Goal: Task Accomplishment & Management: Manage account settings

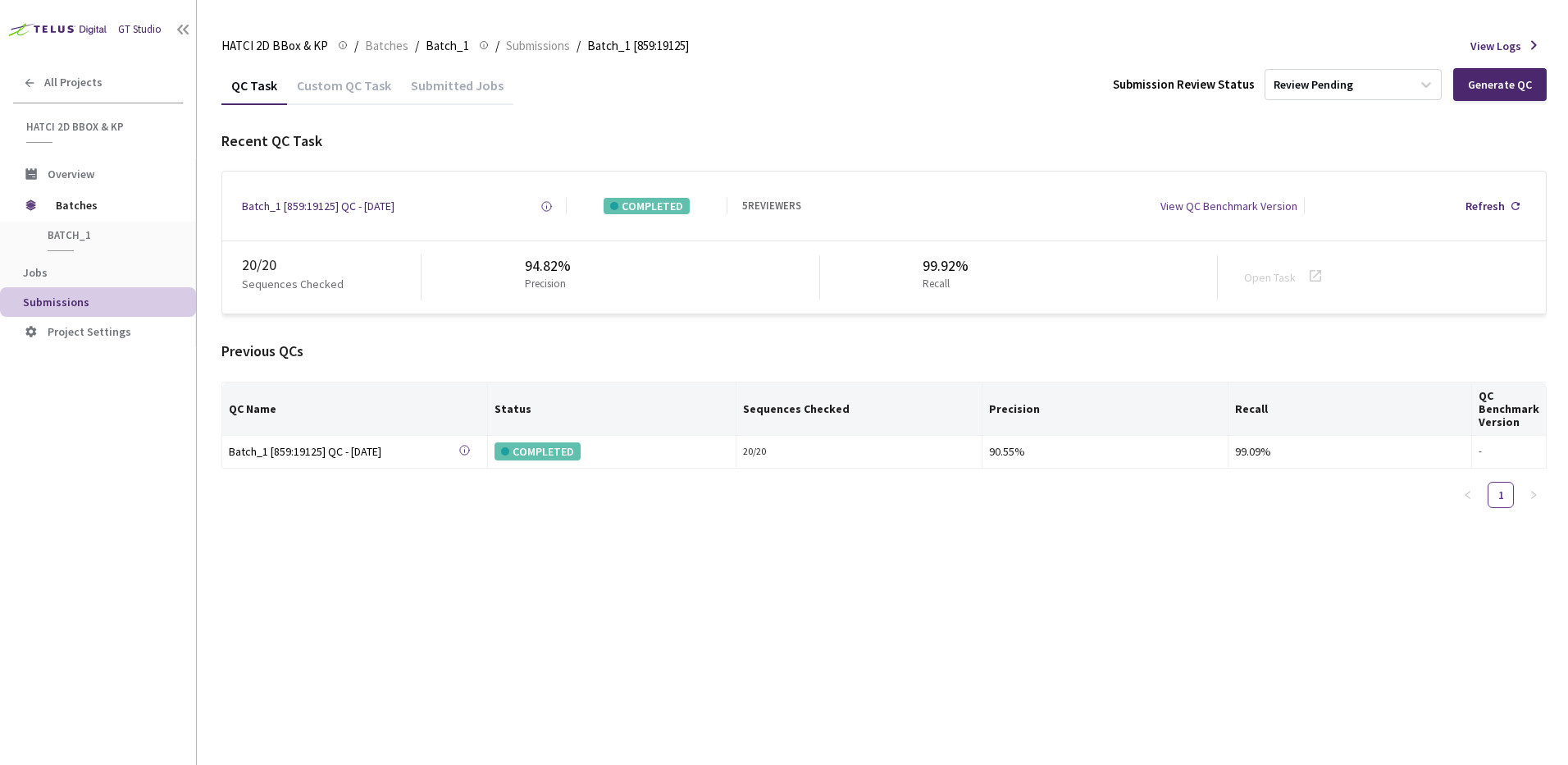
click at [445, 335] on div "Recent QC Task Batch_1 [859:19125] QC - 27 Aug, 2025 Created at 27 Aug, 2025 at…" at bounding box center [884, 325] width 1325 height 390
click at [705, 135] on div "Recent QC Task" at bounding box center [884, 141] width 1325 height 22
click at [286, 204] on div "Batch_1 [859:19125] QC - [DATE]" at bounding box center [318, 205] width 152 height 16
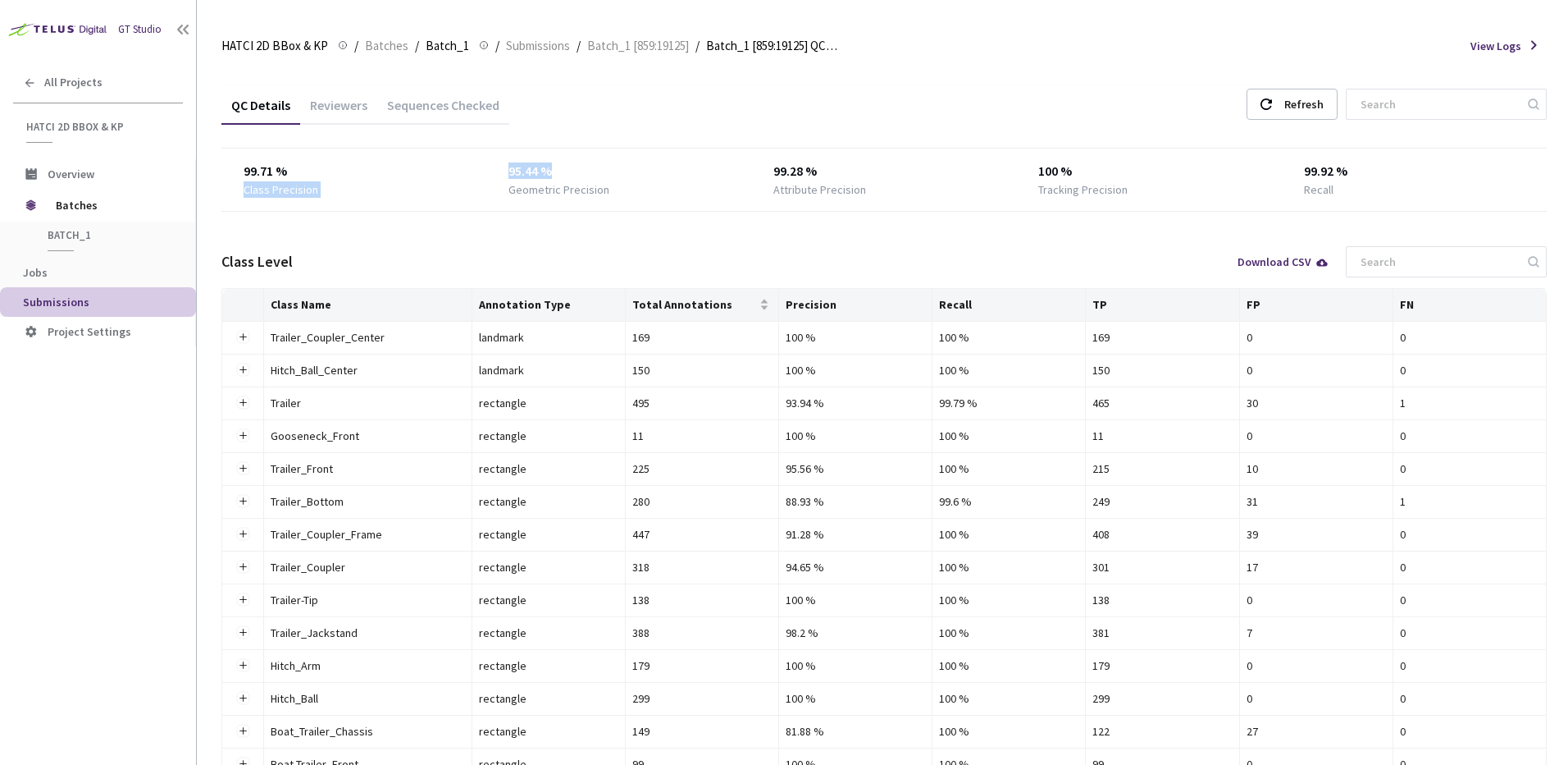
drag, startPoint x: 485, startPoint y: 174, endPoint x: 734, endPoint y: 179, distance: 249.1
click at [734, 179] on div "99.71 % Class Precision 95.44 % Geometric Precision 99.28 % Attribute Precision…" at bounding box center [884, 179] width 1325 height 36
drag, startPoint x: 749, startPoint y: 174, endPoint x: 898, endPoint y: 178, distance: 149.1
click at [896, 178] on div "99.71 % Class Precision 95.44 % Geometric Precision 99.28 % Attribute Precision…" at bounding box center [884, 179] width 1325 height 36
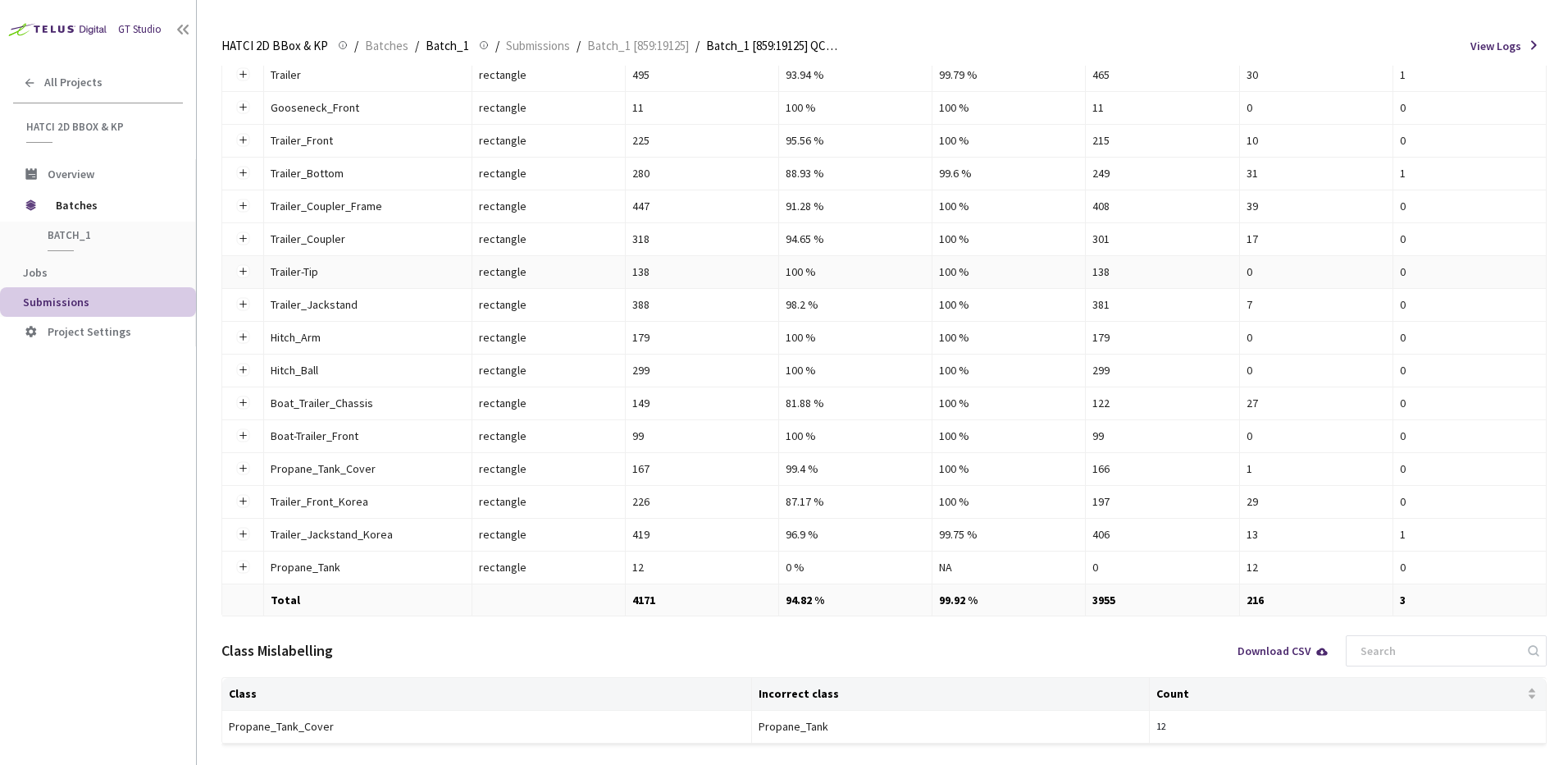
scroll to position [346, 0]
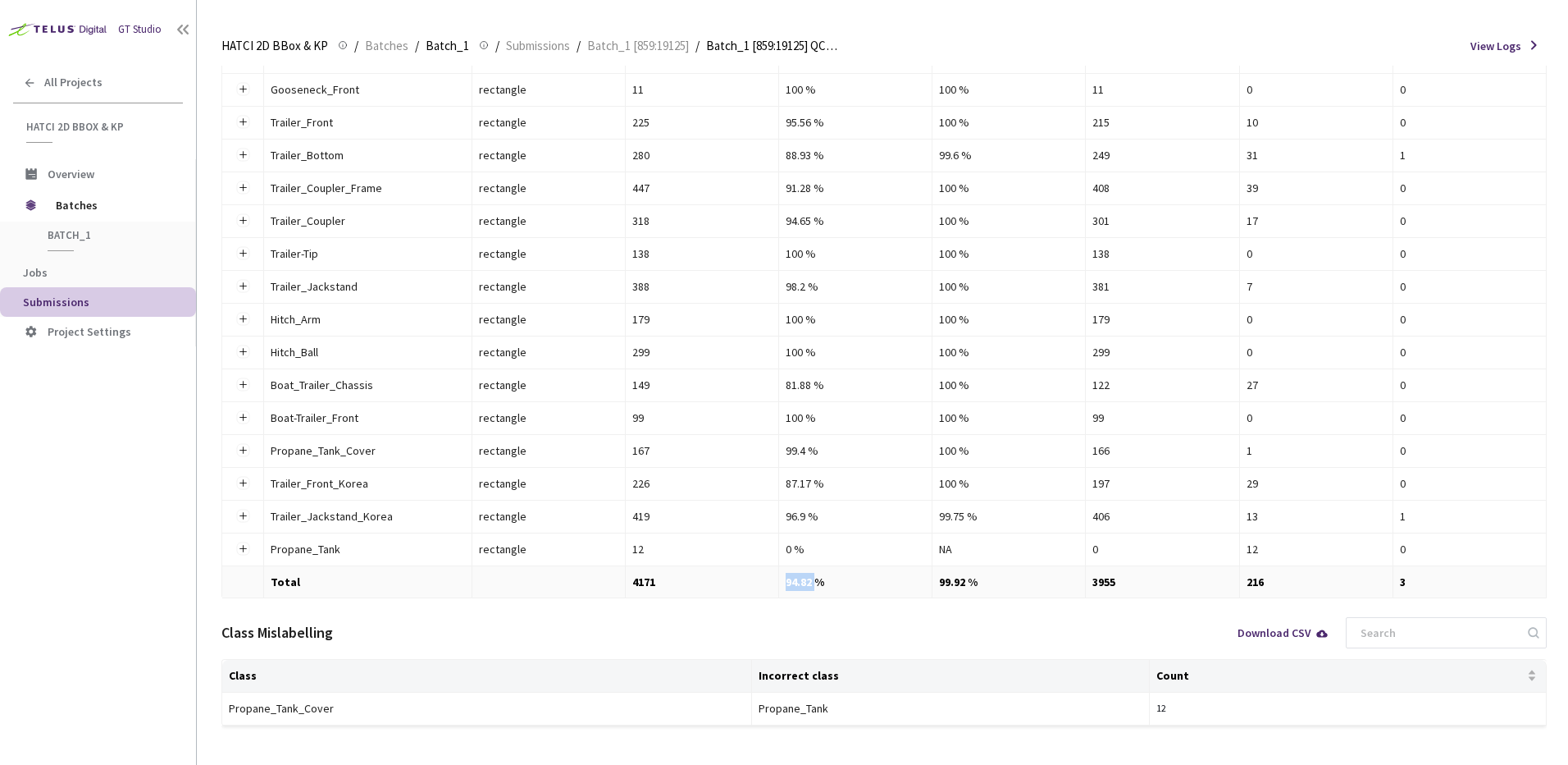
drag, startPoint x: 785, startPoint y: 581, endPoint x: 815, endPoint y: 581, distance: 30.0
click at [815, 581] on td "94.82 %" at bounding box center [855, 582] width 153 height 32
drag, startPoint x: 819, startPoint y: 586, endPoint x: 878, endPoint y: 651, distance: 87.8
click at [821, 588] on td "94.82 %" at bounding box center [855, 582] width 153 height 32
click at [806, 552] on div "0 %" at bounding box center [855, 549] width 140 height 18
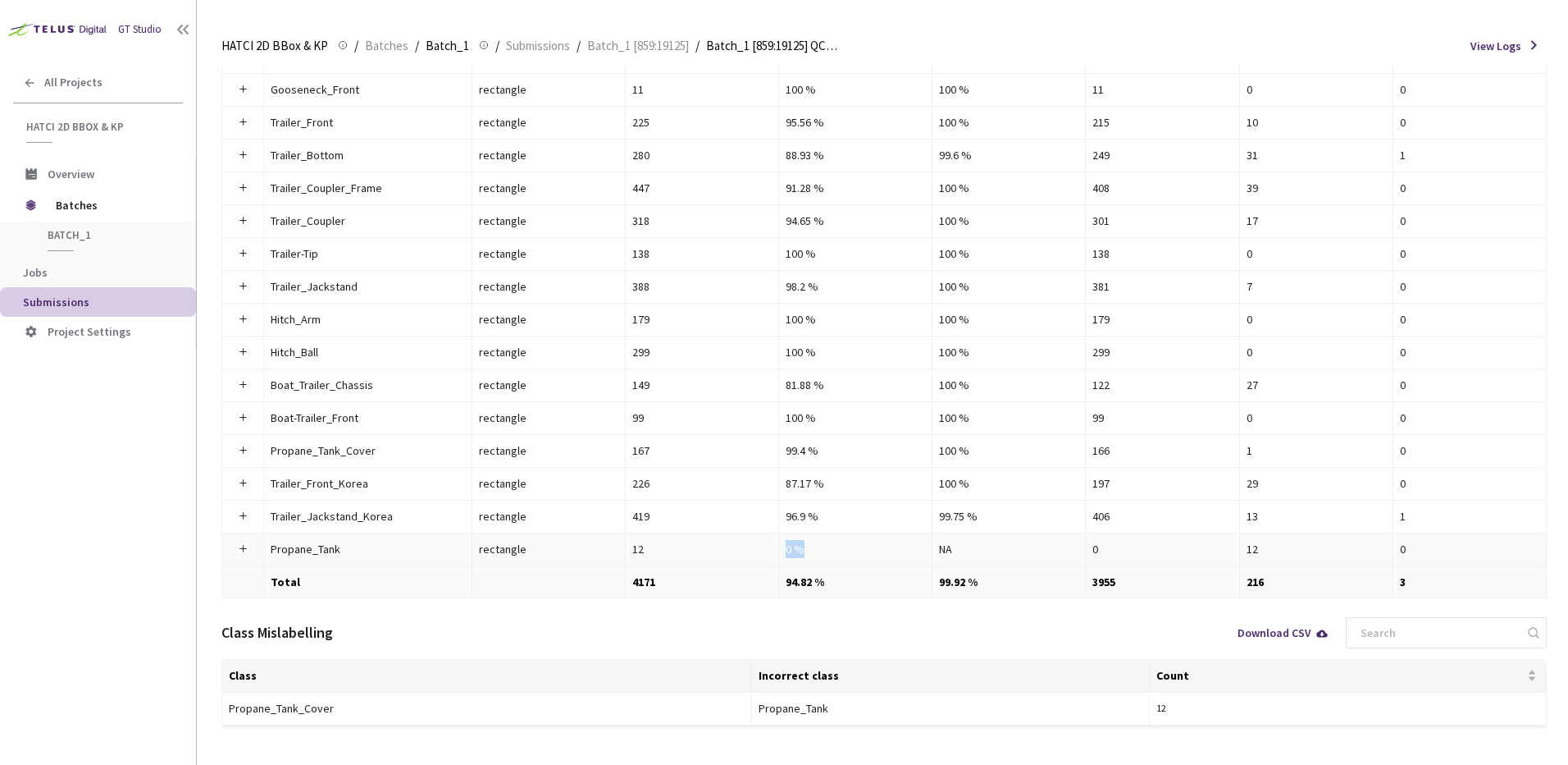
drag, startPoint x: 781, startPoint y: 547, endPoint x: 813, endPoint y: 549, distance: 32.1
click at [813, 549] on td "0 %" at bounding box center [855, 550] width 153 height 33
click at [813, 549] on div "0 %" at bounding box center [855, 549] width 140 height 18
drag, startPoint x: 827, startPoint y: 552, endPoint x: 765, endPoint y: 546, distance: 62.3
click at [765, 546] on tr "Propane_Tank Propane_Tank rectangle 12 0 % NA 0 12 0" at bounding box center [884, 550] width 1324 height 33
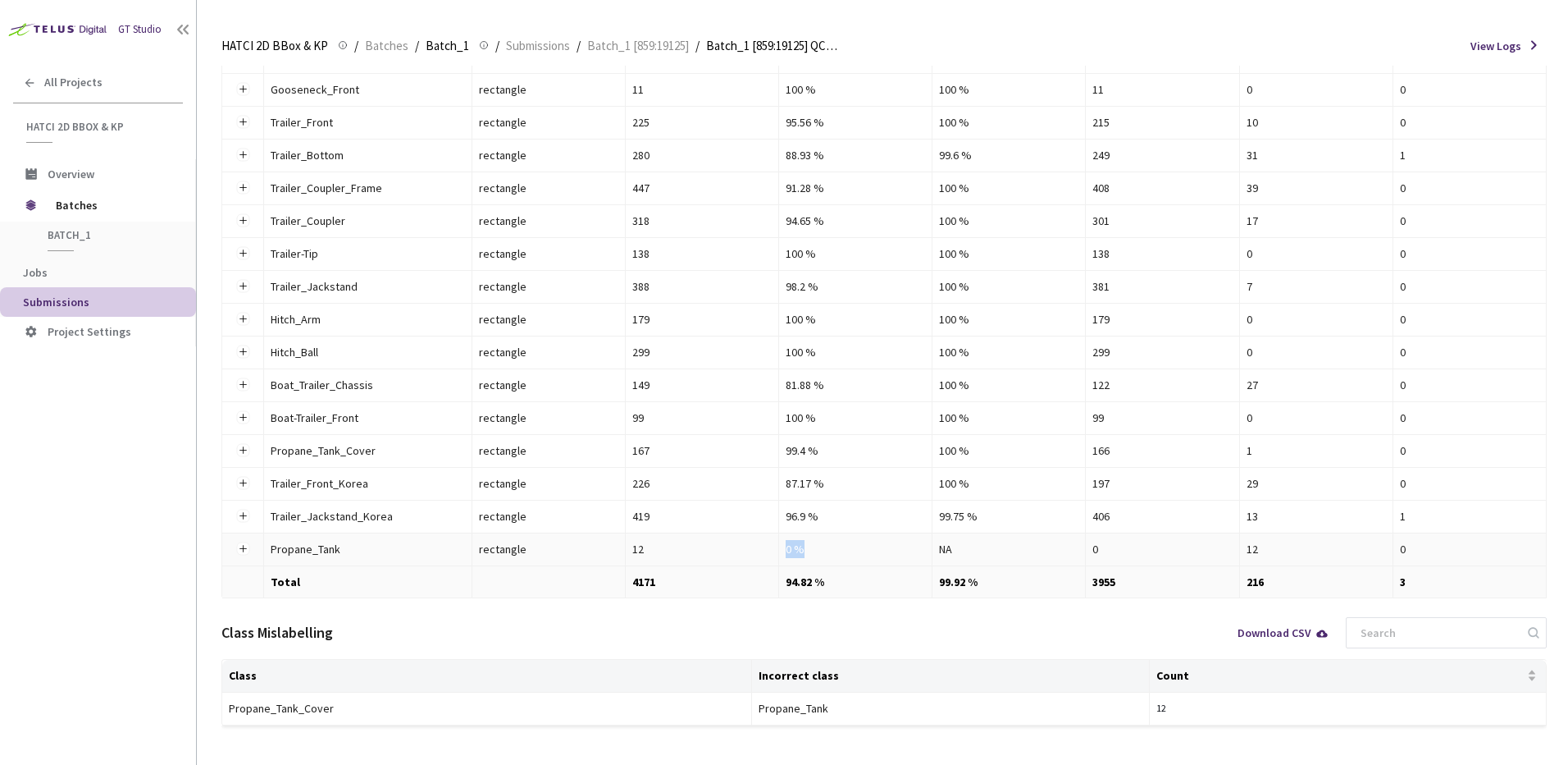
click at [765, 546] on div "12" at bounding box center [702, 549] width 140 height 18
click at [748, 625] on div "Class Mislabelling Download CSV" at bounding box center [884, 632] width 1325 height 53
drag, startPoint x: 774, startPoint y: 542, endPoint x: 854, endPoint y: 549, distance: 80.3
click at [854, 549] on tr "Propane_Tank Propane_Tank rectangle 12 0 % NA 0 12 0" at bounding box center [884, 550] width 1324 height 33
drag, startPoint x: 854, startPoint y: 549, endPoint x: 890, endPoint y: 644, distance: 101.6
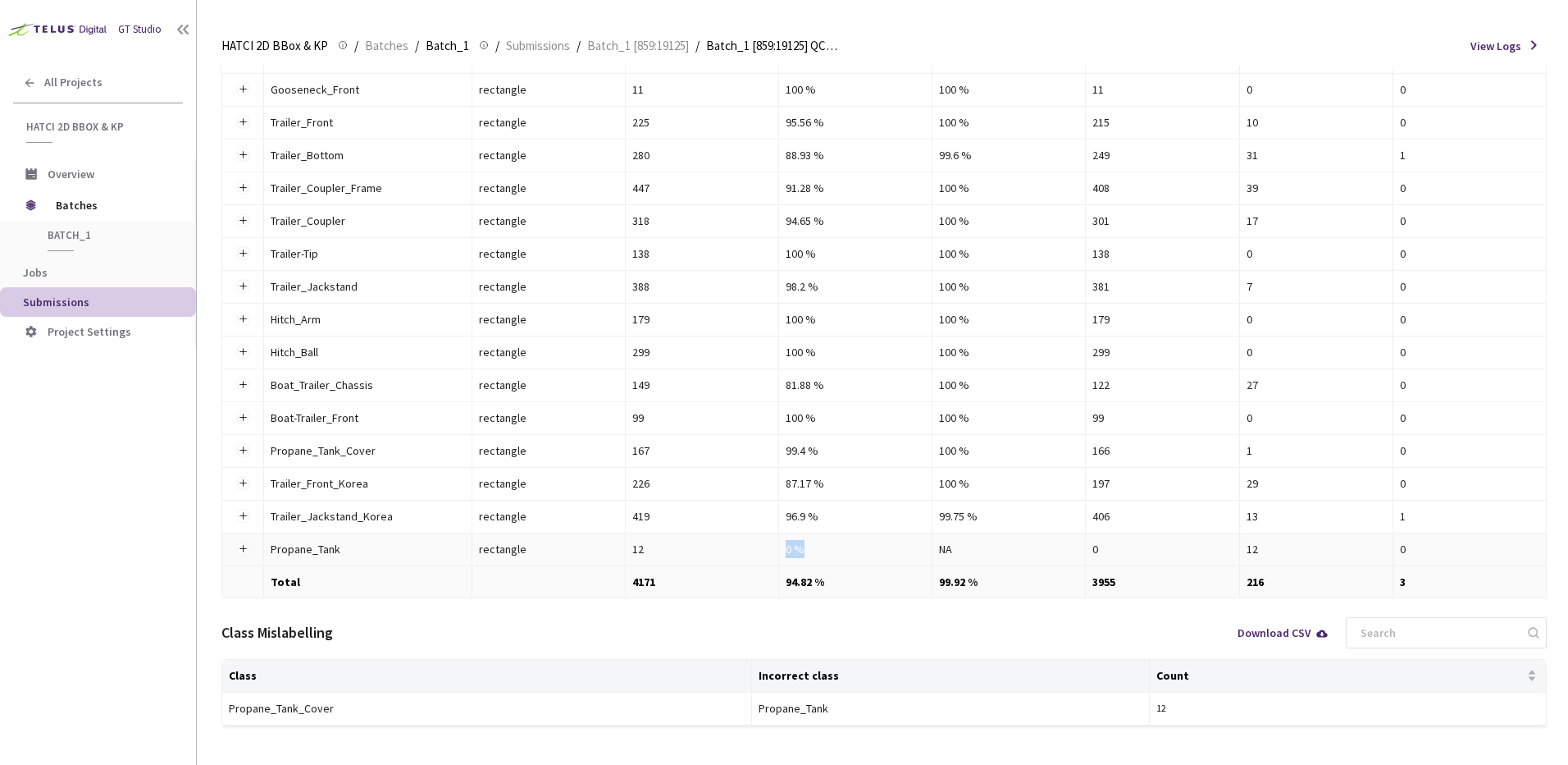
click at [854, 551] on div "0 %" at bounding box center [855, 549] width 140 height 18
click at [861, 630] on div "Class Mislabelling Download CSV" at bounding box center [884, 632] width 1325 height 53
drag, startPoint x: 822, startPoint y: 554, endPoint x: 788, endPoint y: 554, distance: 34.0
click at [788, 554] on div "0 %" at bounding box center [855, 549] width 140 height 18
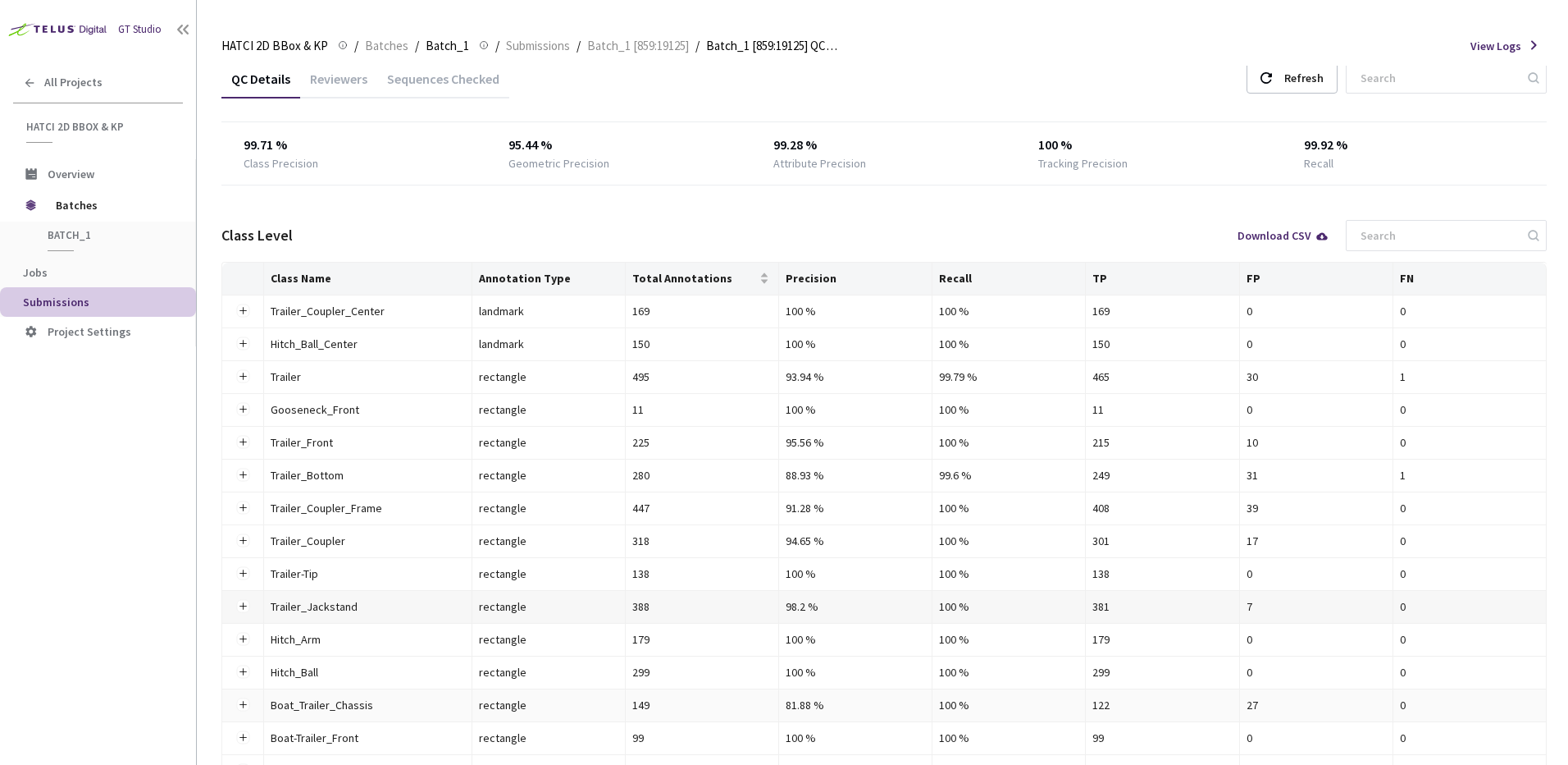
scroll to position [0, 0]
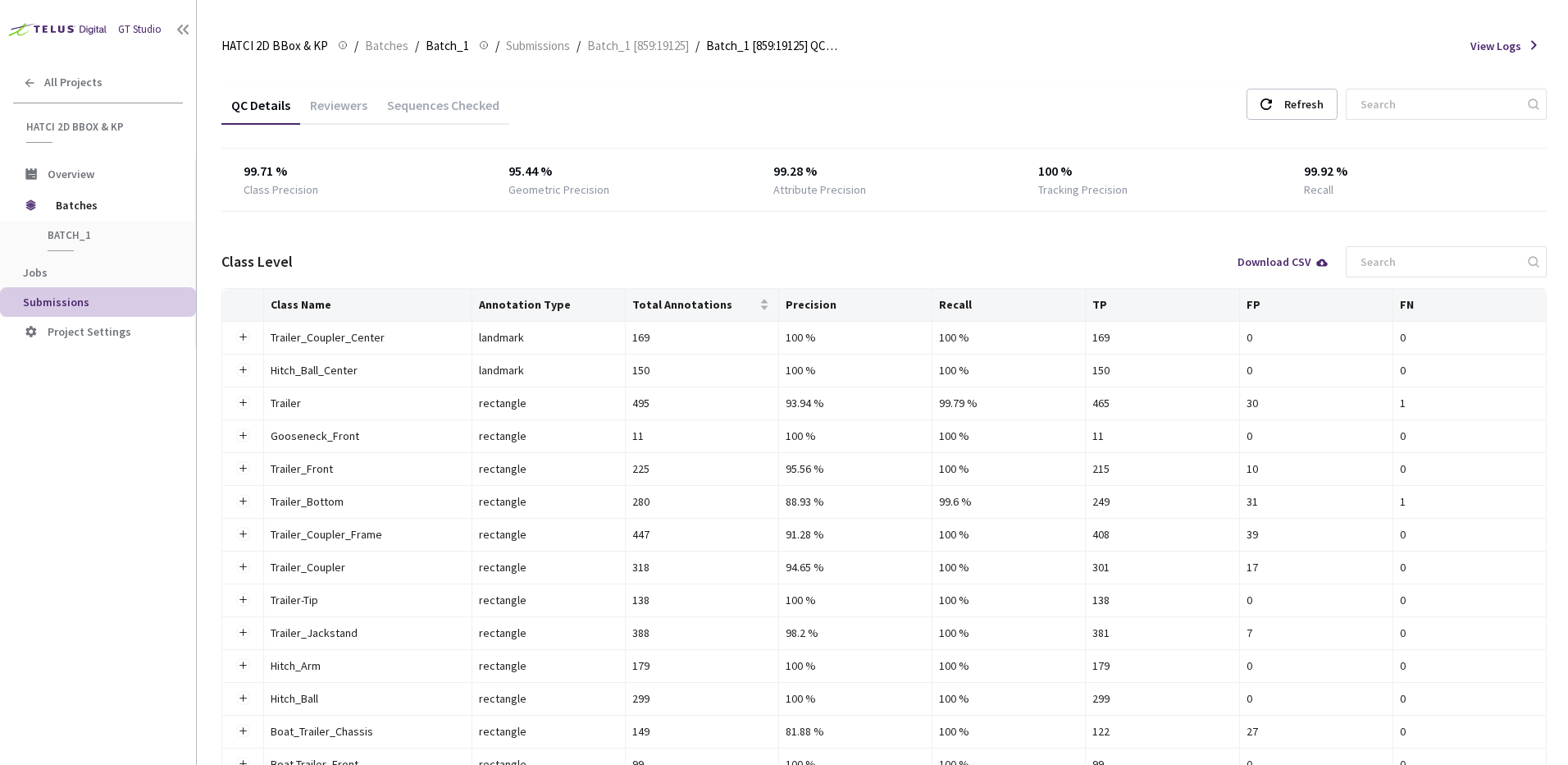
drag, startPoint x: 965, startPoint y: 246, endPoint x: 591, endPoint y: 211, distance: 375.6
click at [962, 247] on div "Class Level Download CSV" at bounding box center [884, 262] width 1325 height 53
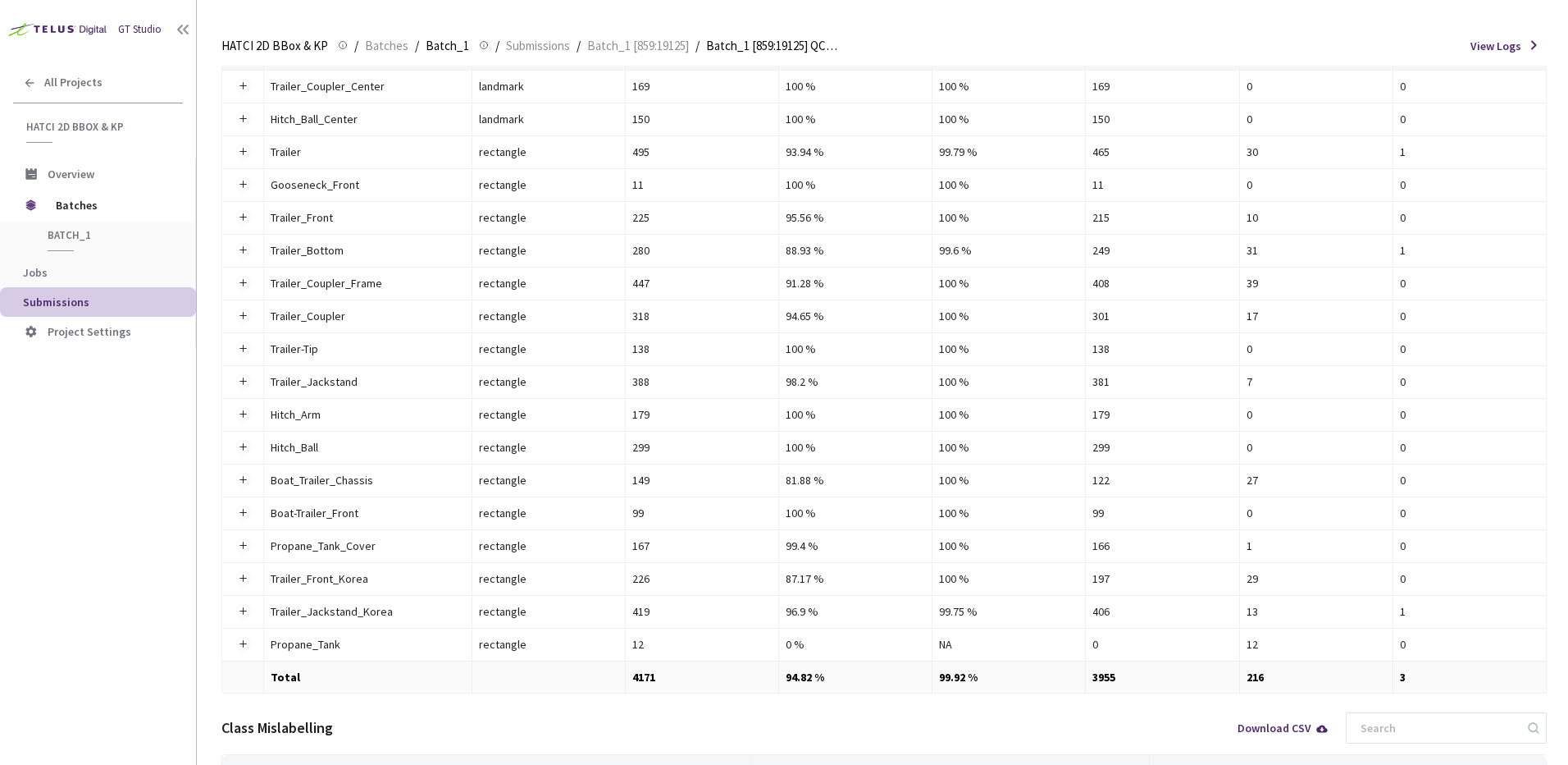
scroll to position [346, 0]
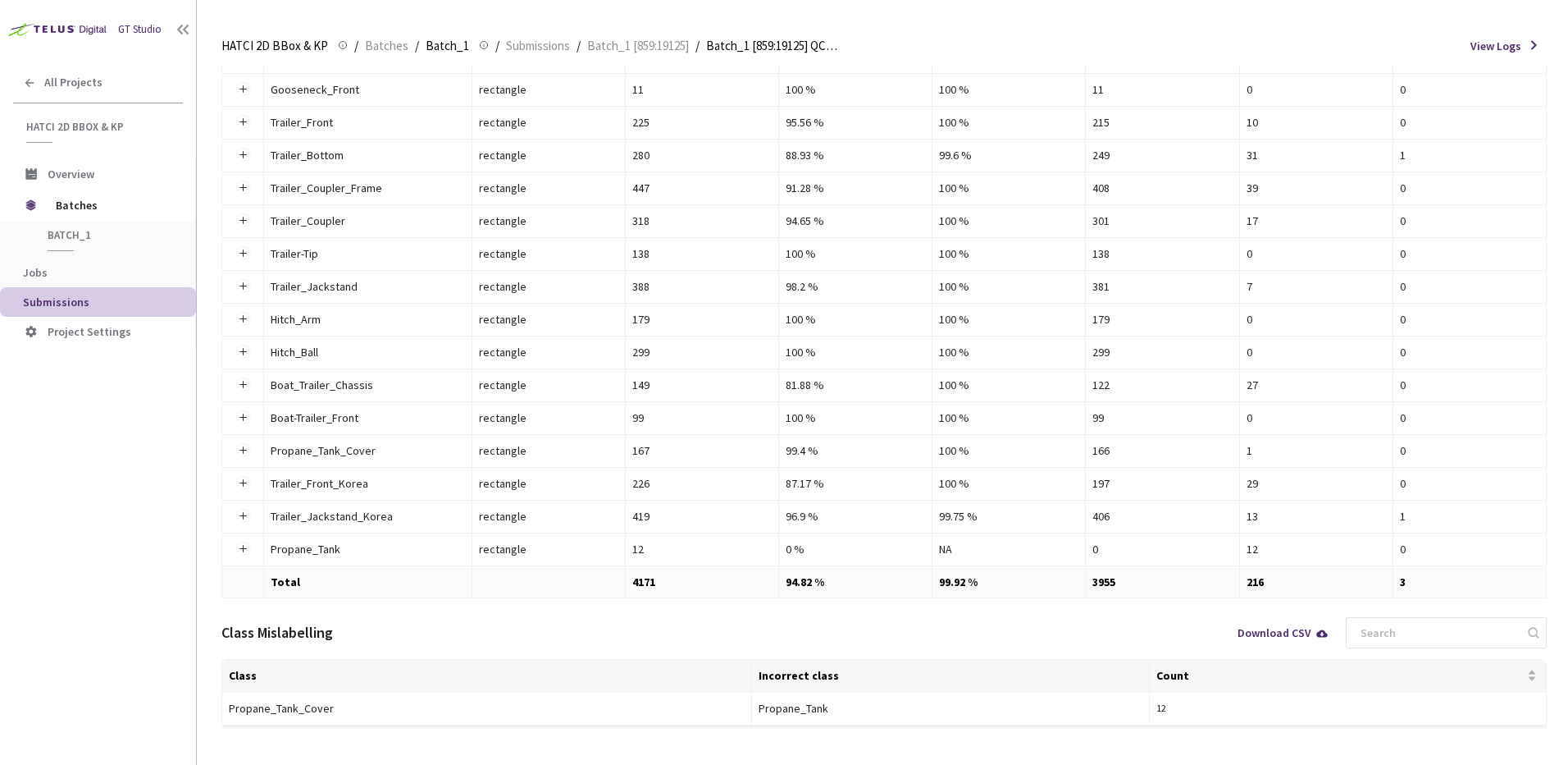
click at [820, 575] on tr "Total 4171 94.82 % 99.92 % 3955 216 3" at bounding box center [884, 582] width 1324 height 32
drag, startPoint x: 826, startPoint y: 575, endPoint x: 1089, endPoint y: 568, distance: 263.1
click at [835, 577] on td "94.82 %" at bounding box center [855, 582] width 153 height 32
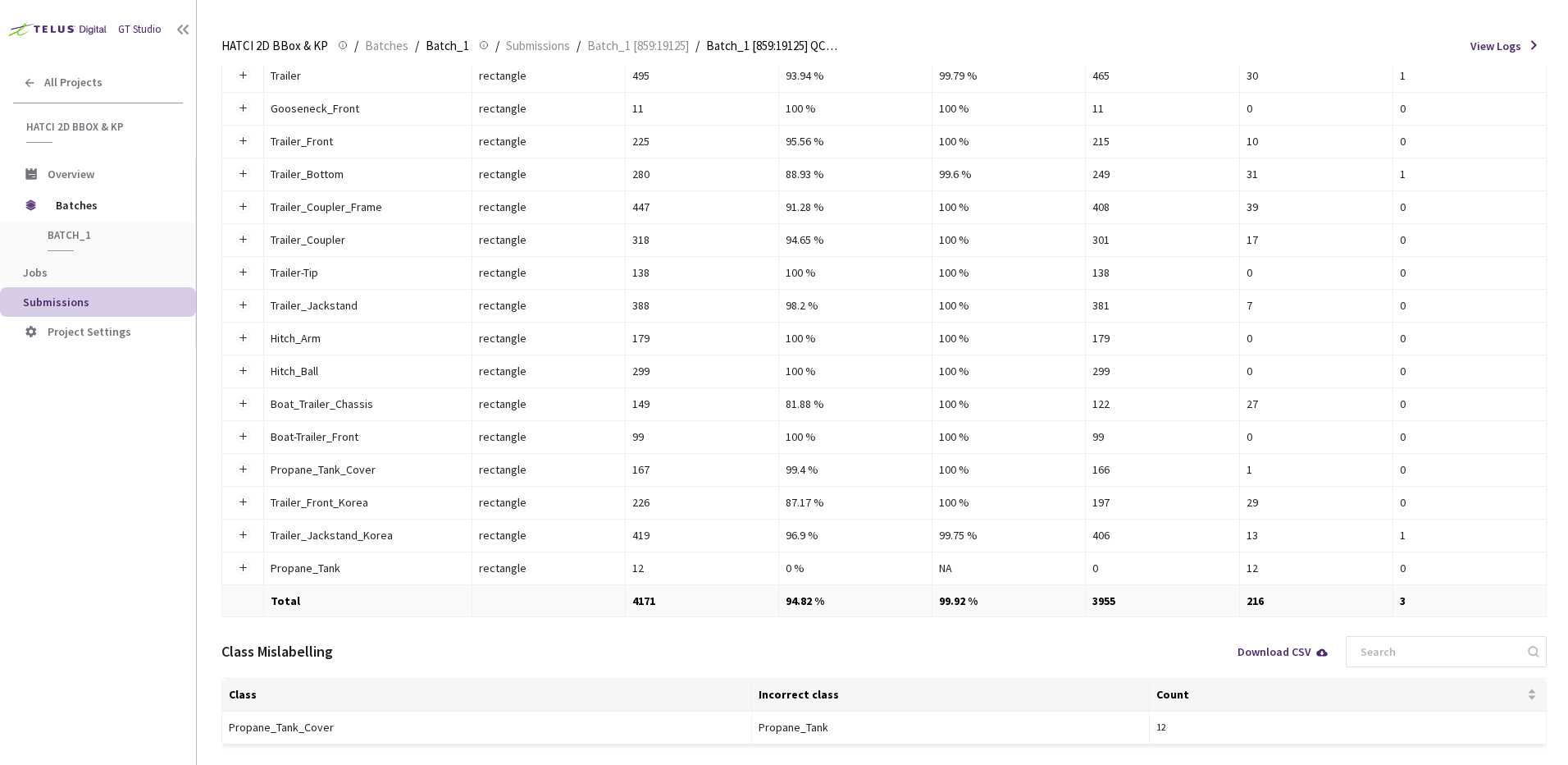
scroll to position [328, 0]
drag, startPoint x: 777, startPoint y: 596, endPoint x: 842, endPoint y: 602, distance: 65.3
click at [842, 602] on tr "Total 4171 94.82 % 99.92 % 3955 216 3" at bounding box center [884, 600] width 1324 height 32
drag, startPoint x: 842, startPoint y: 602, endPoint x: 861, endPoint y: 636, distance: 38.9
click at [861, 636] on div "Class Mislabelling Download CSV" at bounding box center [884, 650] width 1325 height 53
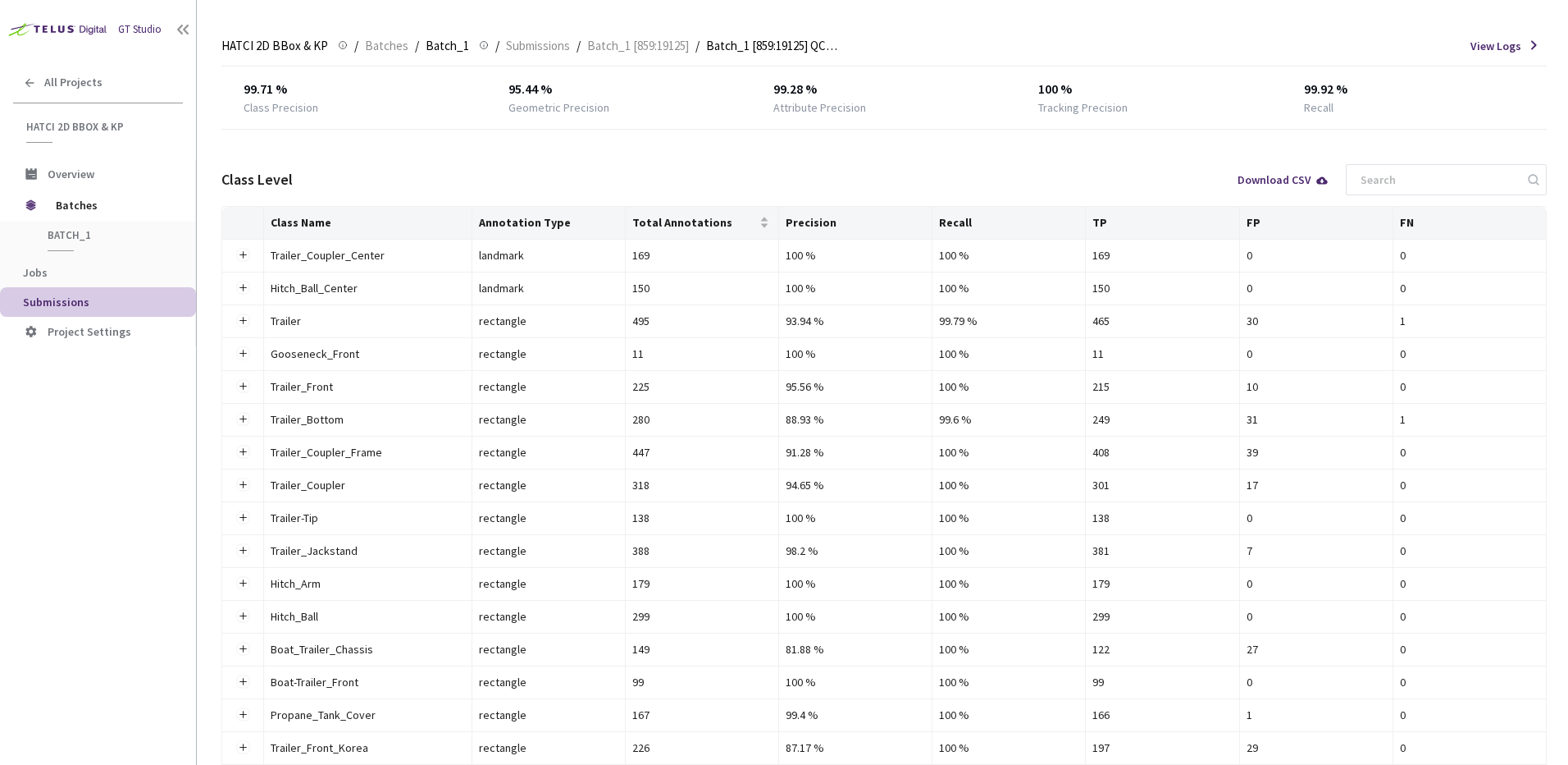
scroll to position [246, 0]
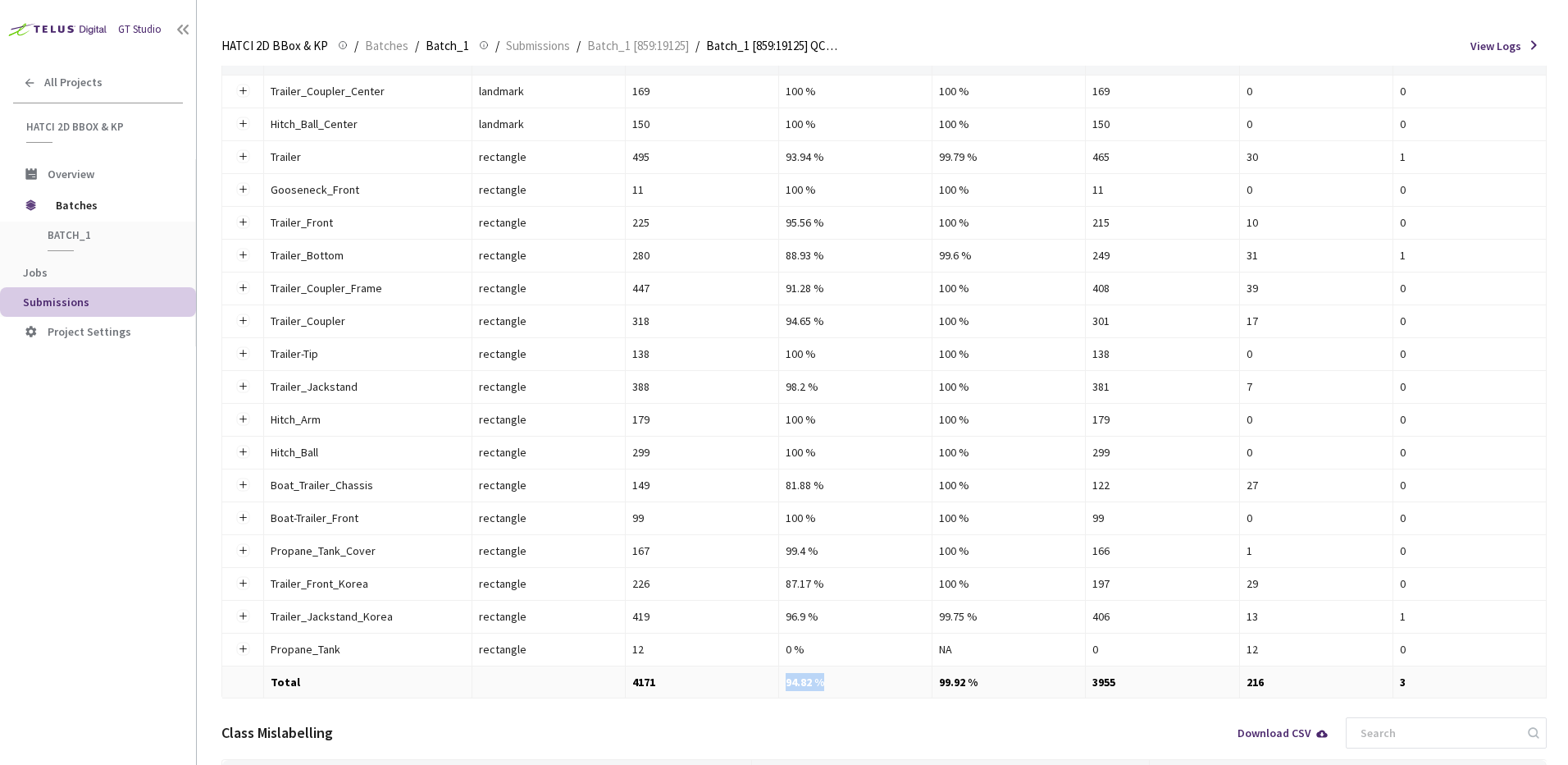
drag, startPoint x: 786, startPoint y: 682, endPoint x: 775, endPoint y: 682, distance: 11.0
click at [775, 682] on tr "Total 4171 94.82 % 99.92 % 3955 216 3" at bounding box center [884, 682] width 1324 height 32
click at [775, 682] on td "4171" at bounding box center [702, 682] width 153 height 32
click at [771, 712] on div "Class Mislabelling Download CSV" at bounding box center [884, 733] width 1325 height 53
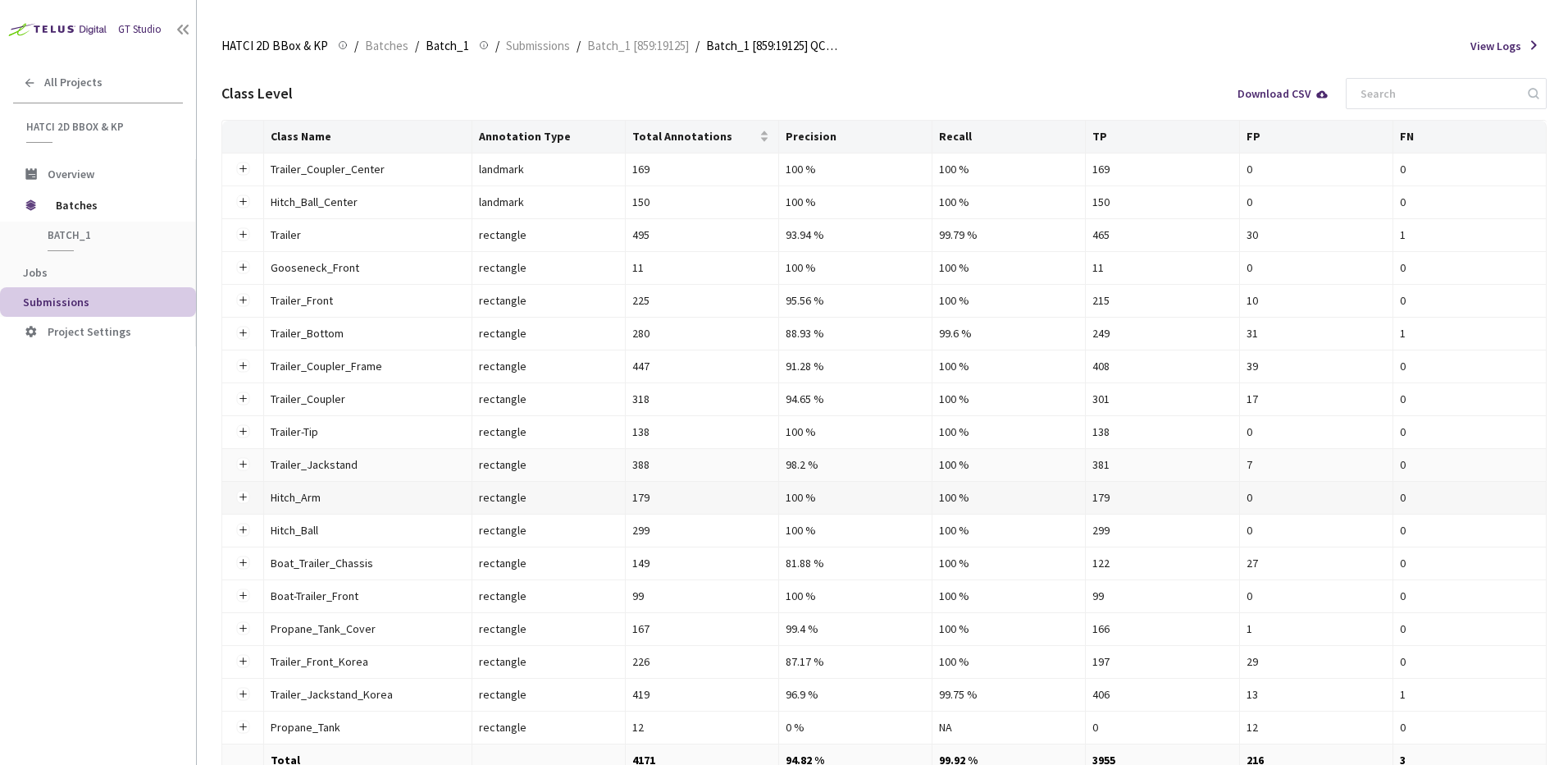
scroll to position [346, 0]
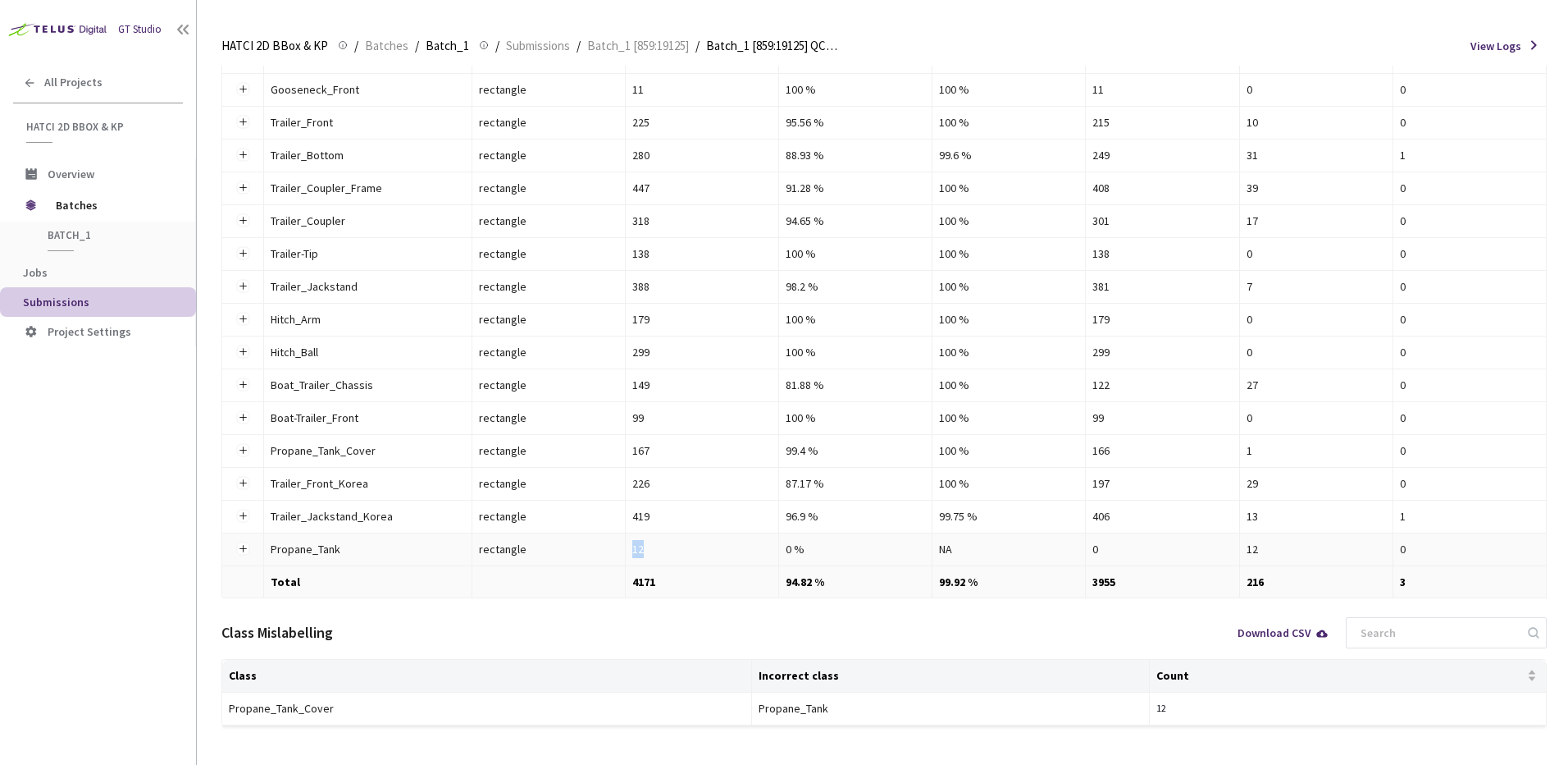
drag, startPoint x: 620, startPoint y: 552, endPoint x: 685, endPoint y: 561, distance: 65.6
click at [685, 561] on tr "Propane_Tank Propane_Tank rectangle 12 0 % NA 0 12 0" at bounding box center [884, 550] width 1324 height 33
click at [685, 561] on td "12" at bounding box center [702, 550] width 153 height 33
click at [648, 635] on div "Class Mislabelling Download CSV" at bounding box center [884, 632] width 1325 height 53
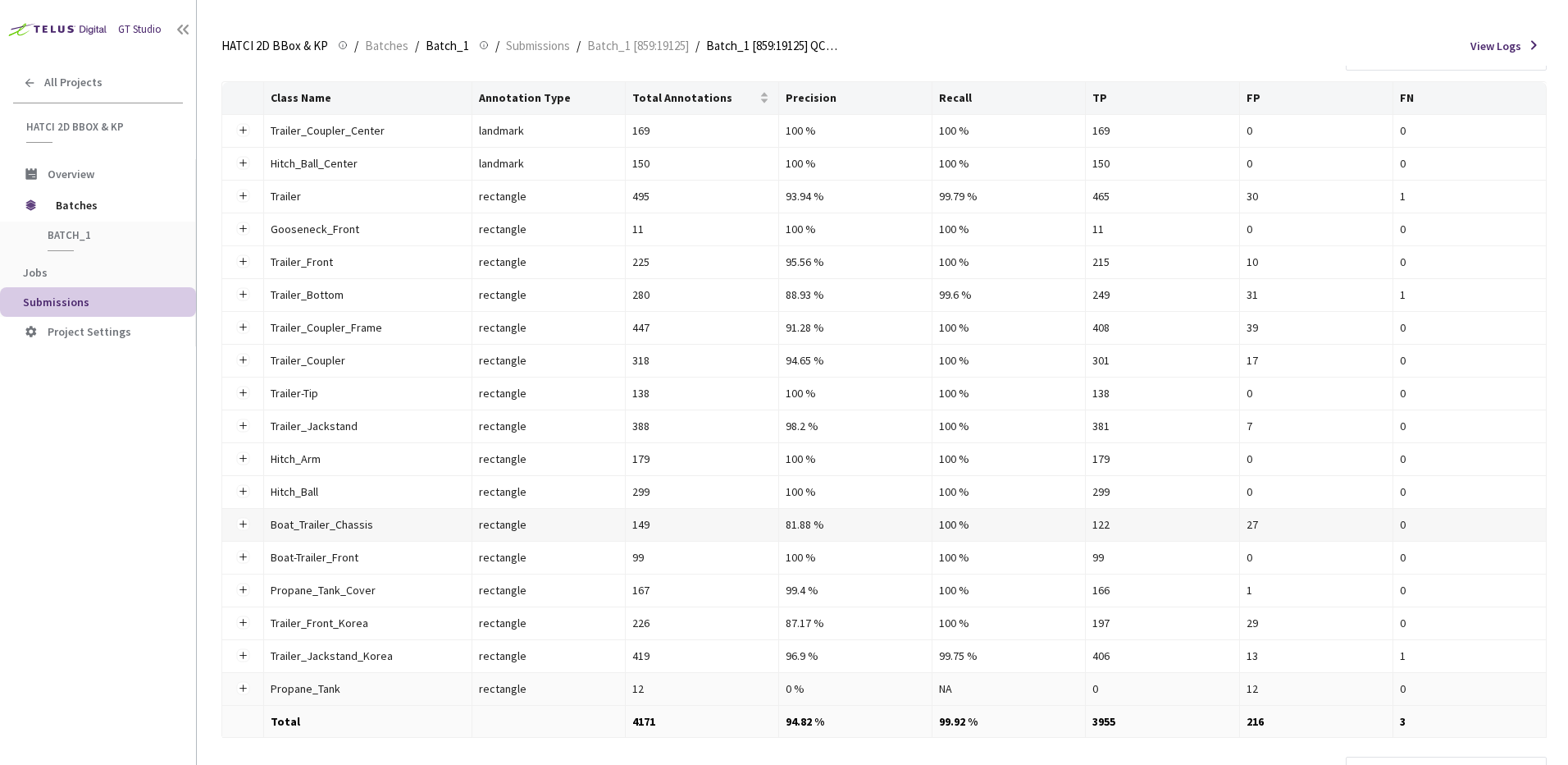
scroll to position [182, 0]
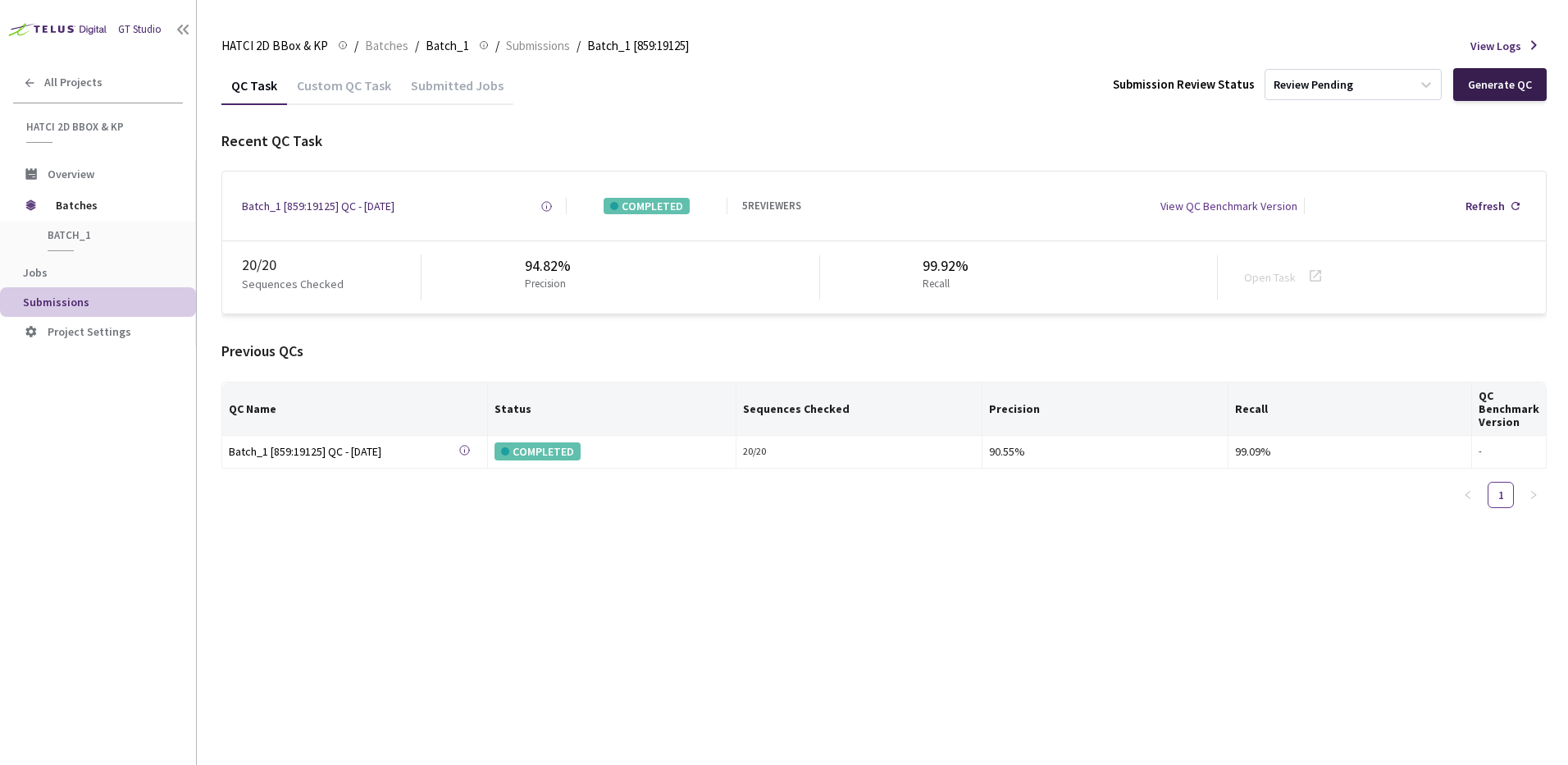
click at [1520, 90] on div "Generate QC" at bounding box center [1499, 84] width 64 height 13
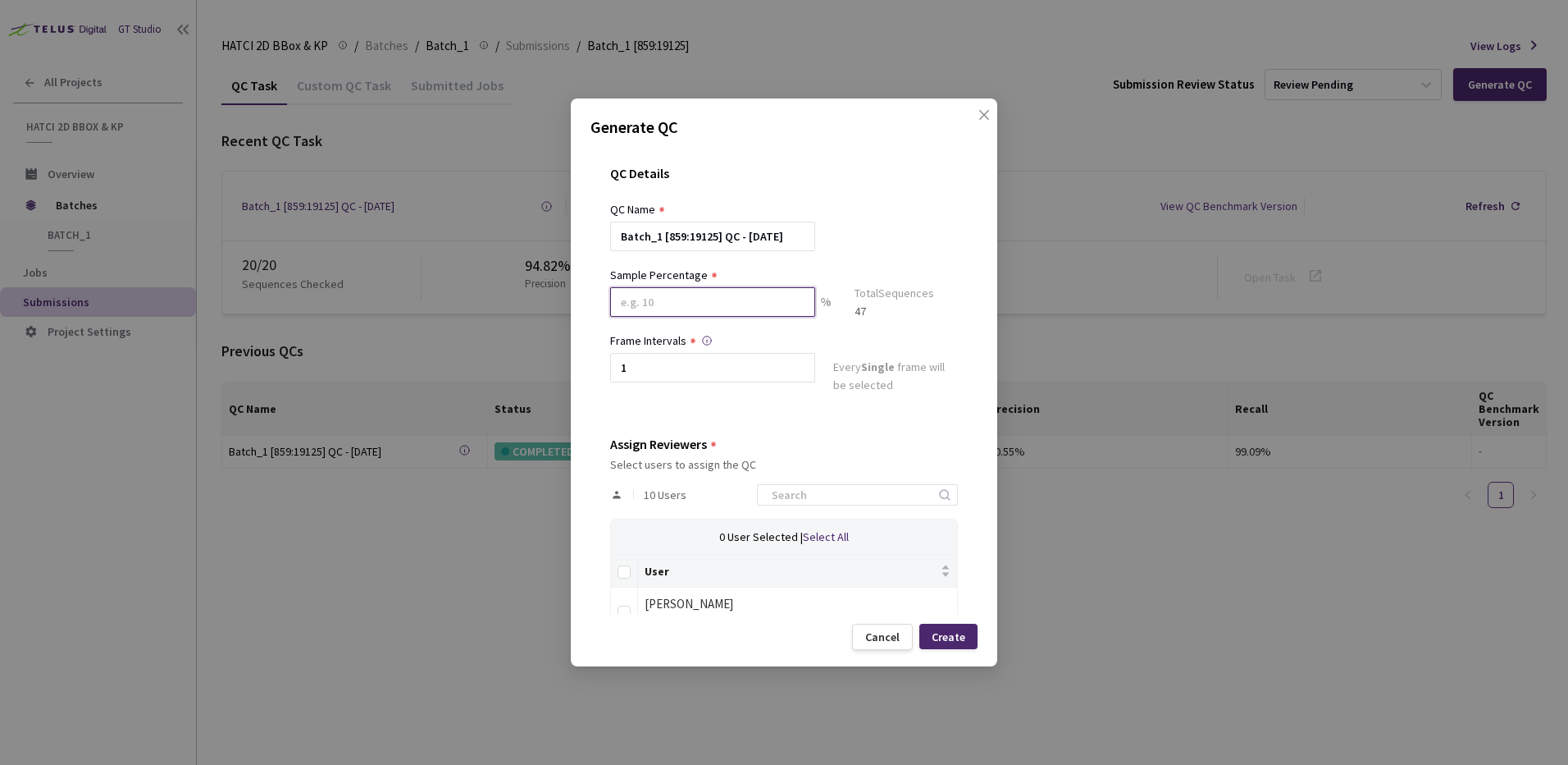
drag, startPoint x: 718, startPoint y: 312, endPoint x: 210, endPoint y: 245, distance: 512.4
click at [293, 248] on div "Generate QC QC Details QC Name Batch_1 [859:19125] QC - 02 Sep, 2025 Sample Per…" at bounding box center [784, 382] width 1568 height 765
type input "5"
type input "4"
type input "42"
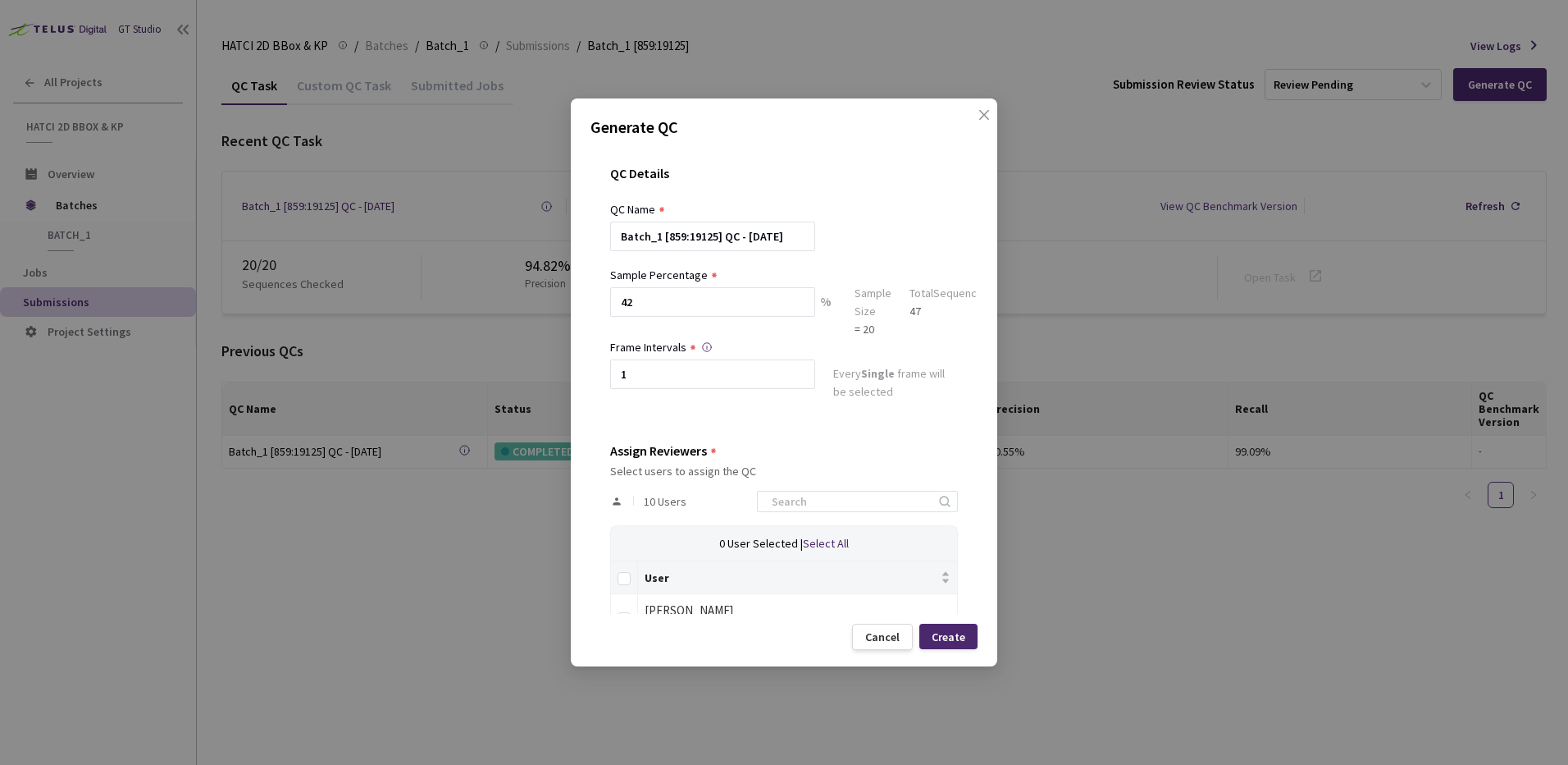
drag, startPoint x: 654, startPoint y: 397, endPoint x: 505, endPoint y: 378, distance: 150.2
click at [524, 378] on div "Generate QC QC Details QC Name Batch_1 [859:19125] QC - 02 Sep, 2025 Sample Per…" at bounding box center [784, 382] width 1568 height 765
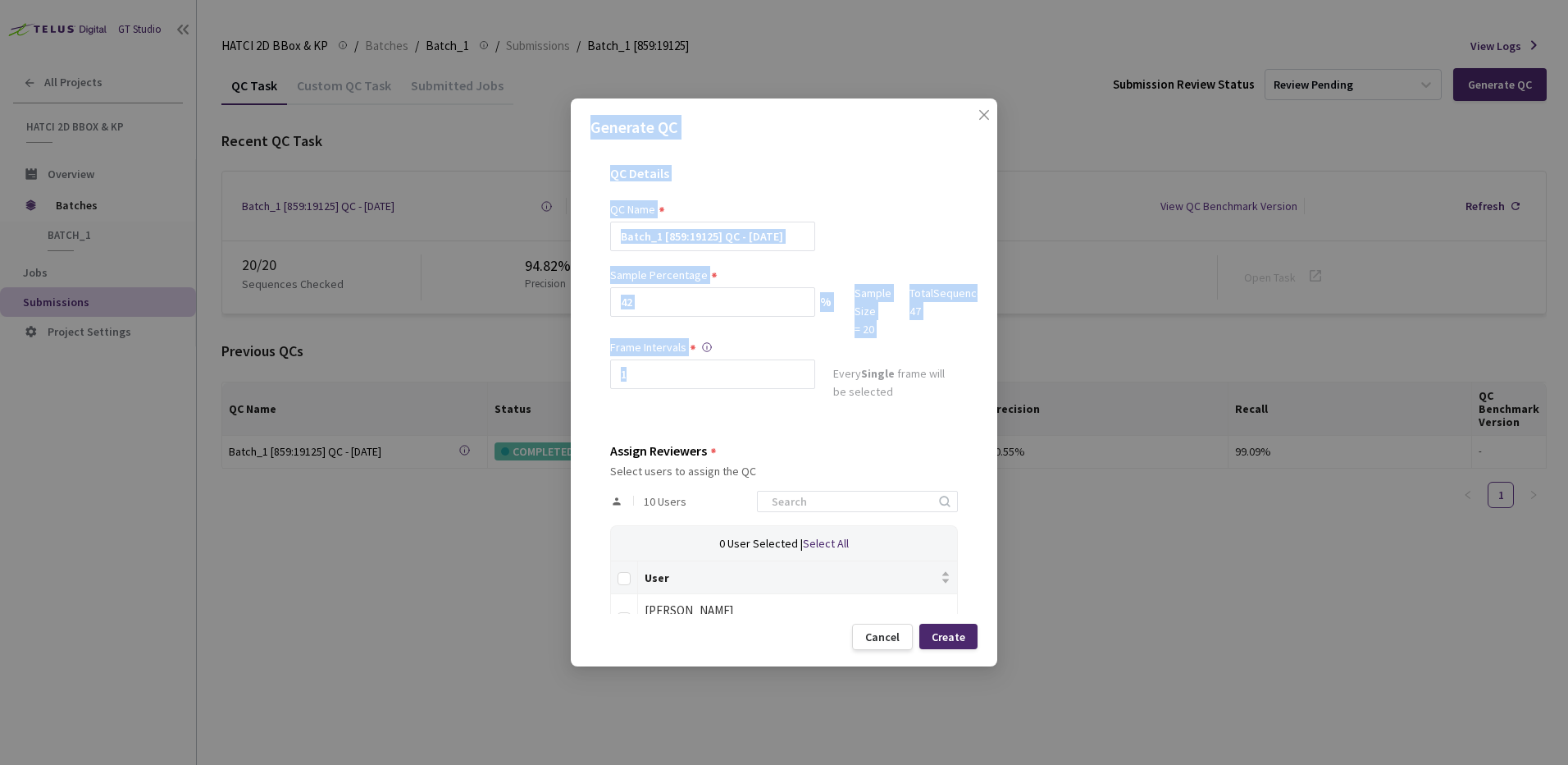
drag, startPoint x: 505, startPoint y: 378, endPoint x: 707, endPoint y: 389, distance: 202.3
click at [707, 389] on div at bounding box center [713, 396] width 205 height 14
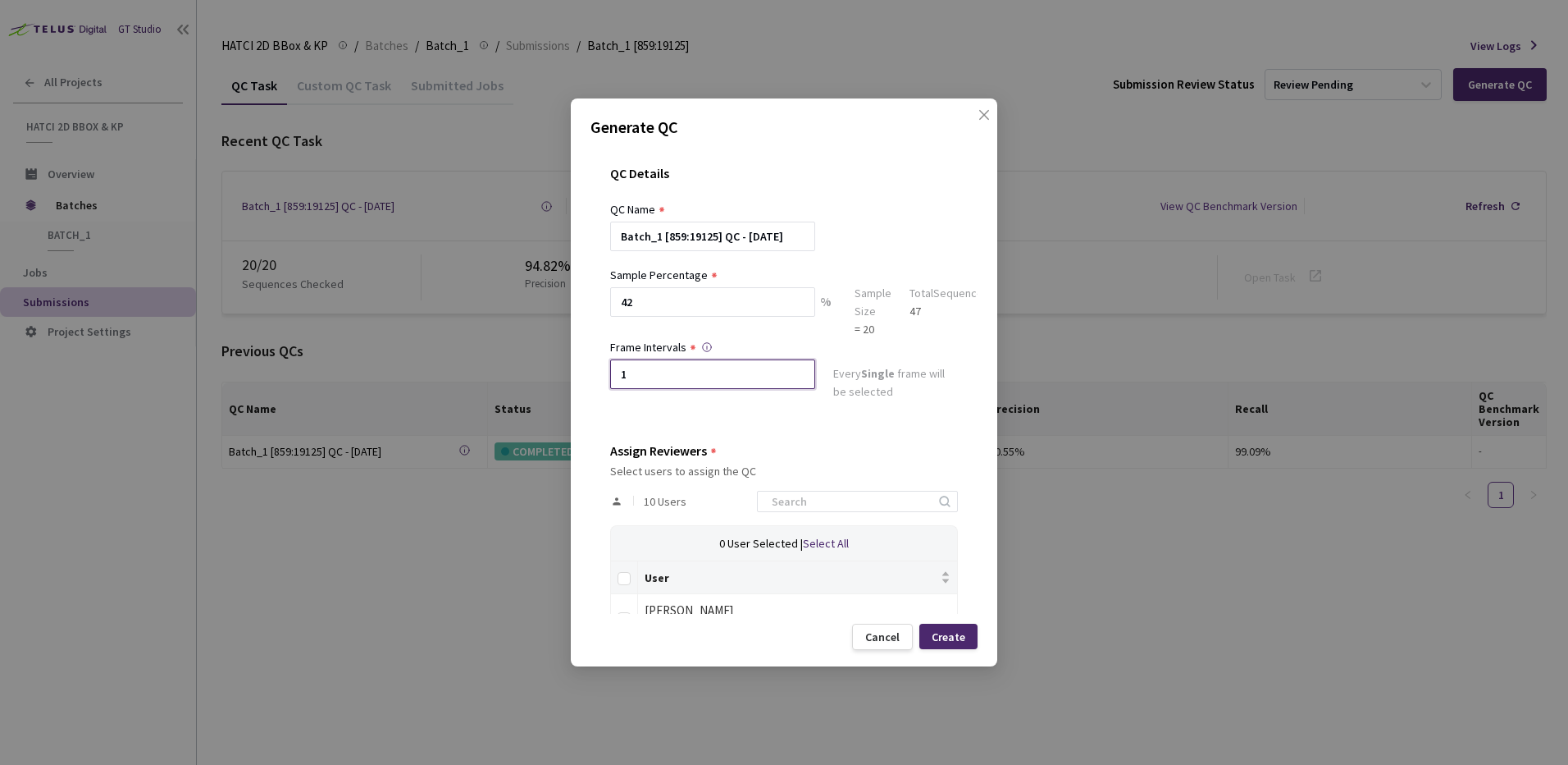
click at [657, 380] on input "1" at bounding box center [713, 374] width 205 height 30
type input "2"
click at [856, 463] on div "Assign Reviewers Select users to assign the QC 10 Users 0 User Selected | Selec…" at bounding box center [784, 743] width 348 height 599
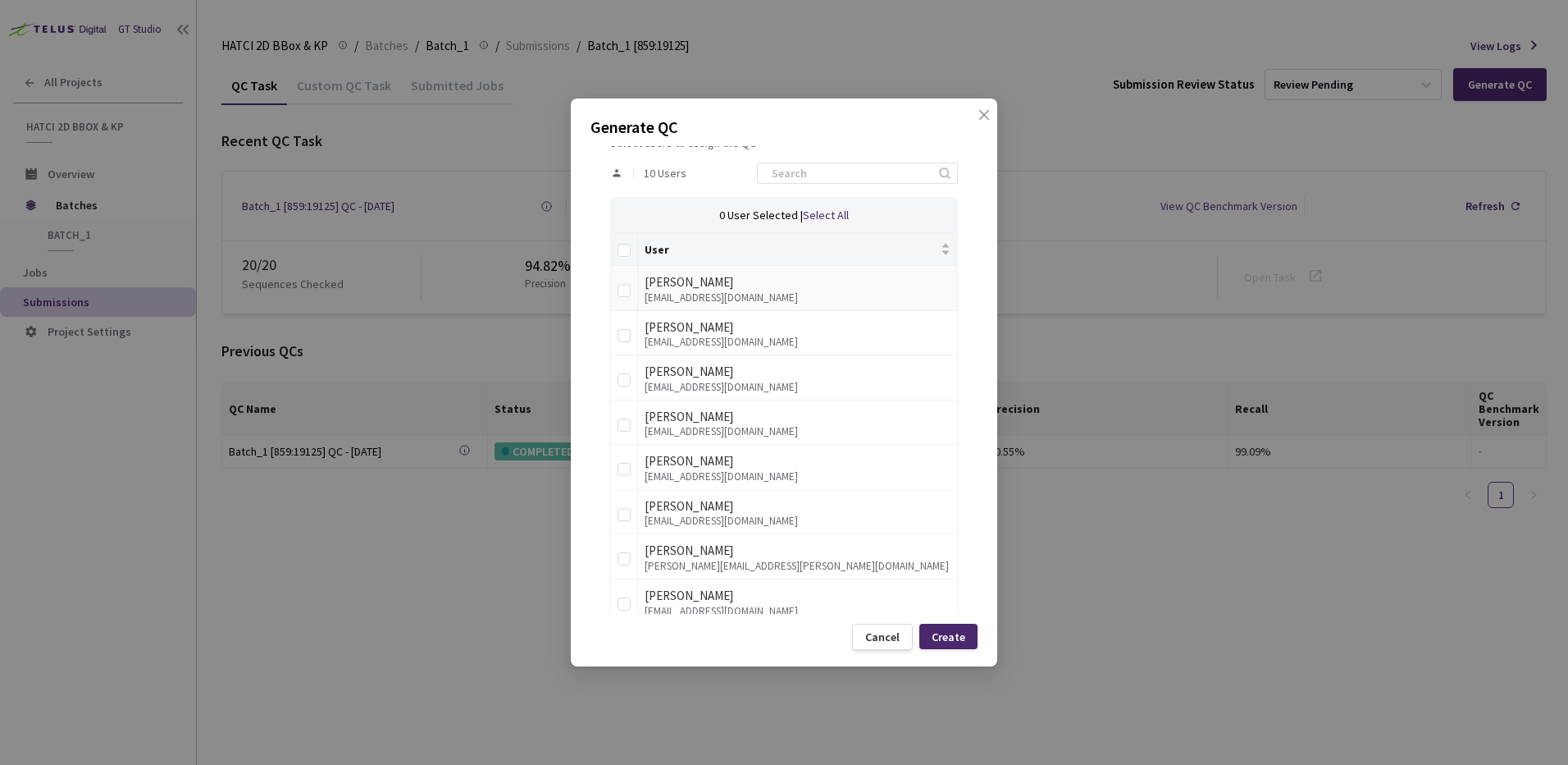
click at [633, 293] on td at bounding box center [624, 288] width 27 height 45
click at [629, 338] on input "checkbox" at bounding box center [624, 335] width 13 height 13
checkbox input "true"
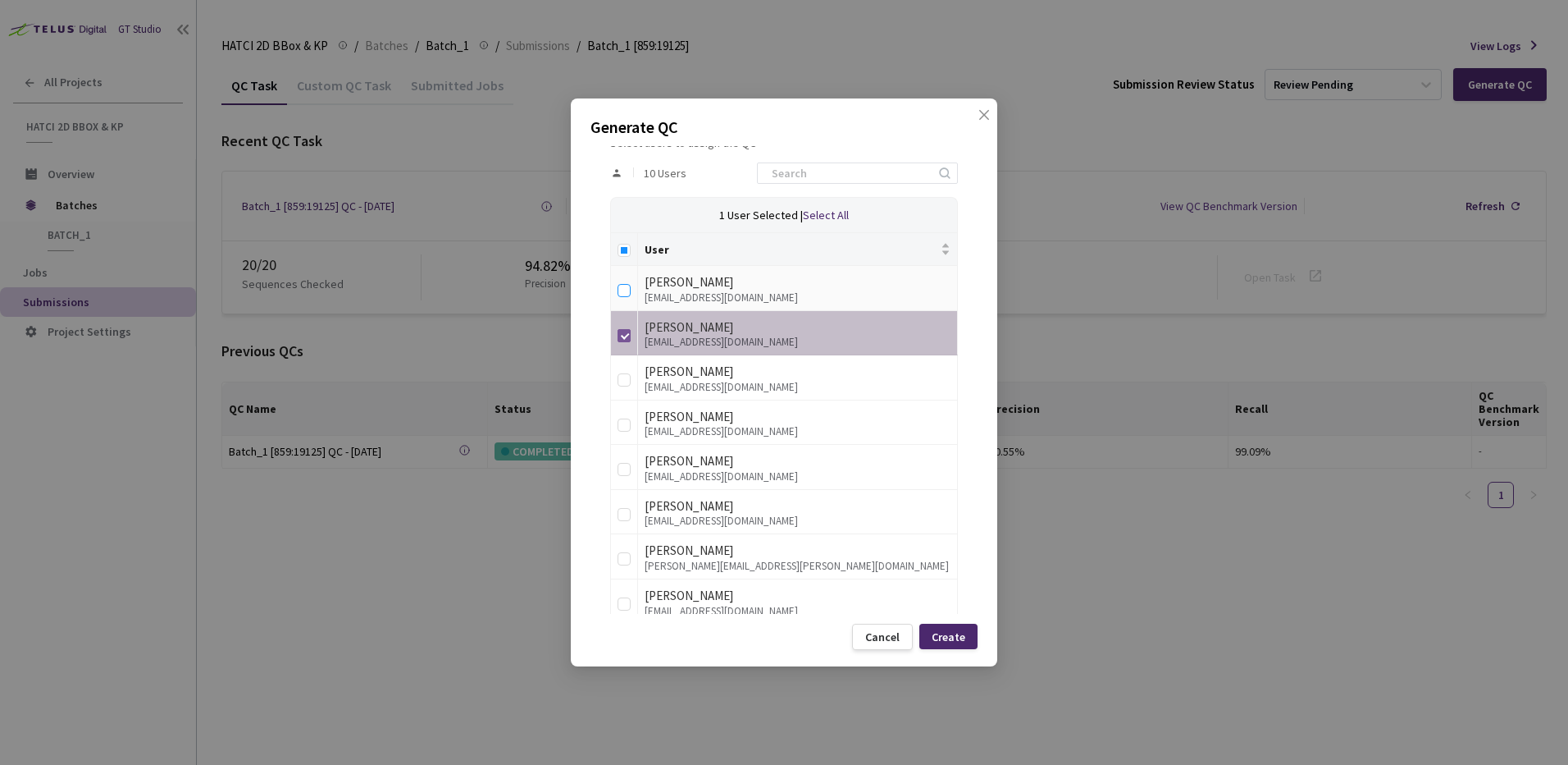
drag, startPoint x: 620, startPoint y: 286, endPoint x: 622, endPoint y: 333, distance: 47.0
click at [620, 287] on input "checkbox" at bounding box center [624, 290] width 13 height 13
checkbox input "true"
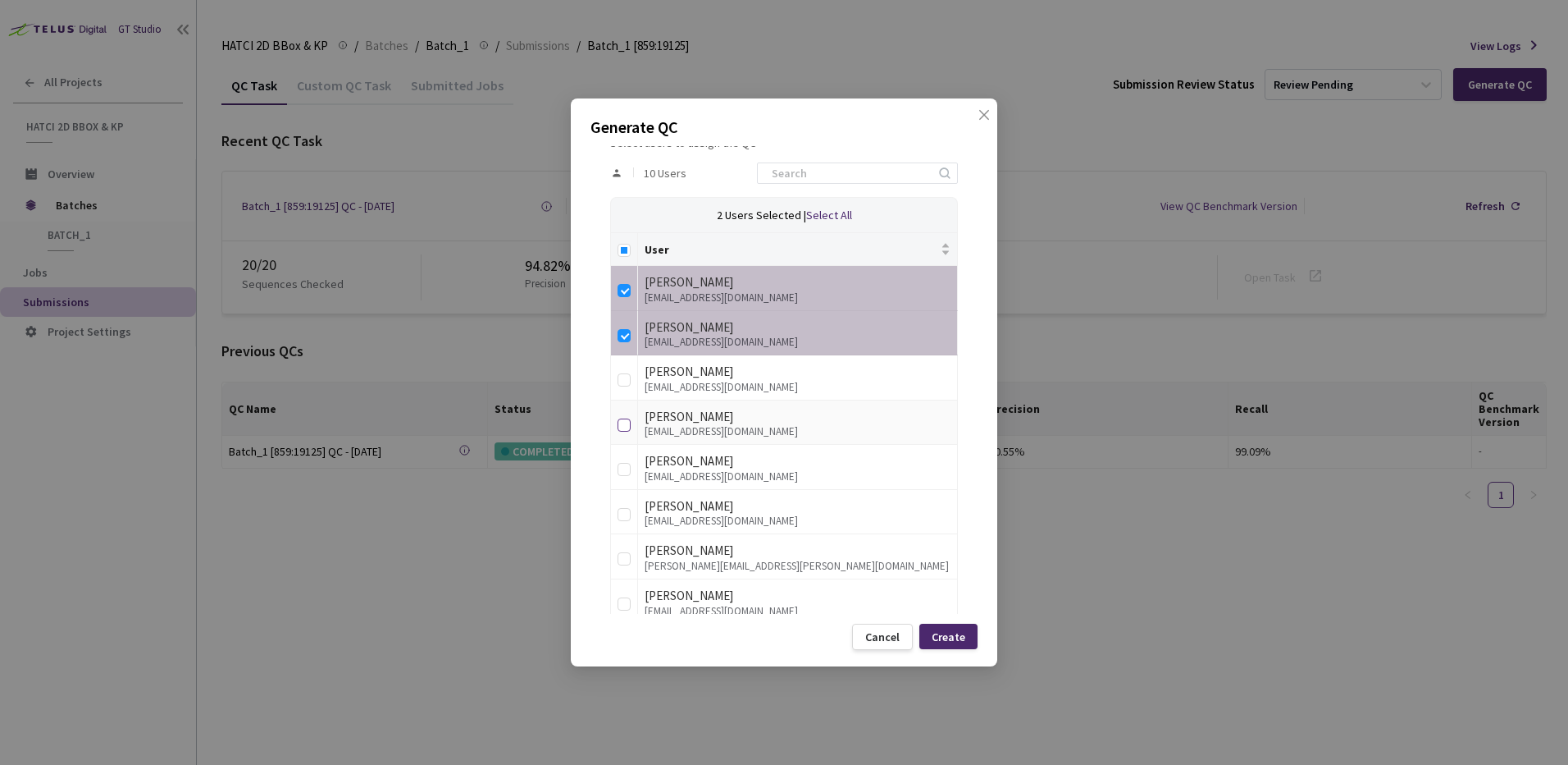
click at [620, 417] on label at bounding box center [624, 422] width 13 height 23
click at [620, 419] on input "checkbox" at bounding box center [624, 425] width 13 height 13
checkbox input "true"
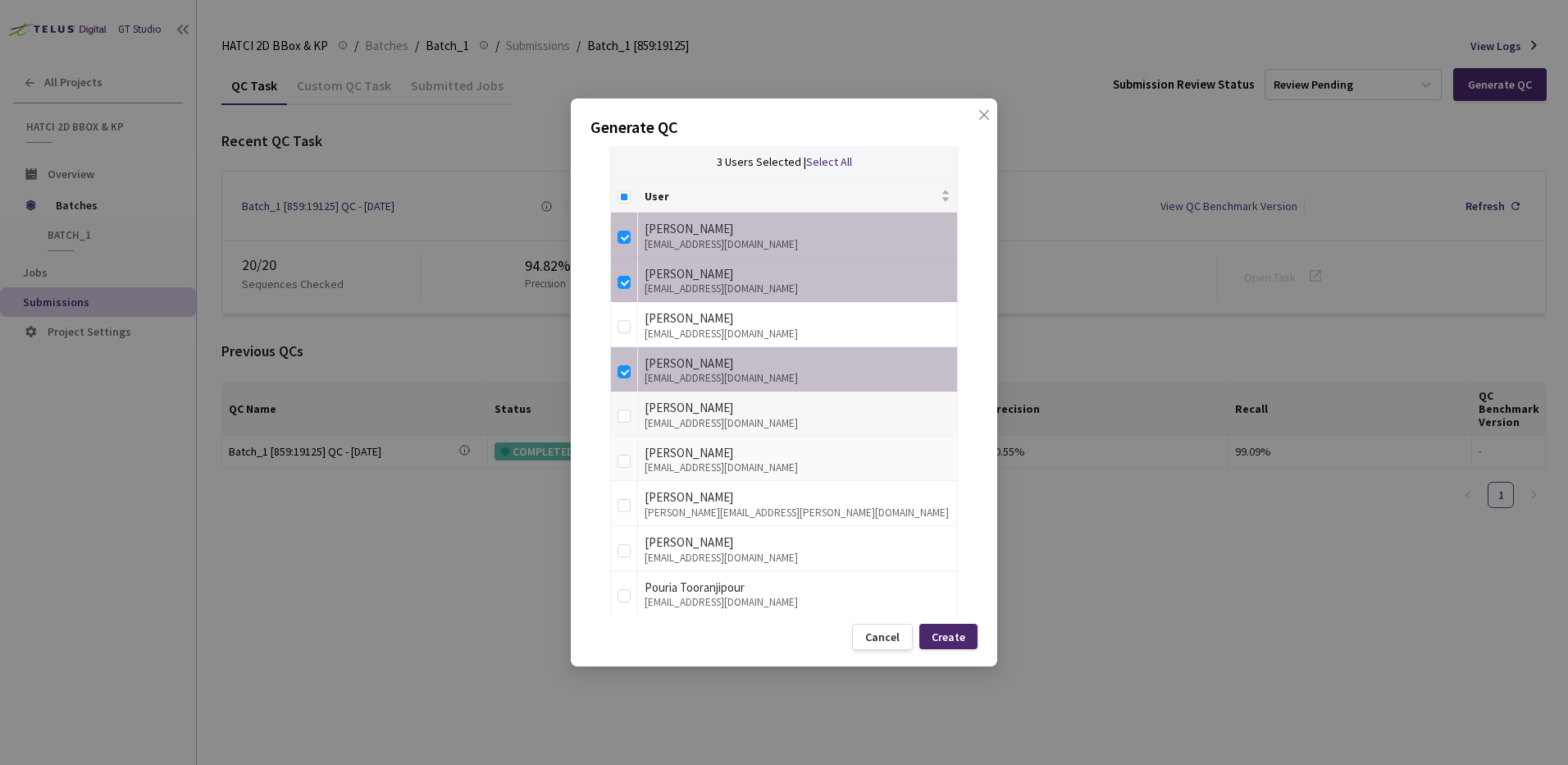
scroll to position [410, 0]
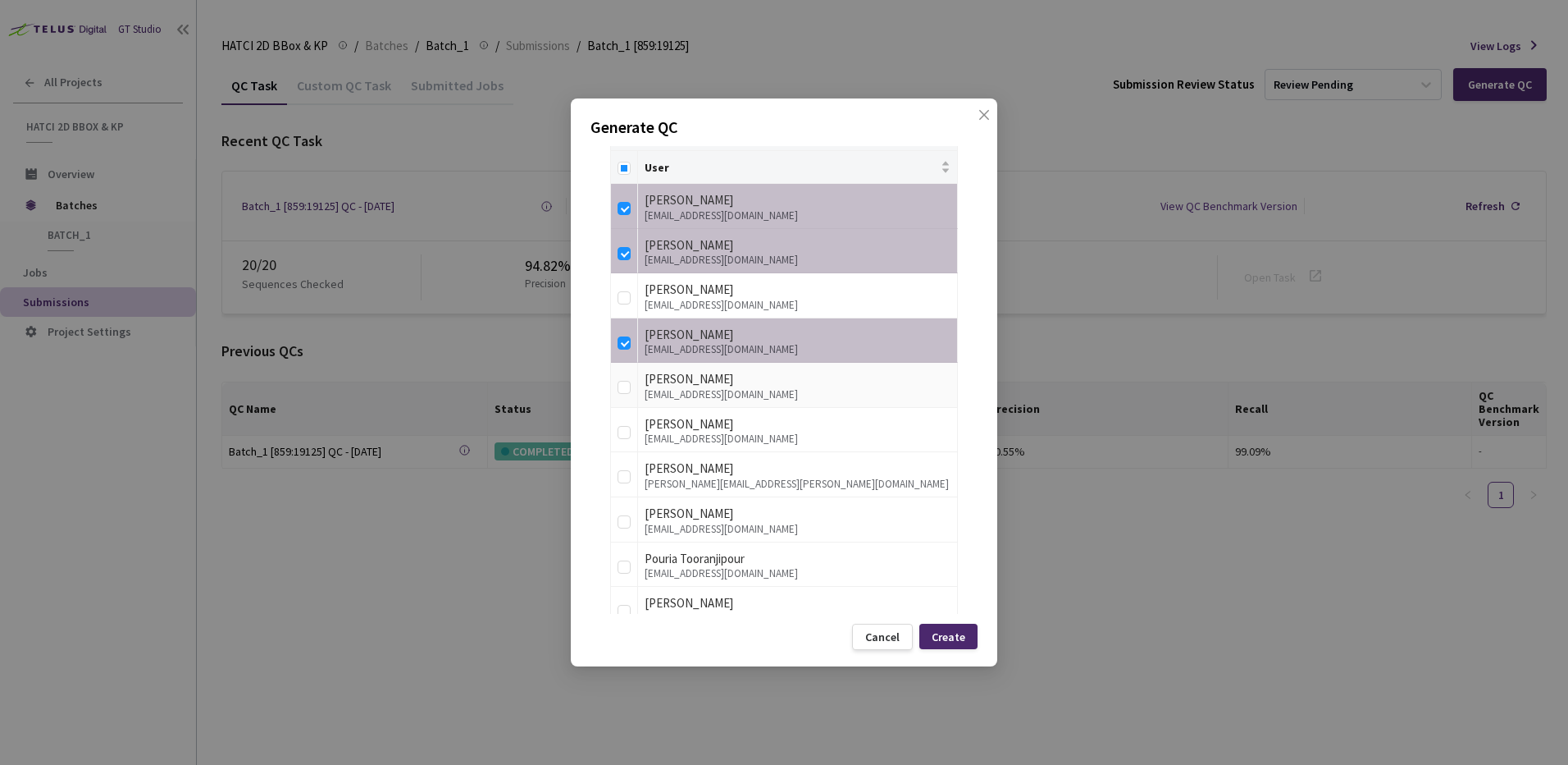
click at [613, 380] on td at bounding box center [624, 385] width 27 height 45
click at [624, 382] on input "checkbox" at bounding box center [624, 387] width 13 height 13
checkbox input "true"
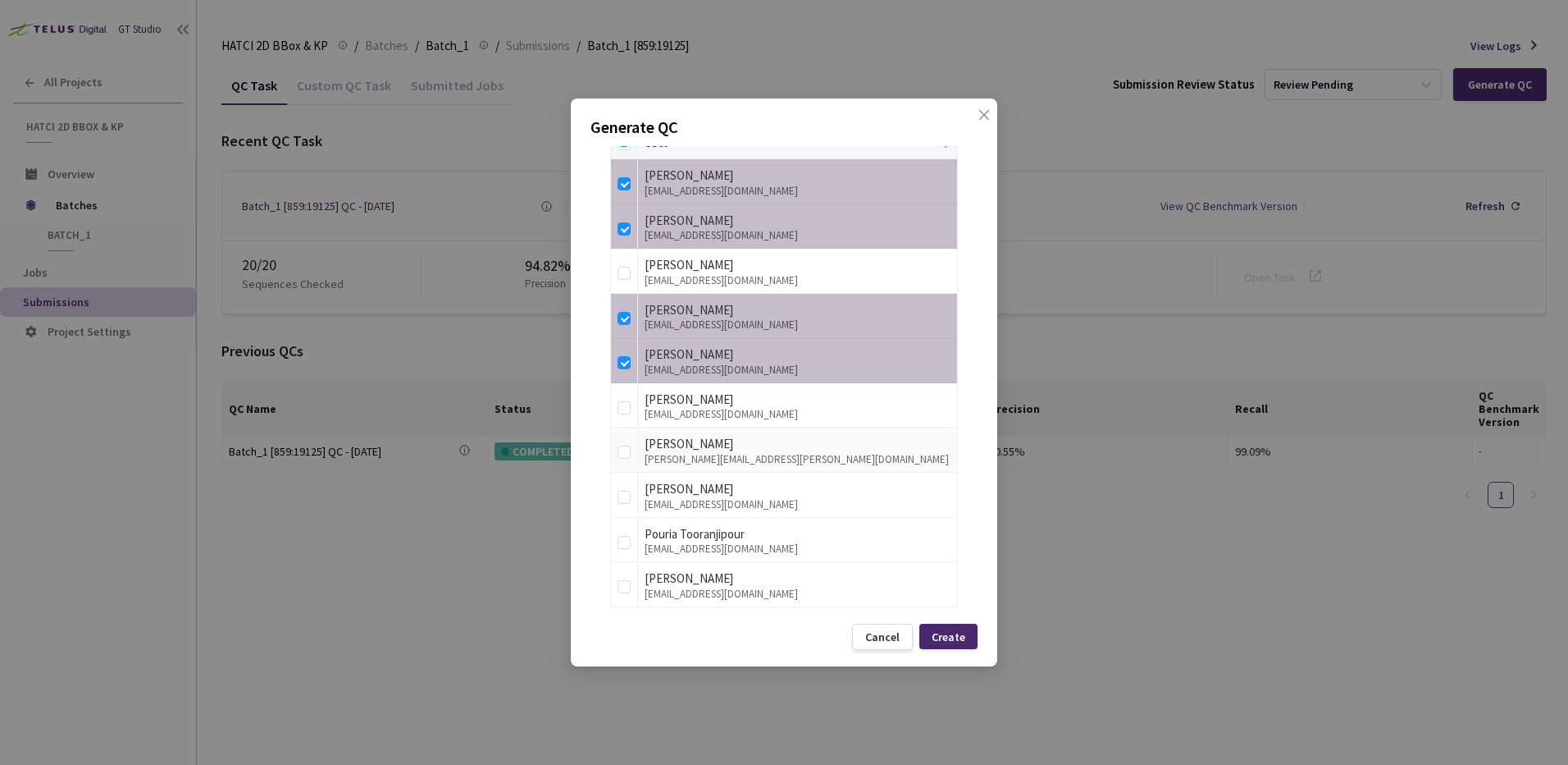
scroll to position [448, 0]
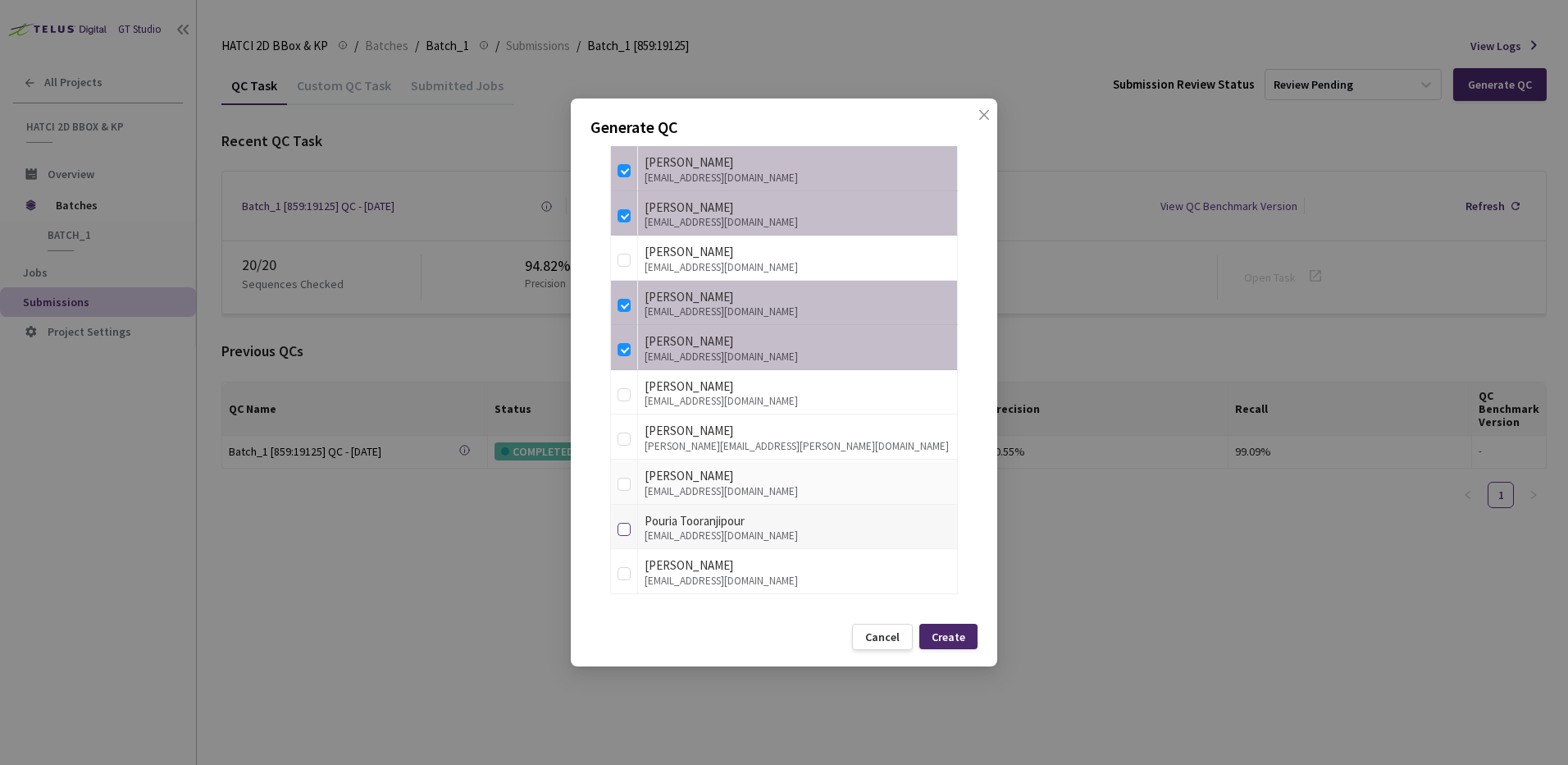
drag, startPoint x: 617, startPoint y: 486, endPoint x: 629, endPoint y: 515, distance: 31.4
click at [619, 485] on td at bounding box center [624, 482] width 27 height 45
click at [635, 484] on td at bounding box center [624, 482] width 27 height 45
click at [615, 482] on td at bounding box center [624, 482] width 27 height 45
drag, startPoint x: 625, startPoint y: 486, endPoint x: 621, endPoint y: 519, distance: 33.2
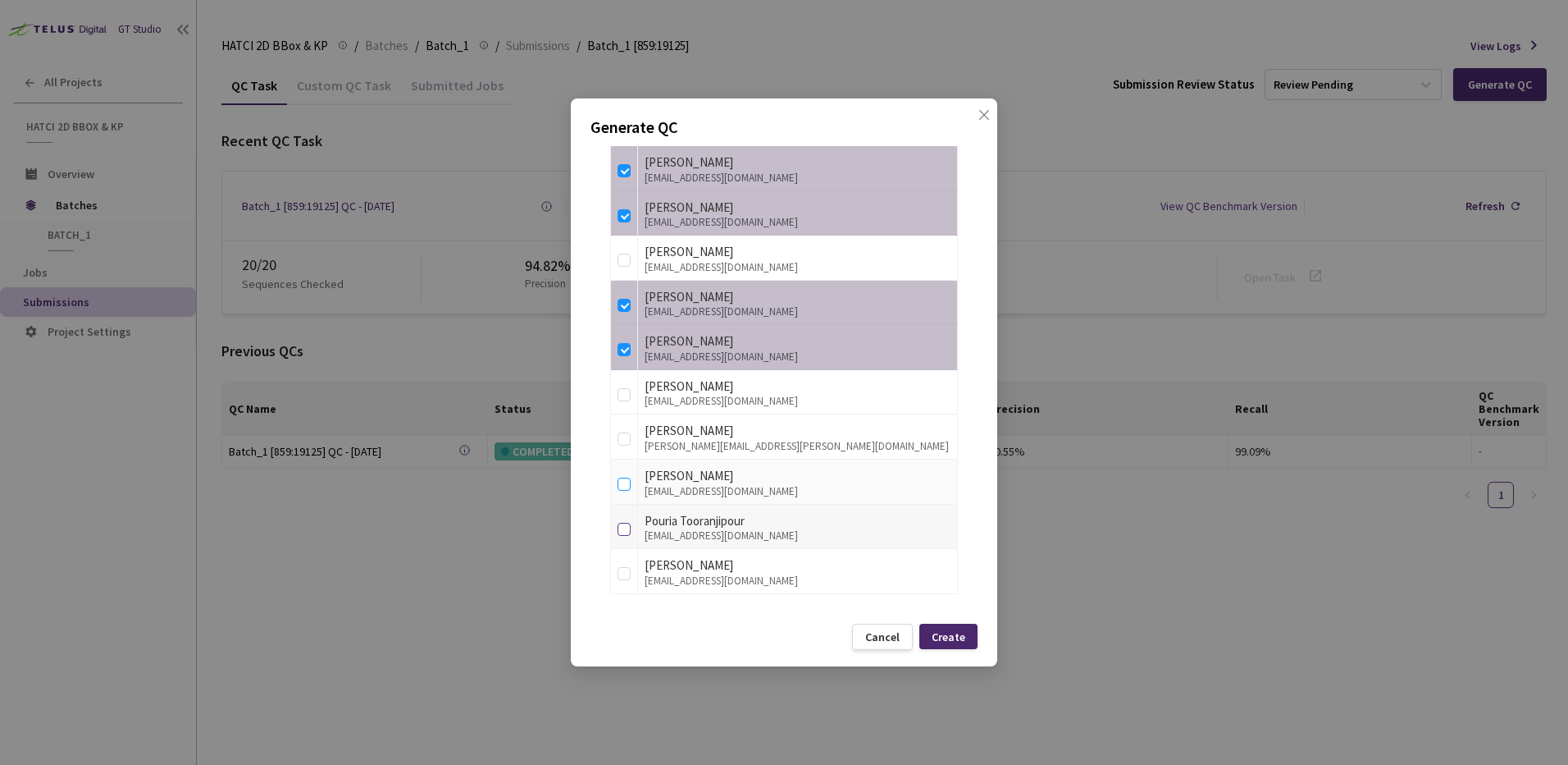
click at [625, 493] on td at bounding box center [624, 482] width 27 height 45
click at [624, 573] on input "checkbox" at bounding box center [624, 573] width 13 height 13
checkbox input "true"
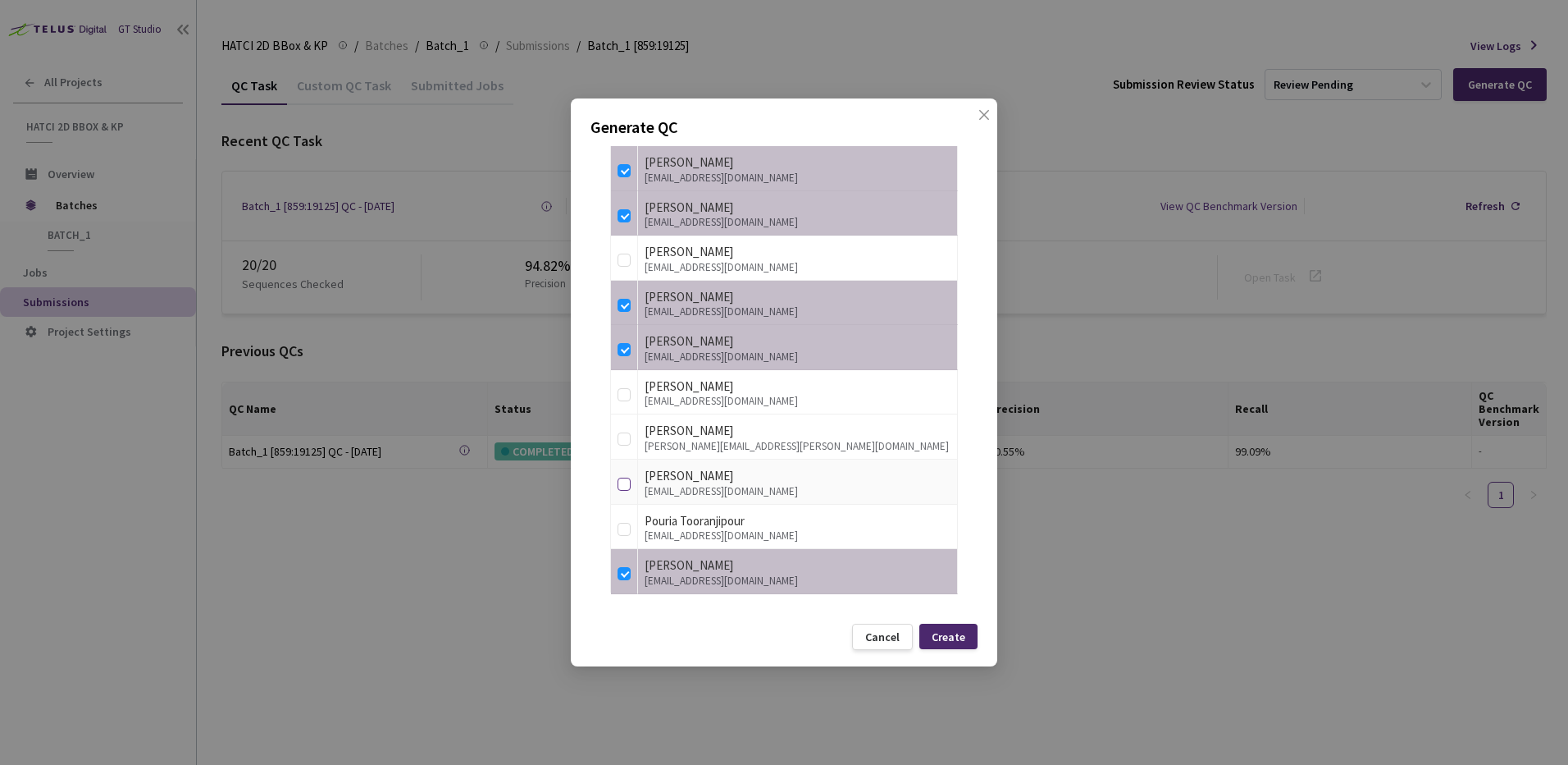
click at [625, 486] on input "checkbox" at bounding box center [624, 483] width 13 height 13
checkbox input "true"
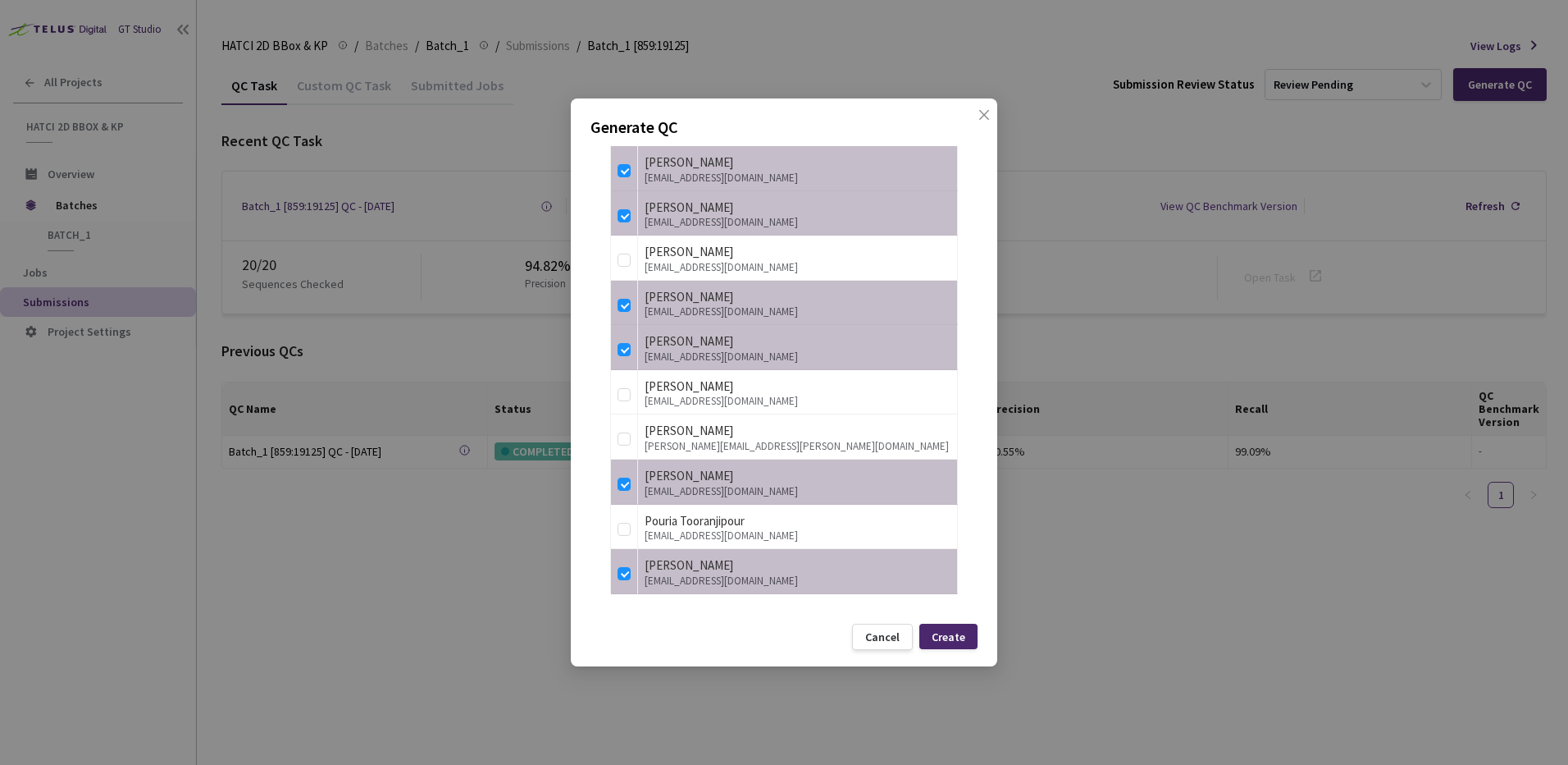
drag, startPoint x: 955, startPoint y: 657, endPoint x: 957, endPoint y: 614, distance: 43.0
click at [957, 650] on div "Generate QC QC Details QC Name Batch_1 [859:19125] QC - 02 Sep, 2025 Sample Per…" at bounding box center [784, 382] width 427 height 568
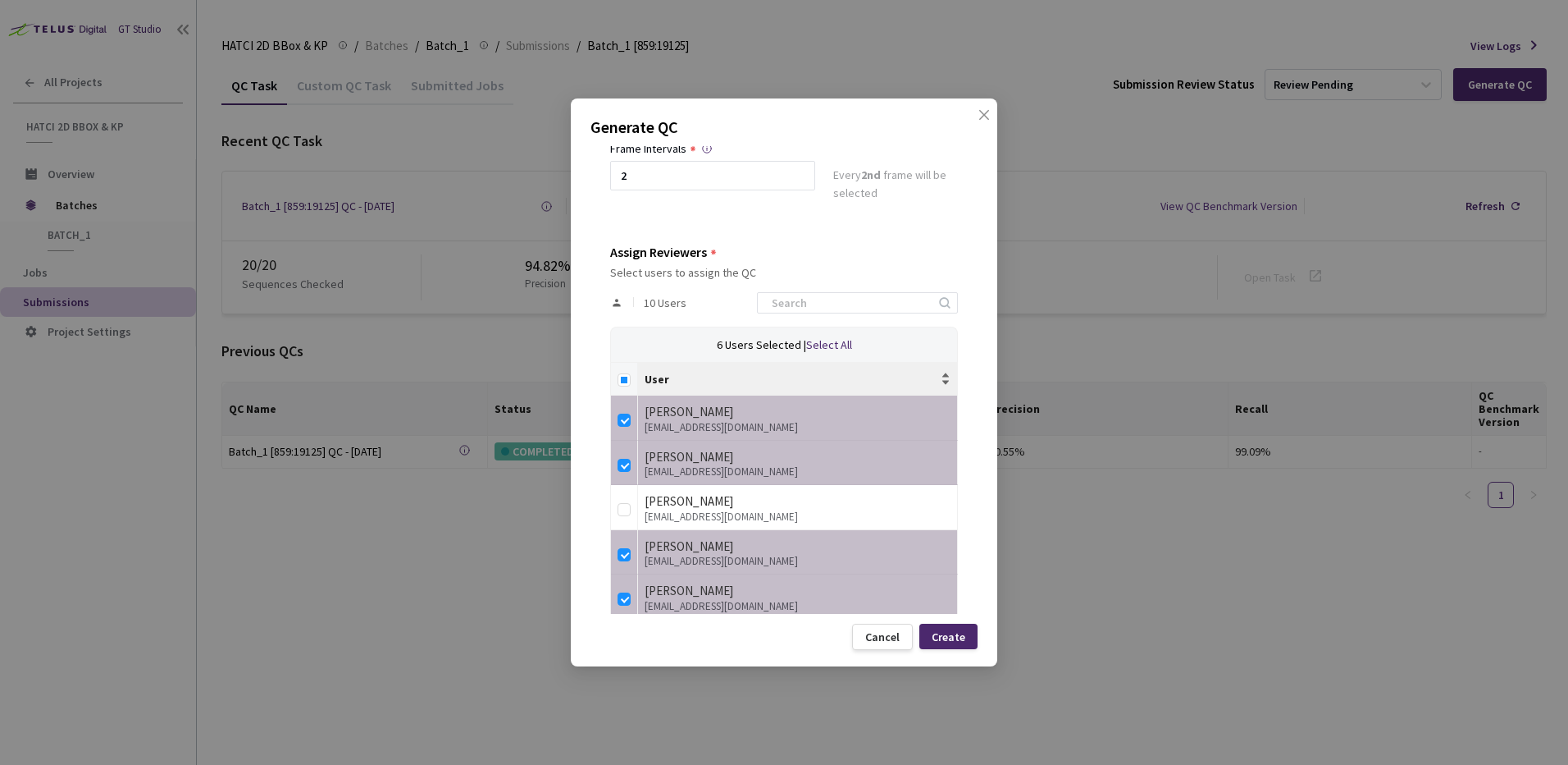
scroll to position [0, 0]
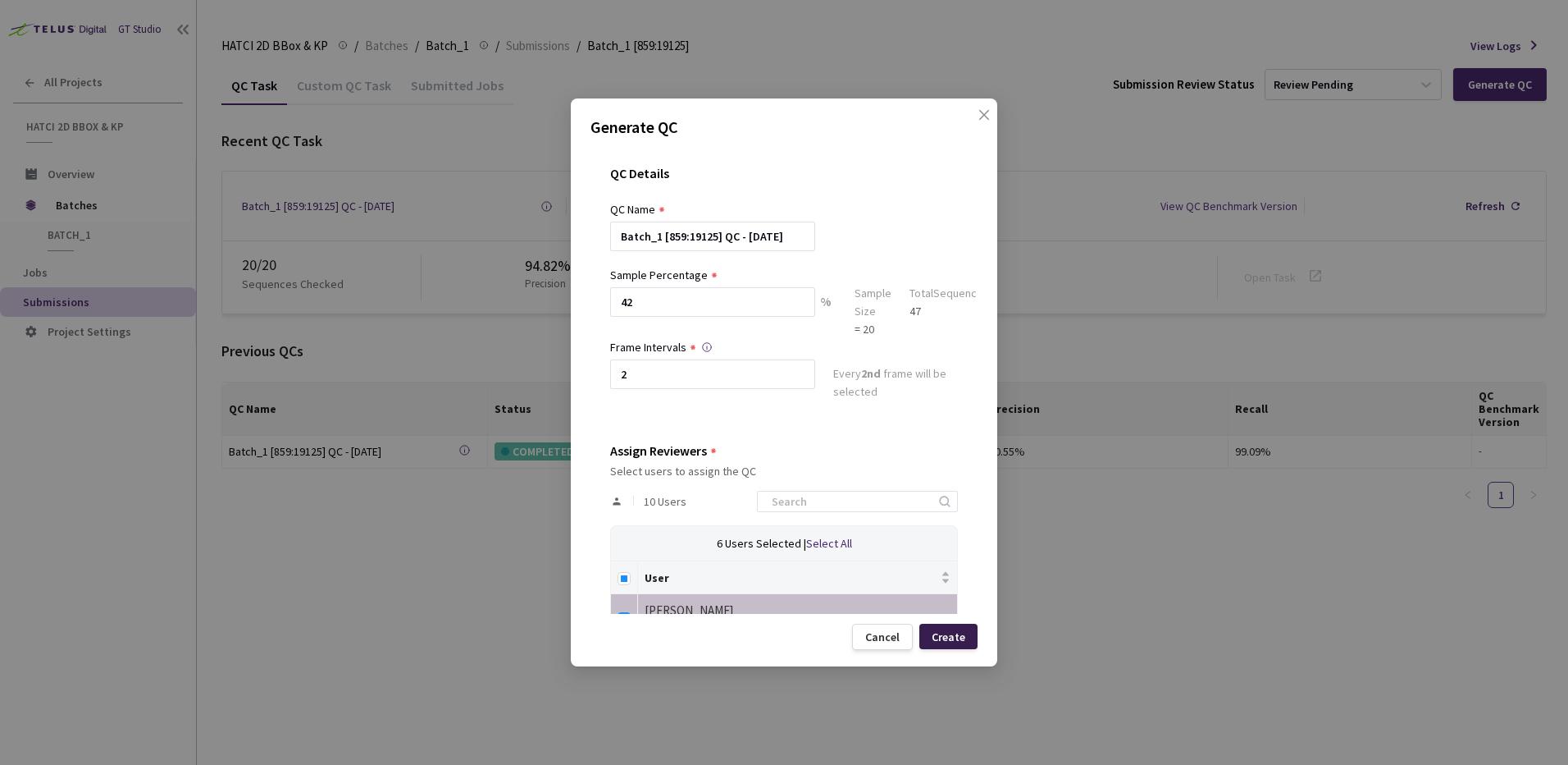
click at [963, 637] on div "Create" at bounding box center [949, 637] width 34 height 13
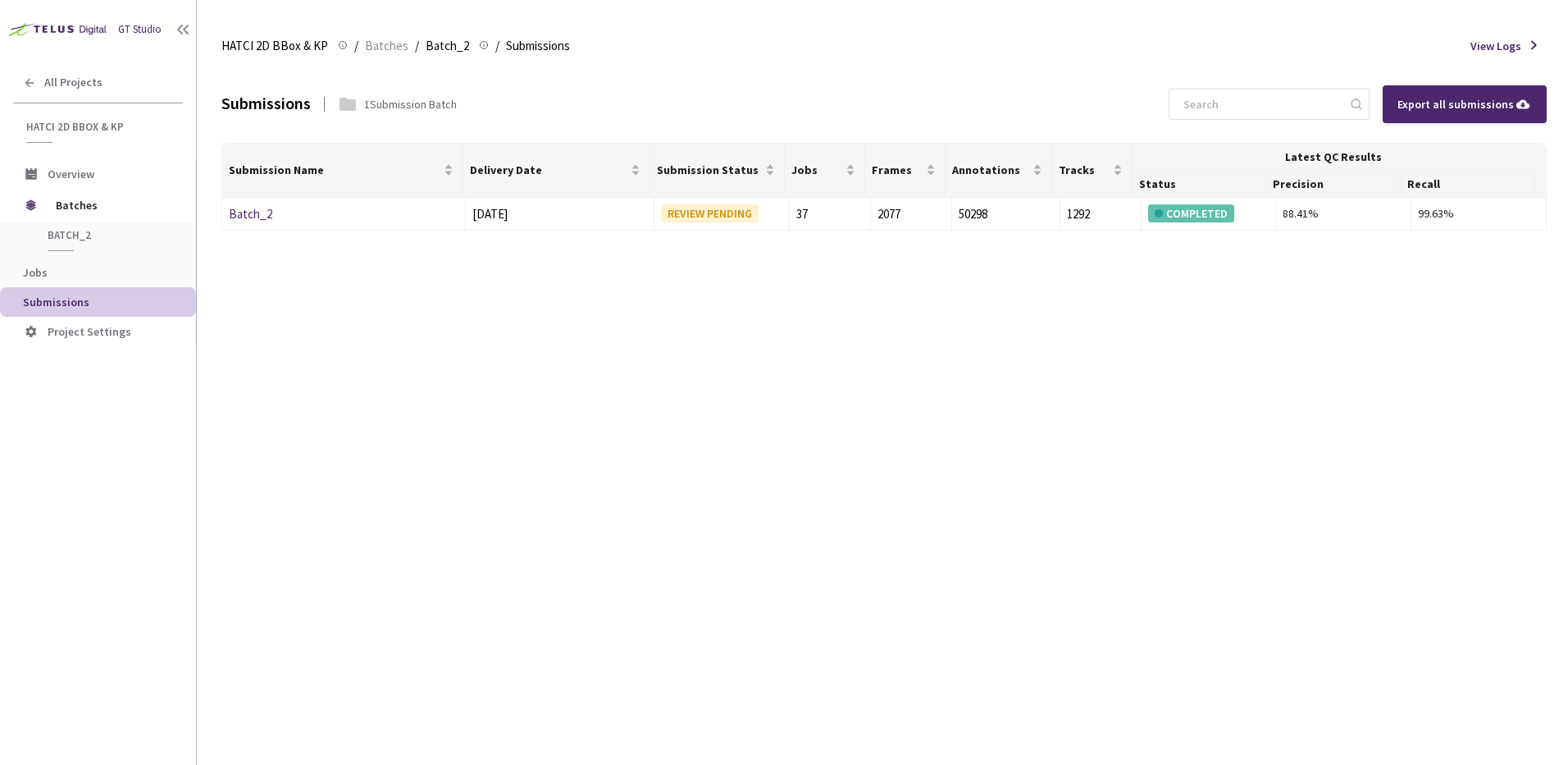
click at [967, 328] on div "Submissions 1 Submission Batch Export all submissions Submission Name Delivery …" at bounding box center [884, 414] width 1325 height 699
click at [247, 208] on link "Batch_2" at bounding box center [250, 213] width 43 height 15
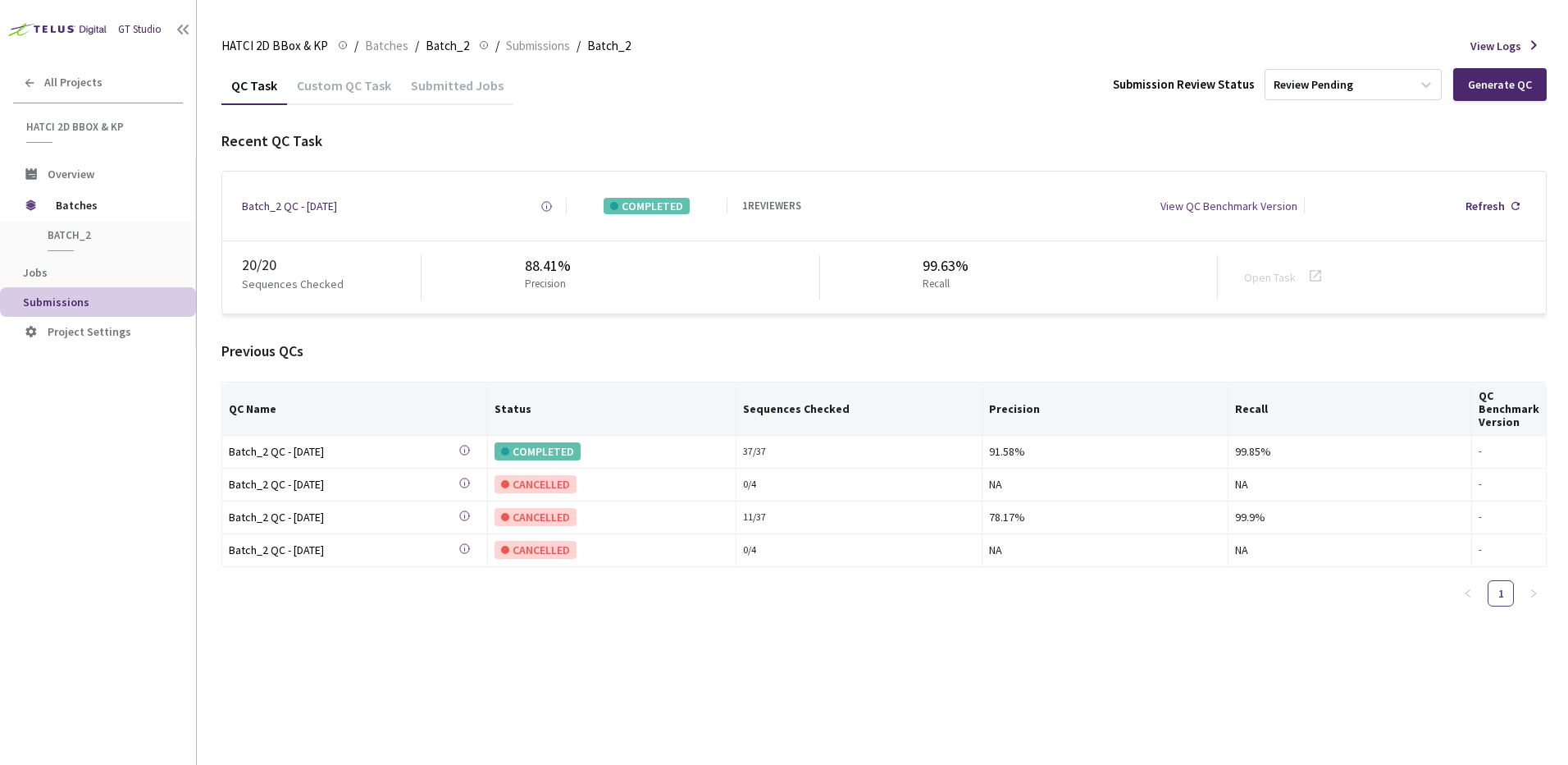
click at [1139, 135] on div "Recent QC Task" at bounding box center [884, 141] width 1325 height 22
drag, startPoint x: 1036, startPoint y: 130, endPoint x: 1117, endPoint y: 136, distance: 81.2
click at [1096, 135] on div "Recent QC Task" at bounding box center [884, 141] width 1325 height 22
click at [1117, 137] on div "Recent QC Task" at bounding box center [884, 141] width 1325 height 22
click at [945, 131] on div "Recent QC Task" at bounding box center [884, 141] width 1325 height 22
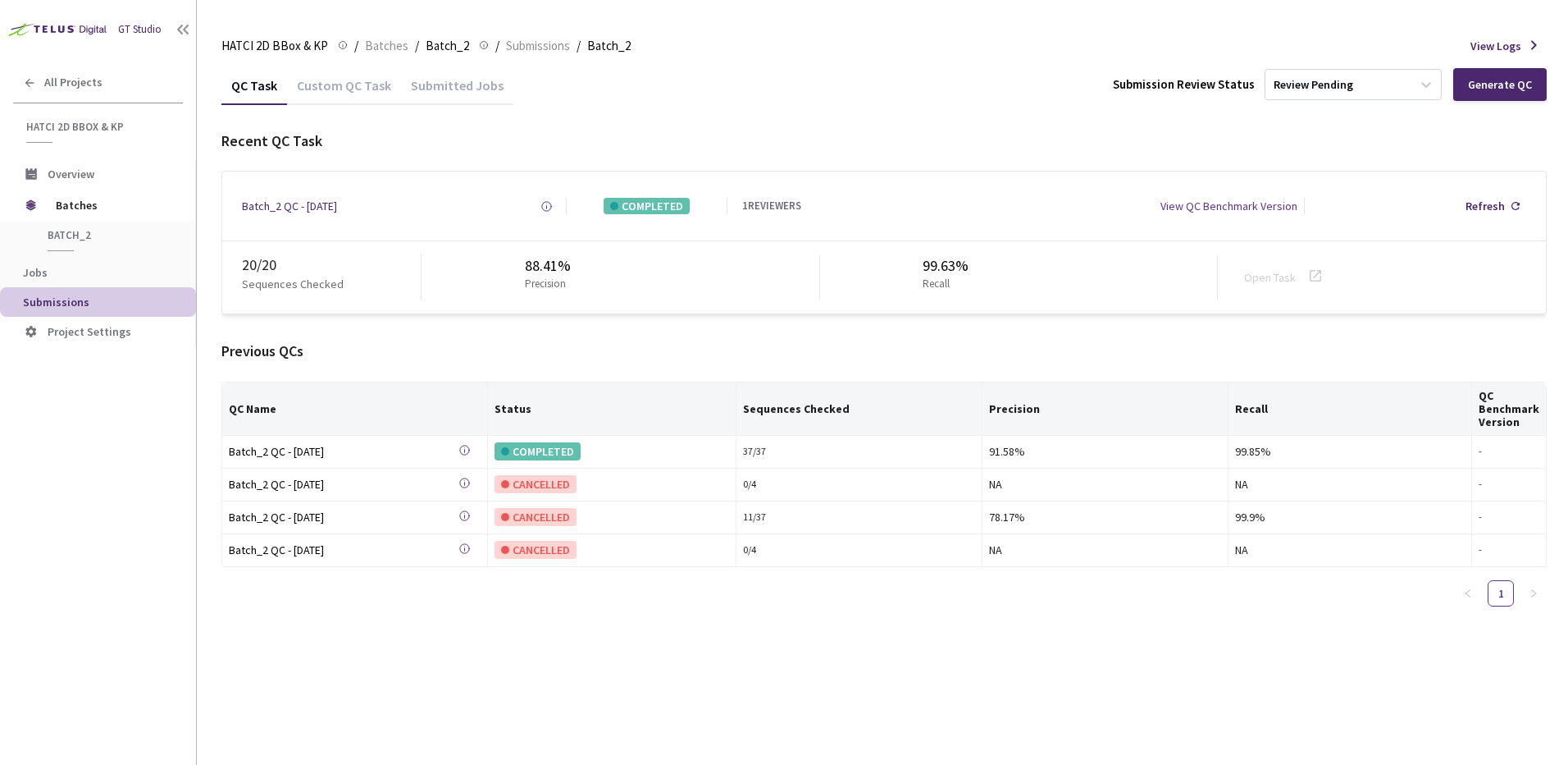
drag, startPoint x: 938, startPoint y: 131, endPoint x: 964, endPoint y: 131, distance: 26.0
click at [950, 131] on div "Recent QC Task" at bounding box center [884, 141] width 1325 height 22
click at [1191, 144] on div "Recent QC Task" at bounding box center [884, 141] width 1325 height 22
drag, startPoint x: 798, startPoint y: 153, endPoint x: 949, endPoint y: 164, distance: 151.4
click at [930, 162] on div "Recent QC Task Batch_2 QC - [DATE] Created at [DATE] 2:18 PM EDT Created by [PE…" at bounding box center [884, 222] width 1325 height 184
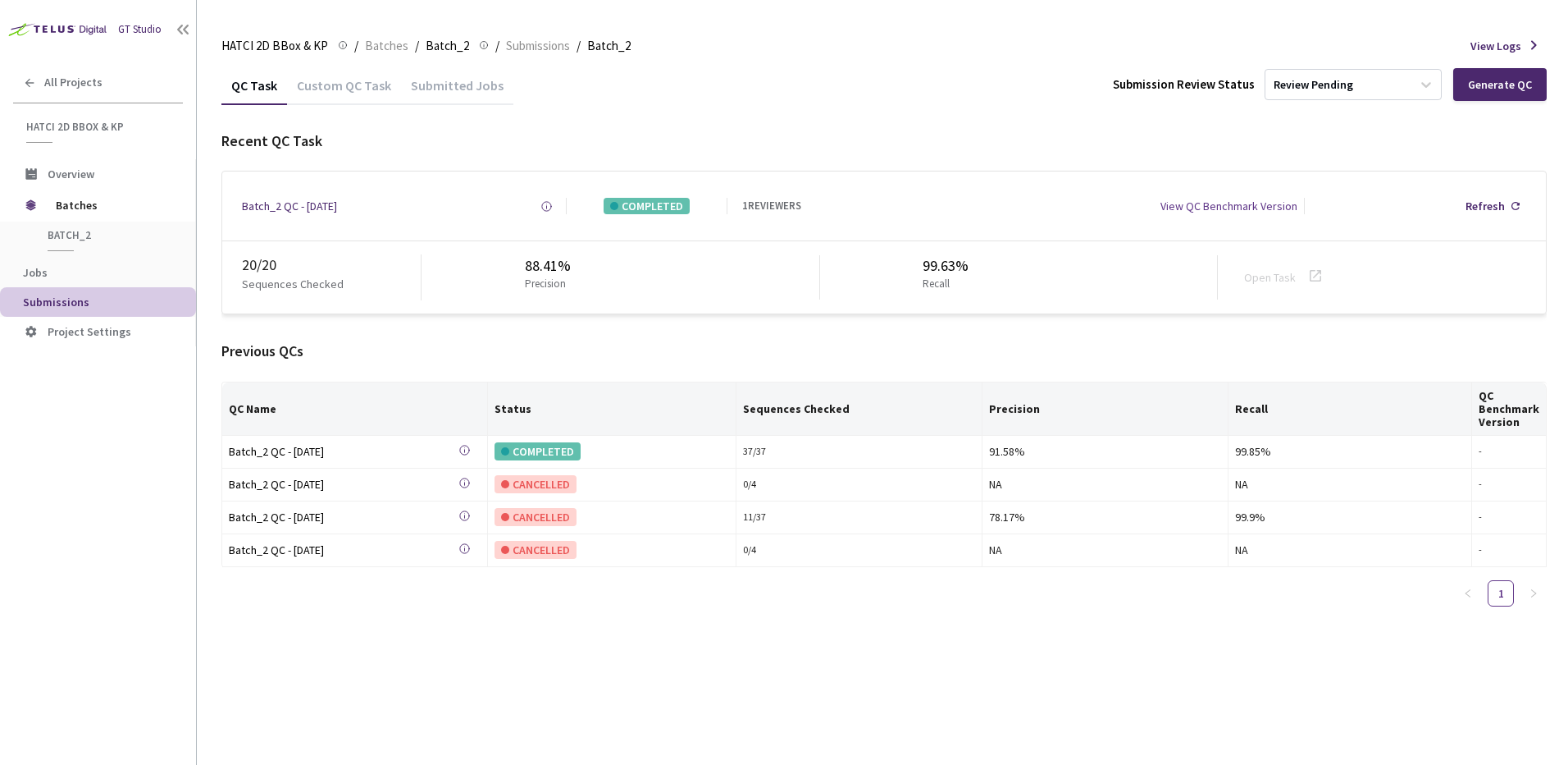
drag, startPoint x: 949, startPoint y: 164, endPoint x: 962, endPoint y: 165, distance: 13.0
click at [962, 165] on div "Recent QC Task Batch_2 QC - [DATE] Created at [DATE] 2:18 PM EDT Created by [PE…" at bounding box center [884, 222] width 1325 height 184
drag, startPoint x: 923, startPoint y: 161, endPoint x: 760, endPoint y: 142, distance: 164.1
click at [766, 143] on div "Recent QC Task Batch_2 QC - [DATE] Created at [DATE] 2:18 PM EDT Created by [PE…" at bounding box center [884, 222] width 1325 height 184
drag, startPoint x: 760, startPoint y: 142, endPoint x: 719, endPoint y: 135, distance: 41.6
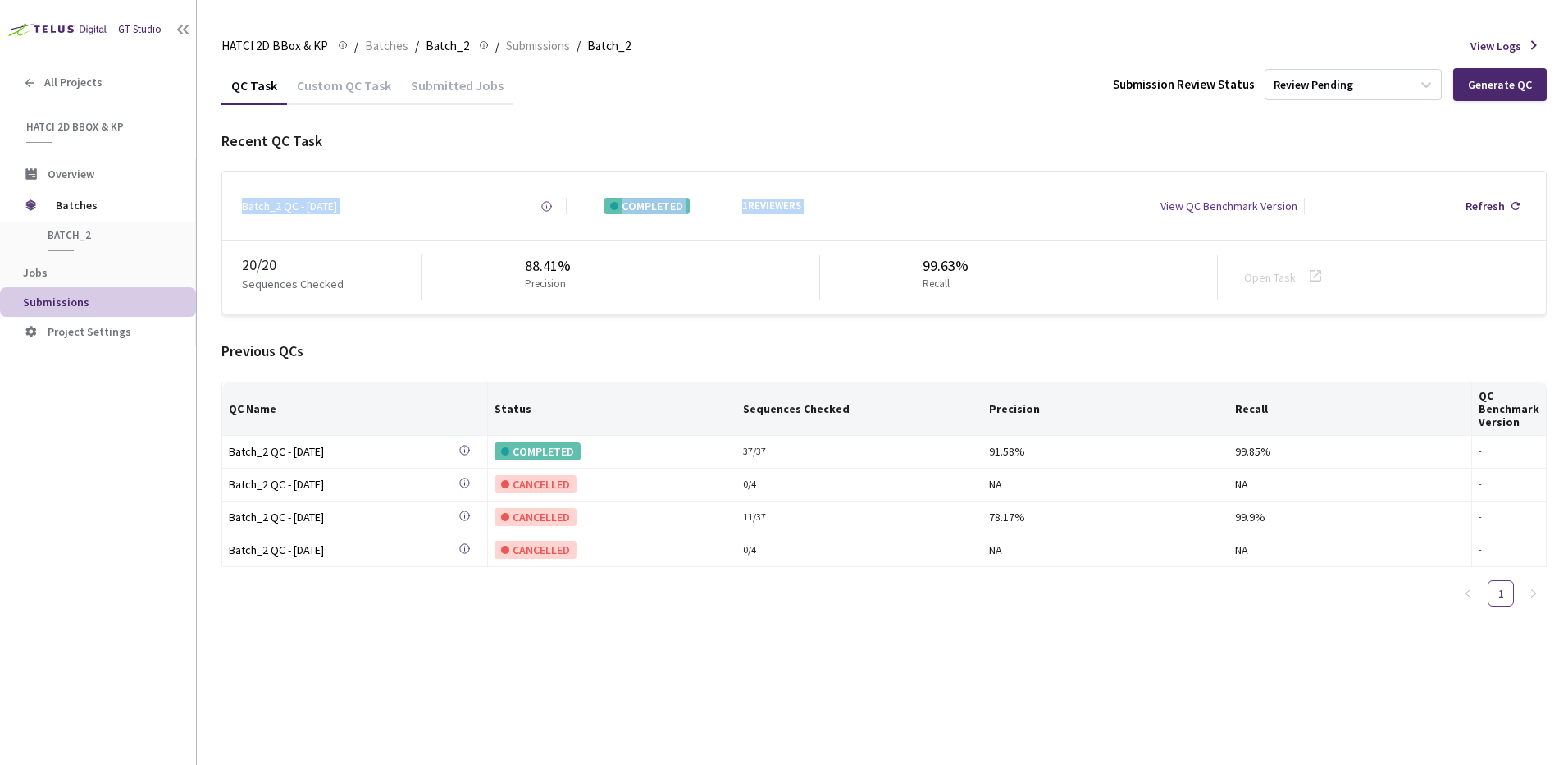
click at [719, 140] on div "Recent QC Task" at bounding box center [884, 141] width 1325 height 22
drag, startPoint x: 827, startPoint y: 123, endPoint x: 985, endPoint y: 126, distance: 158.0
click at [966, 126] on div "QC Task Custom QC Task Submitted Jobs Submission Review Status Review Pending G…" at bounding box center [884, 342] width 1325 height 553
click at [985, 126] on div "QC Task Custom QC Task Submitted Jobs Submission Review Status Review Pending G…" at bounding box center [884, 342] width 1325 height 553
click at [957, 332] on div "Recent QC Task Batch_2 QC - [DATE] Created at [DATE] 2:18 PM EDT Created by [PE…" at bounding box center [884, 374] width 1325 height 489
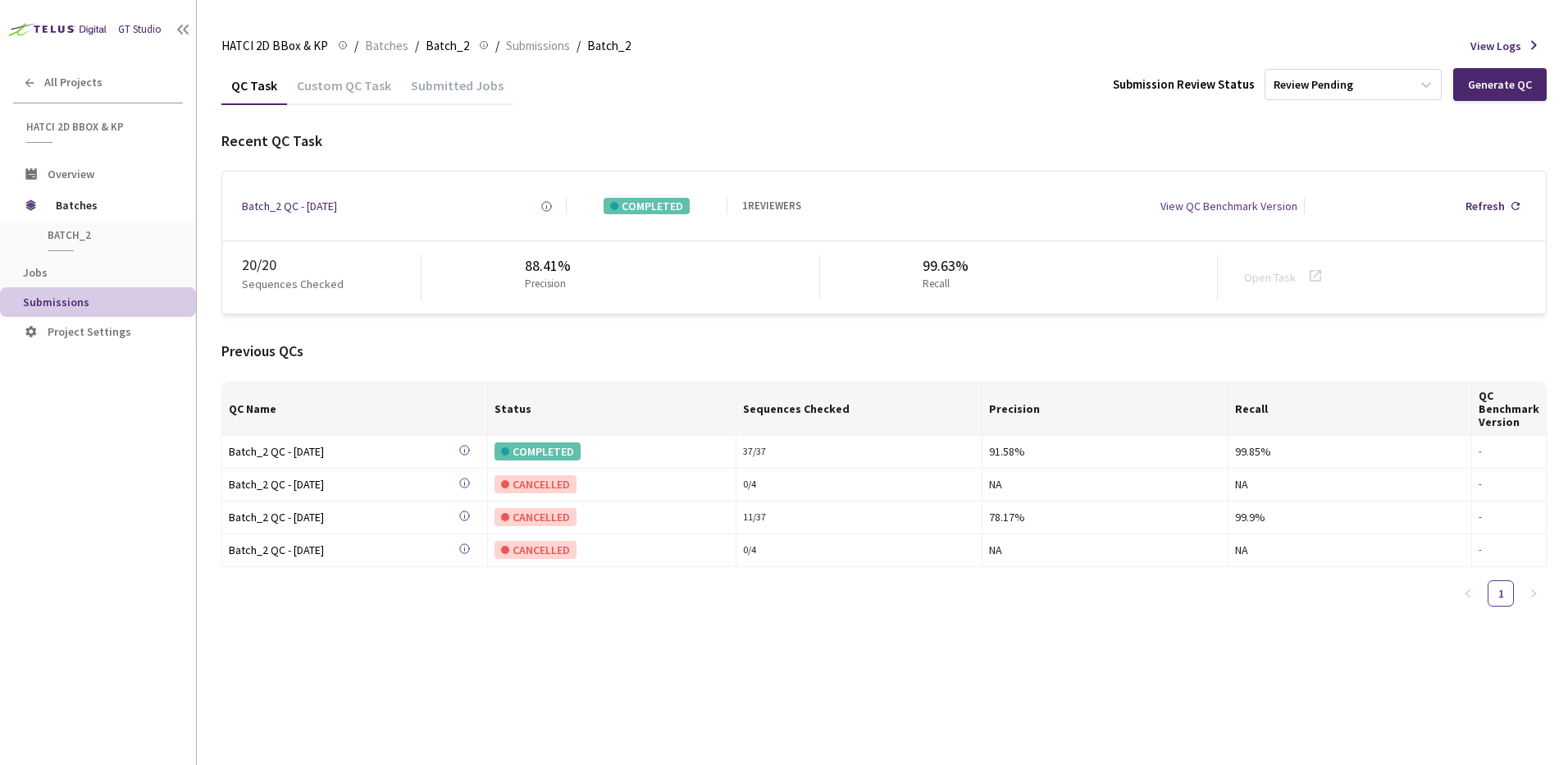
click at [682, 362] on div "Previous QCs QC Name Status Sequences Checked Precision Recall QC Benchmark Ver…" at bounding box center [884, 480] width 1325 height 279
click at [607, 102] on div "QC Task Custom QC Task Submitted Jobs Submission Review Status Review Pending G…" at bounding box center [884, 84] width 1325 height 39
drag, startPoint x: 479, startPoint y: 343, endPoint x: 169, endPoint y: 3, distance: 460.1
click at [470, 339] on div "Recent QC Task Batch_2 QC - [DATE] Created at [DATE] 2:18 PM EDT Created by [PE…" at bounding box center [884, 374] width 1325 height 489
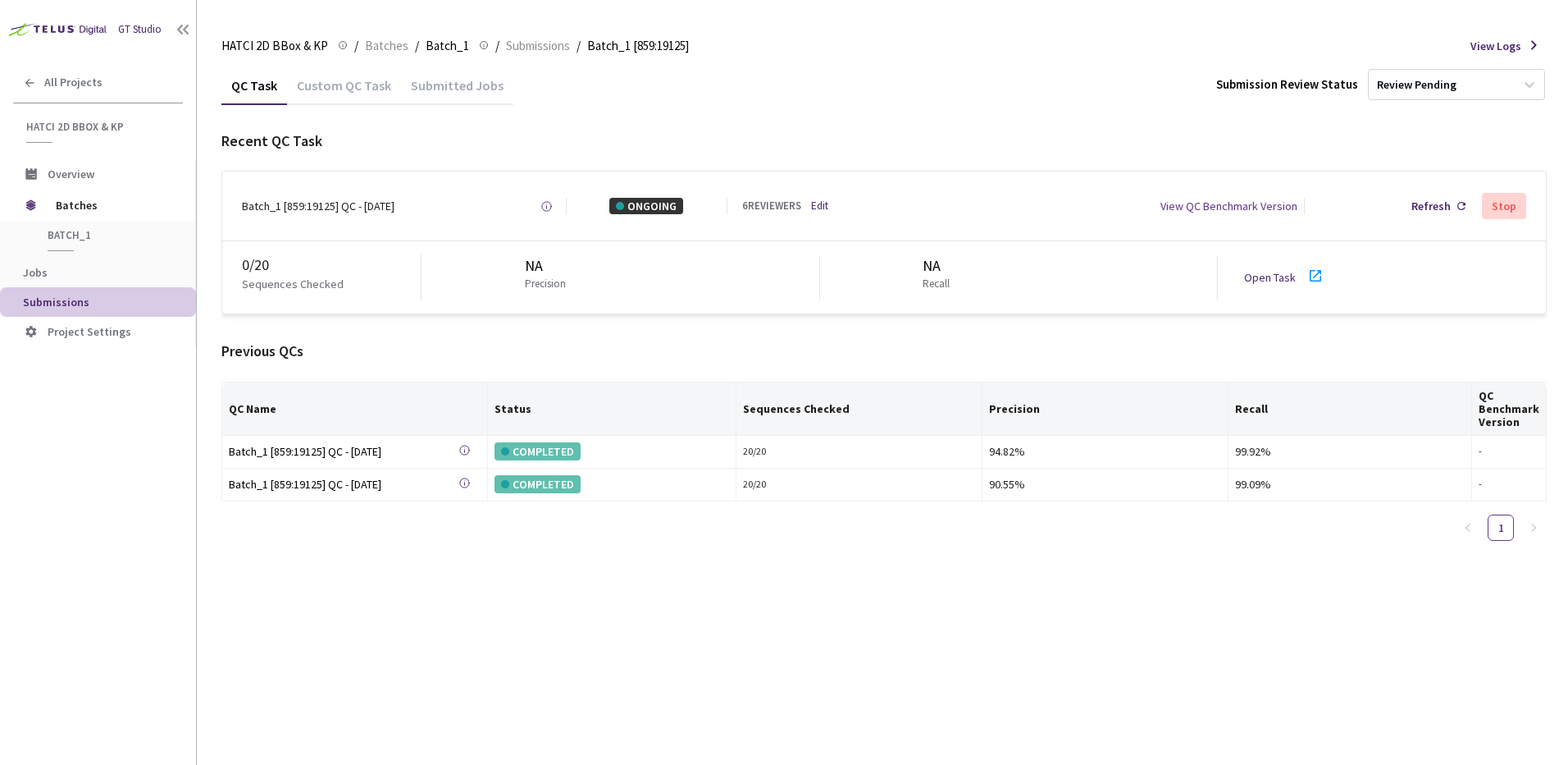
drag, startPoint x: 745, startPoint y: 698, endPoint x: 779, endPoint y: 675, distance: 41.0
click at [750, 690] on div "QC Task Custom QC Task Submitted Jobs Submission Review Status Review Pending R…" at bounding box center [884, 414] width 1325 height 699
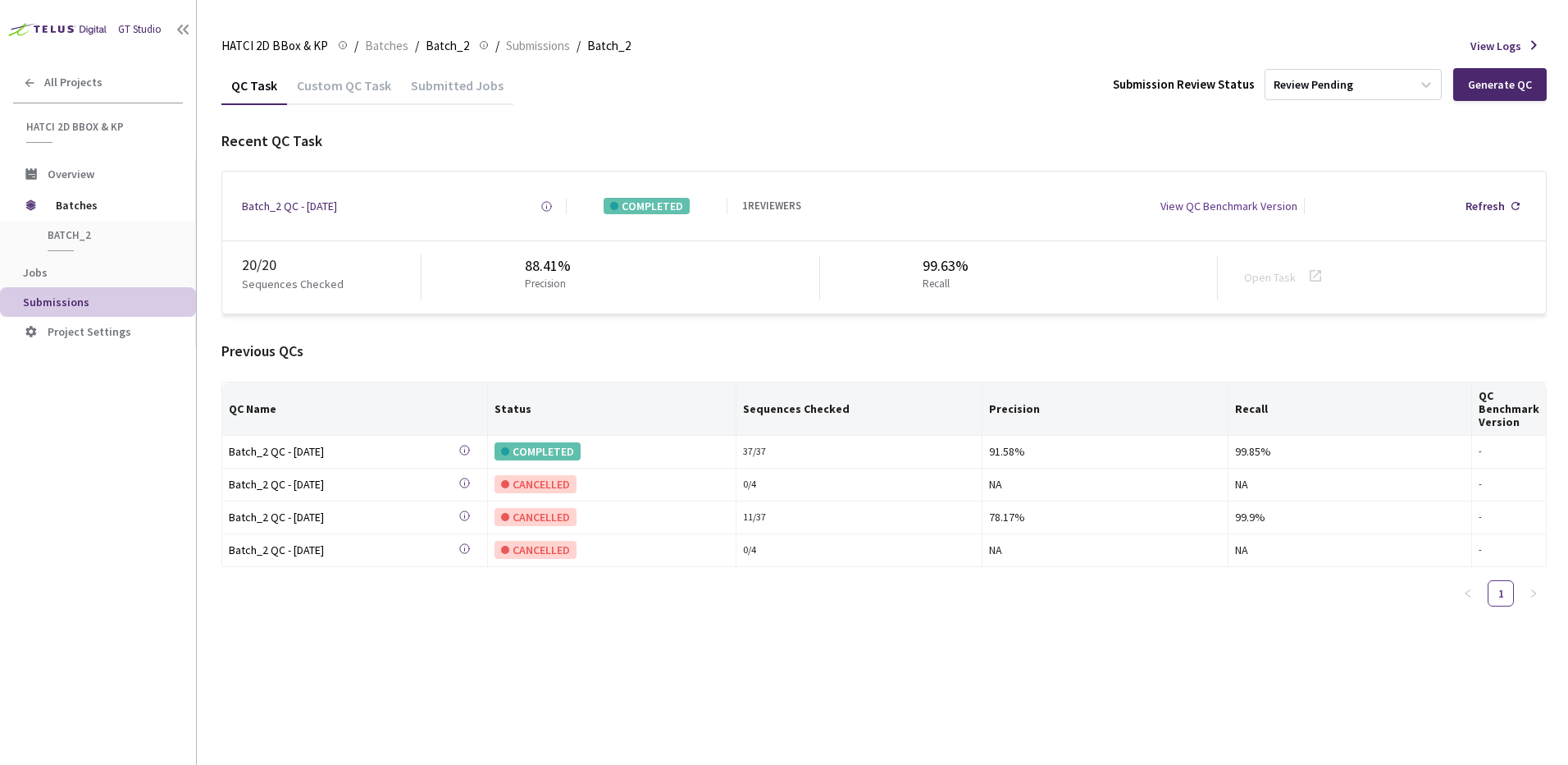
click at [904, 623] on div "QC Task Custom QC Task Submitted Jobs Submission Review Status Review Pending G…" at bounding box center [884, 414] width 1325 height 699
click at [673, 329] on div "Recent QC Task Batch_2 QC - [DATE] Created at [DATE] 2:18 PM EDT Created by [PE…" at bounding box center [884, 374] width 1325 height 489
click at [511, 149] on div "Recent QC Task" at bounding box center [884, 141] width 1325 height 22
click at [1508, 55] on div "View Logs" at bounding box center [1508, 46] width 76 height 20
click at [1519, 83] on div "Generate QC" at bounding box center [1499, 84] width 64 height 13
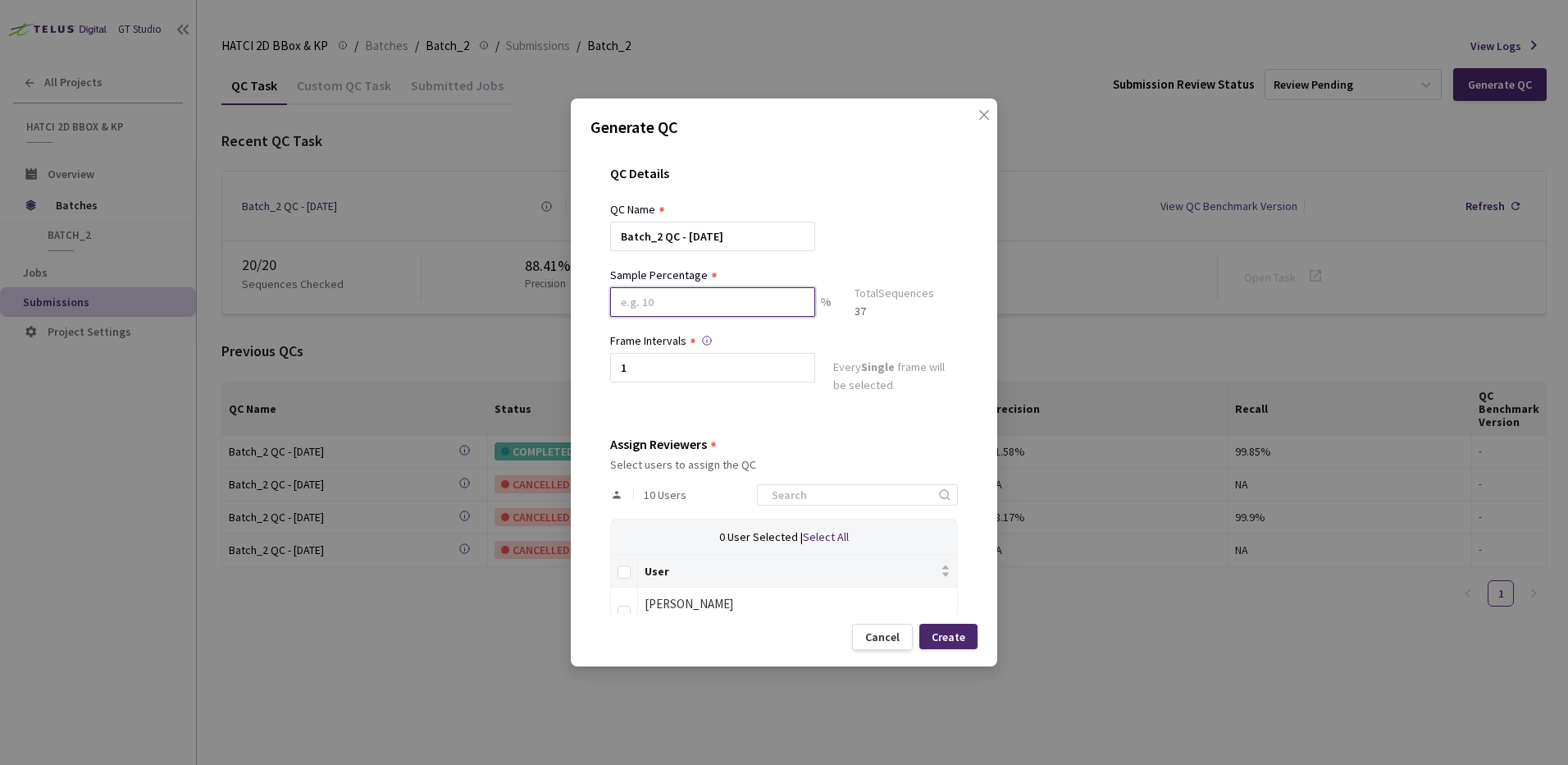
click at [772, 295] on input at bounding box center [713, 301] width 205 height 30
click at [715, 313] on input at bounding box center [713, 301] width 205 height 30
type input "4"
type input "8"
type input "4"
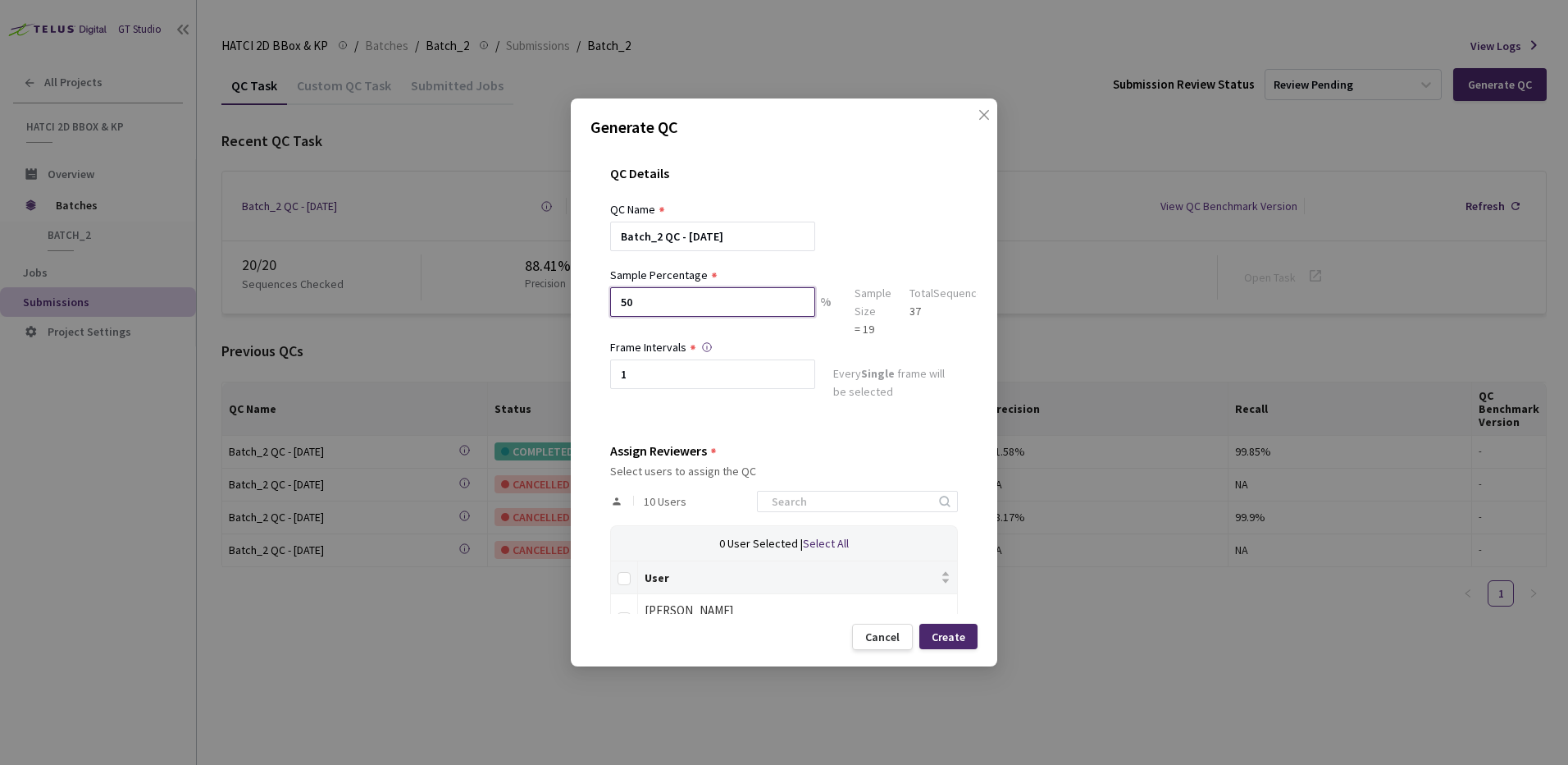
type input "5"
type input "53"
drag, startPoint x: 715, startPoint y: 385, endPoint x: 855, endPoint y: 411, distance: 142.4
click at [516, 399] on div "Generate QC QC Details QC Name Batch_2 QC - 02 Sep, 2025 Sample Percentage 53 %…" at bounding box center [784, 382] width 1568 height 765
type input "2"
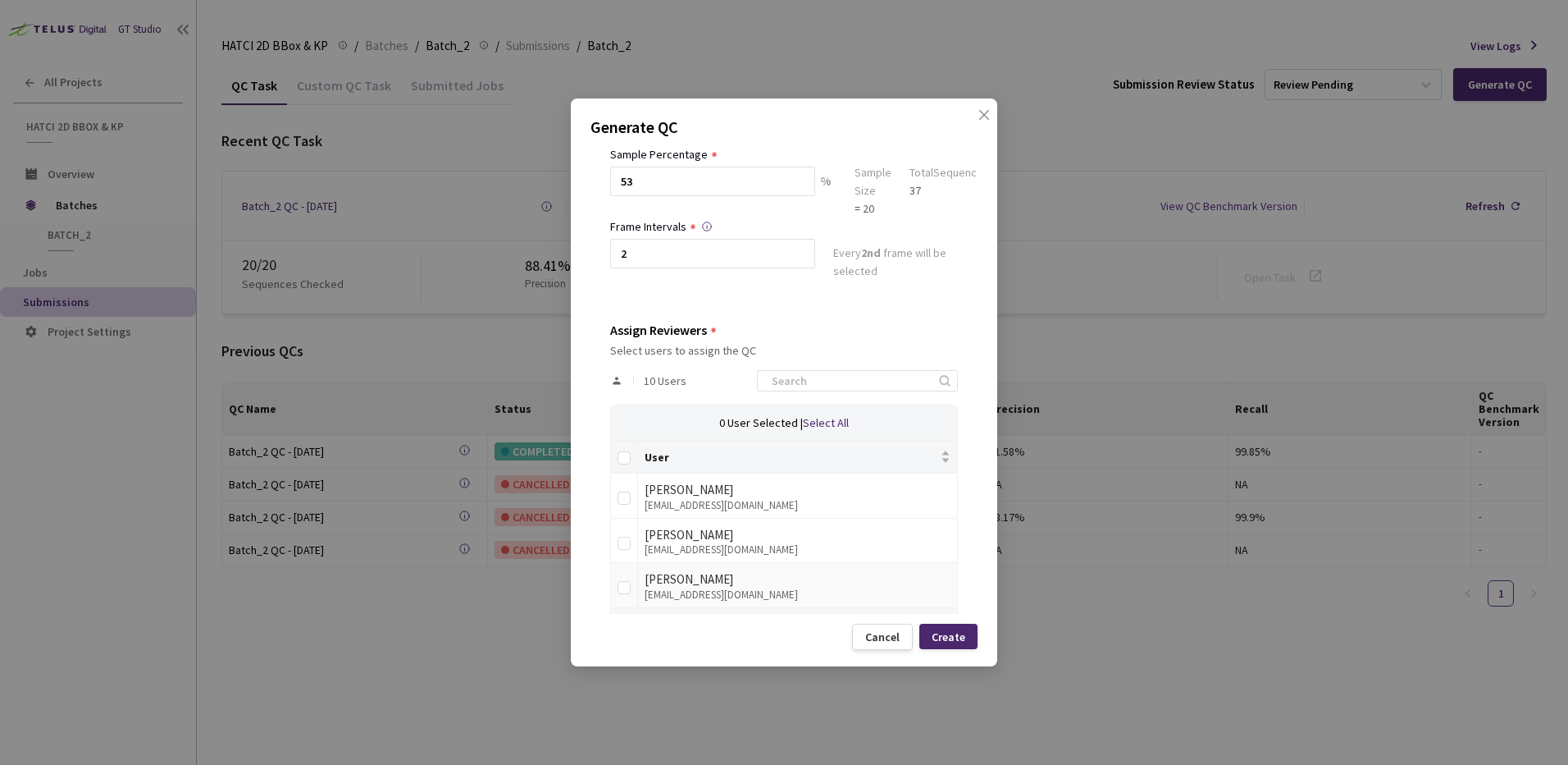
scroll to position [283, 0]
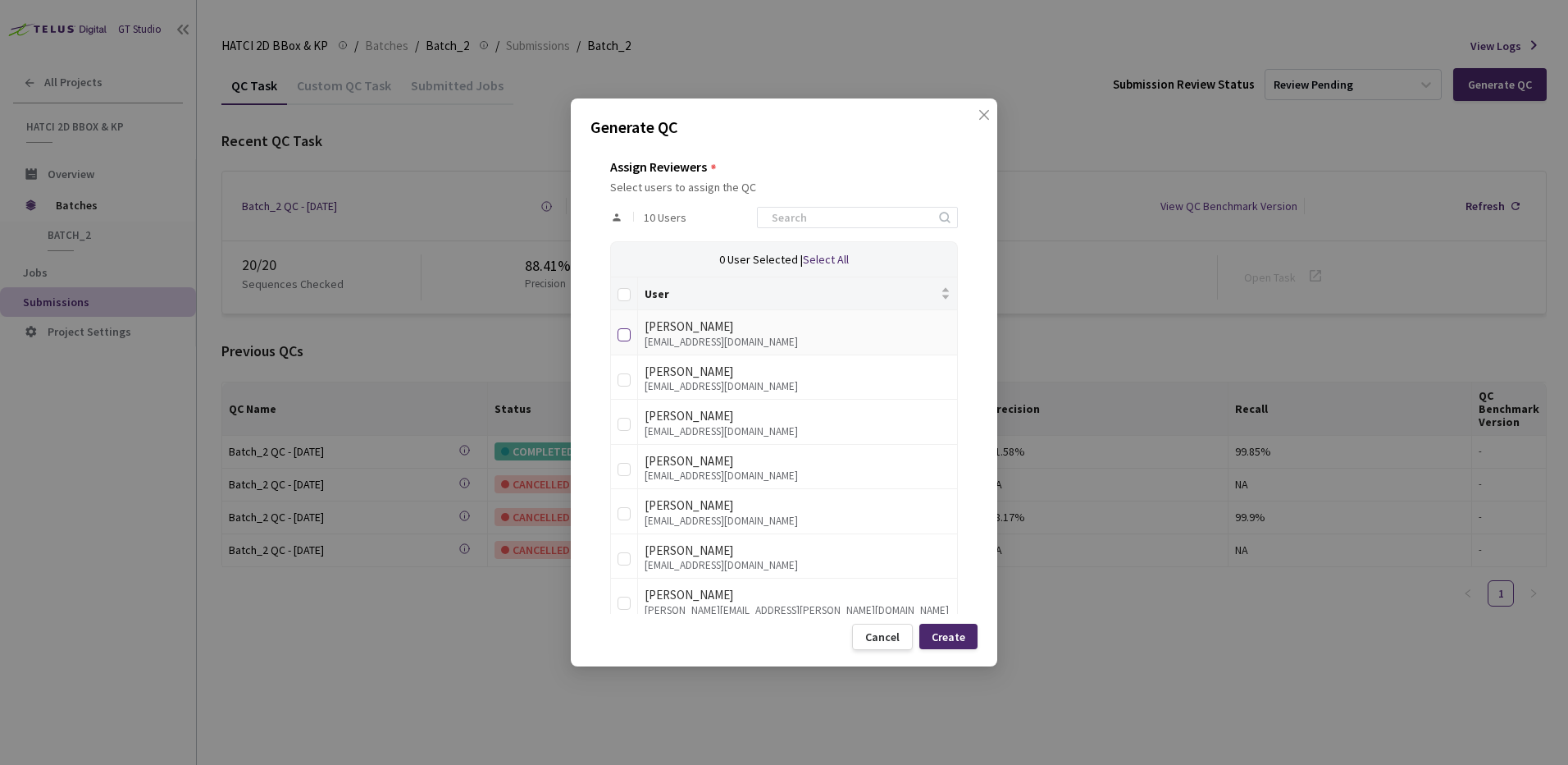
click at [623, 331] on input "checkbox" at bounding box center [624, 335] width 13 height 13
checkbox input "true"
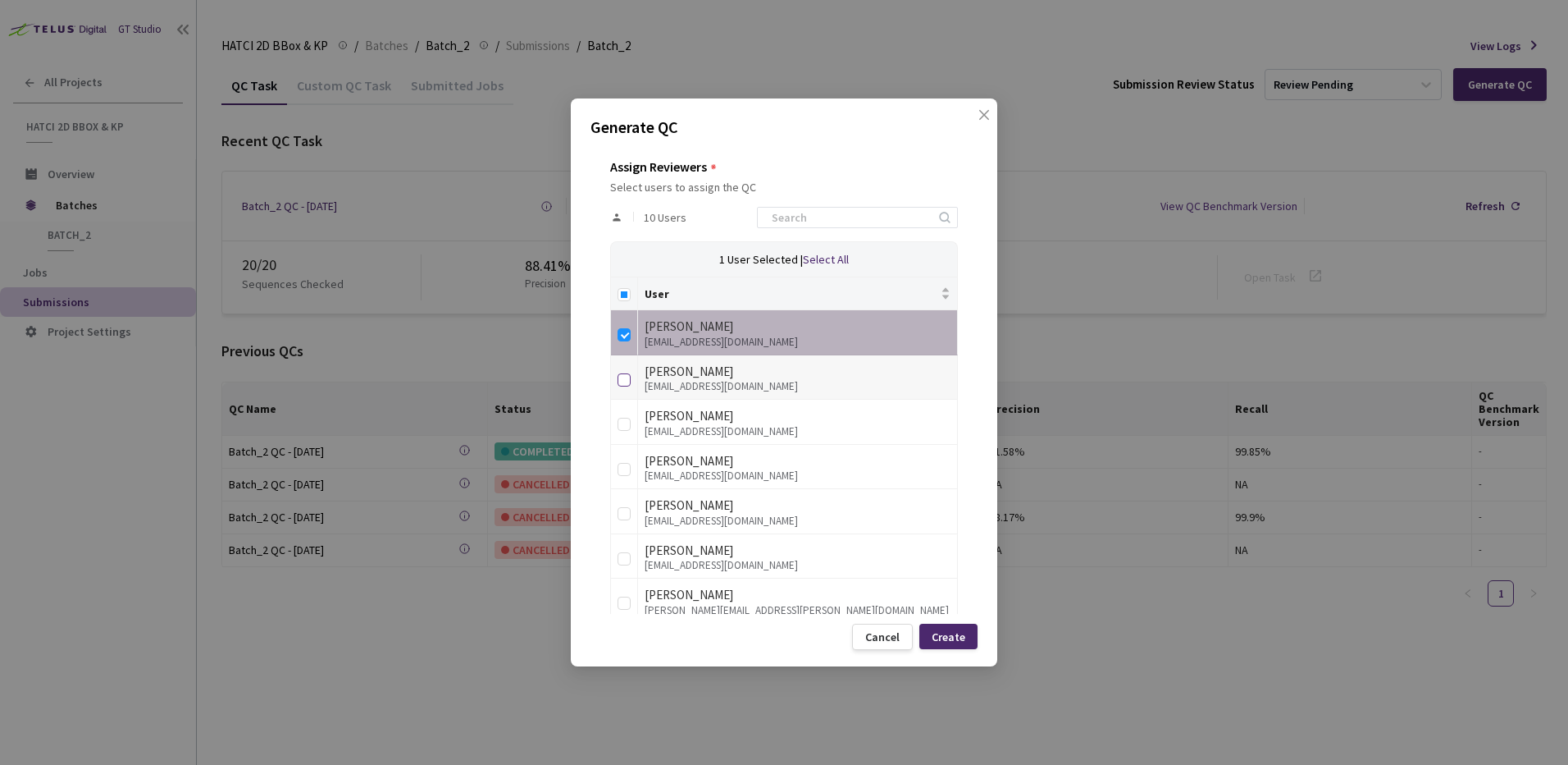
click at [620, 374] on input "checkbox" at bounding box center [624, 379] width 13 height 13
checkbox input "true"
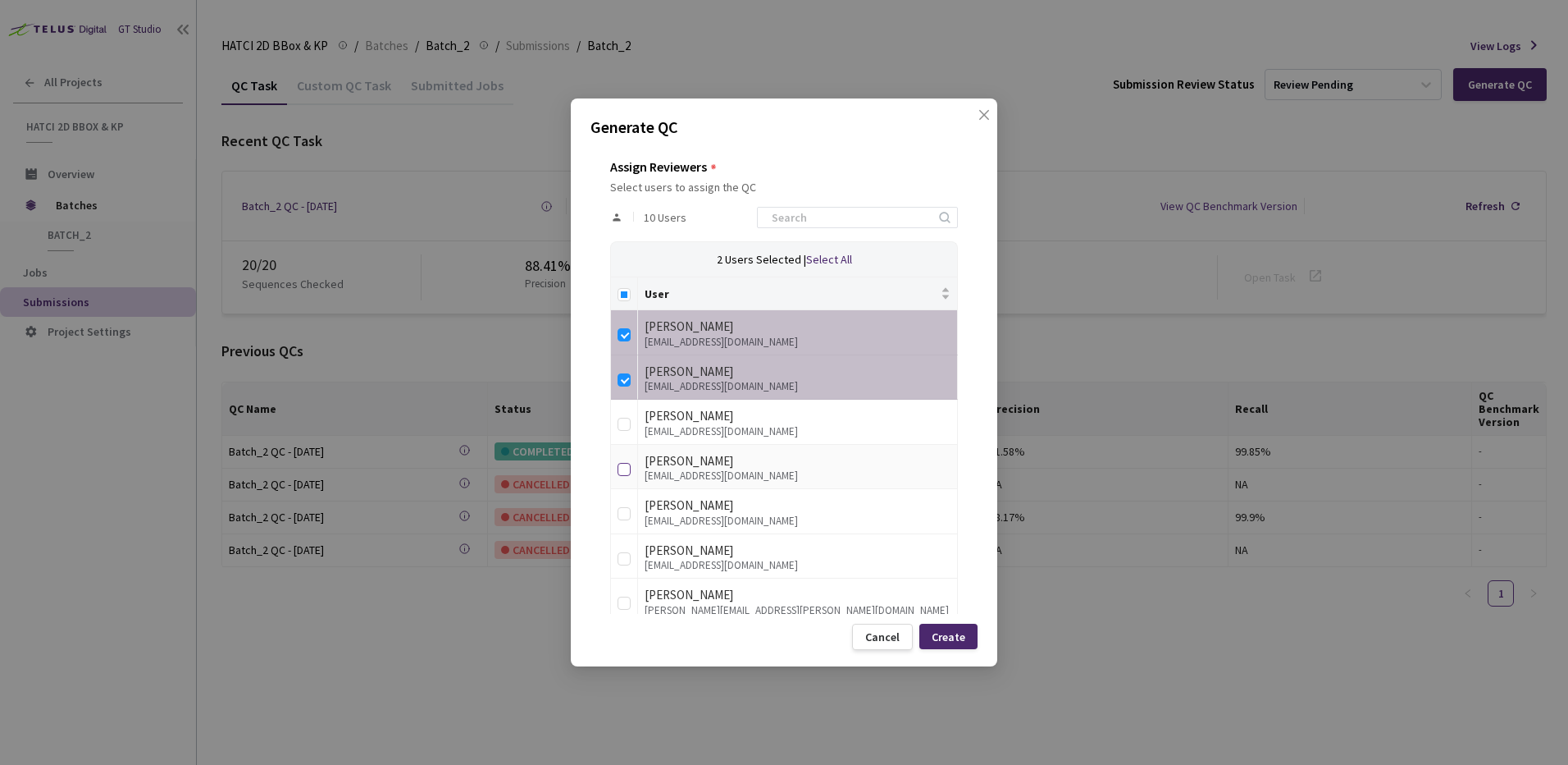
drag, startPoint x: 612, startPoint y: 465, endPoint x: 626, endPoint y: 467, distance: 14.1
click at [614, 465] on td at bounding box center [624, 467] width 27 height 45
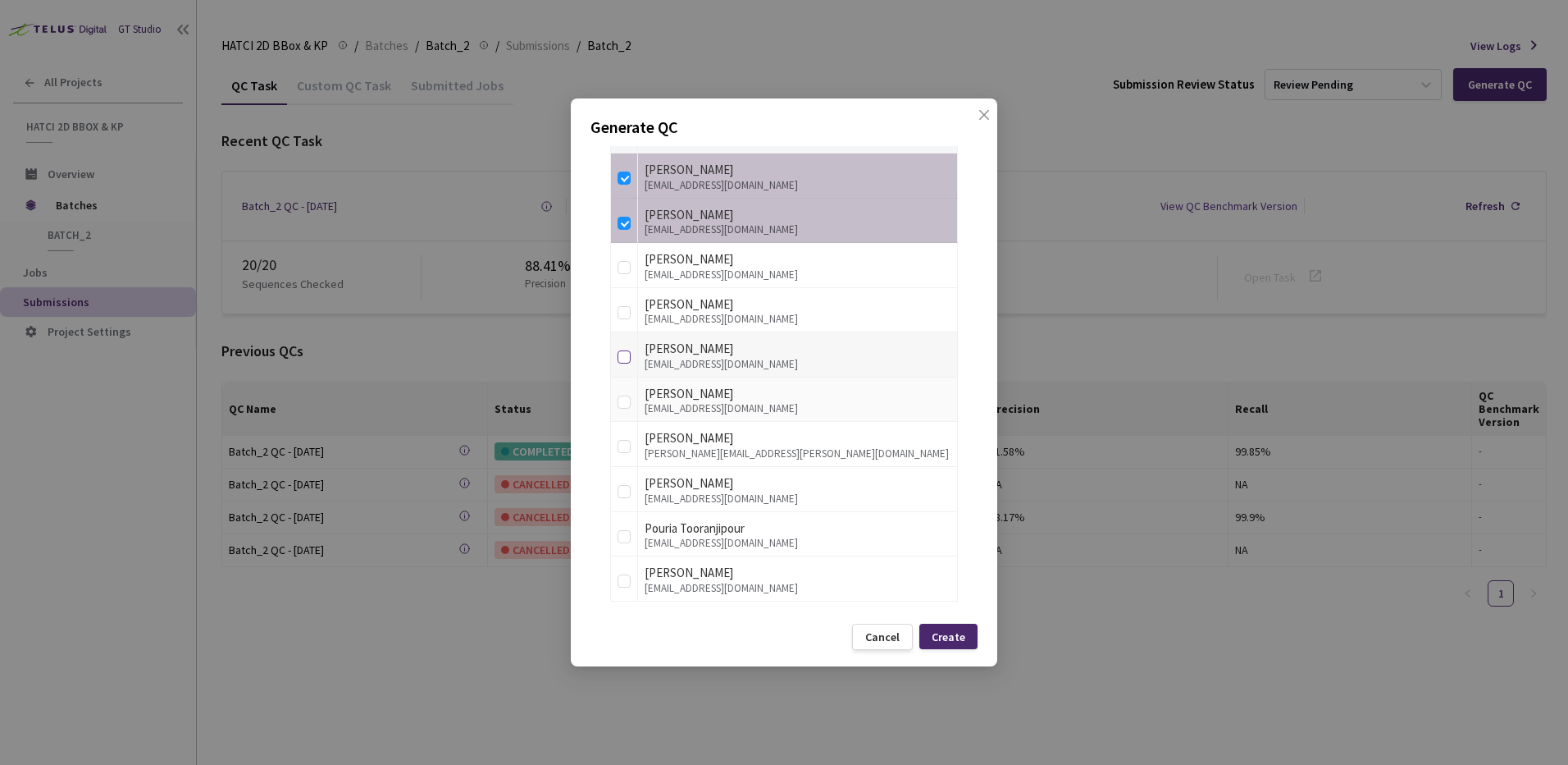
scroll to position [448, 0]
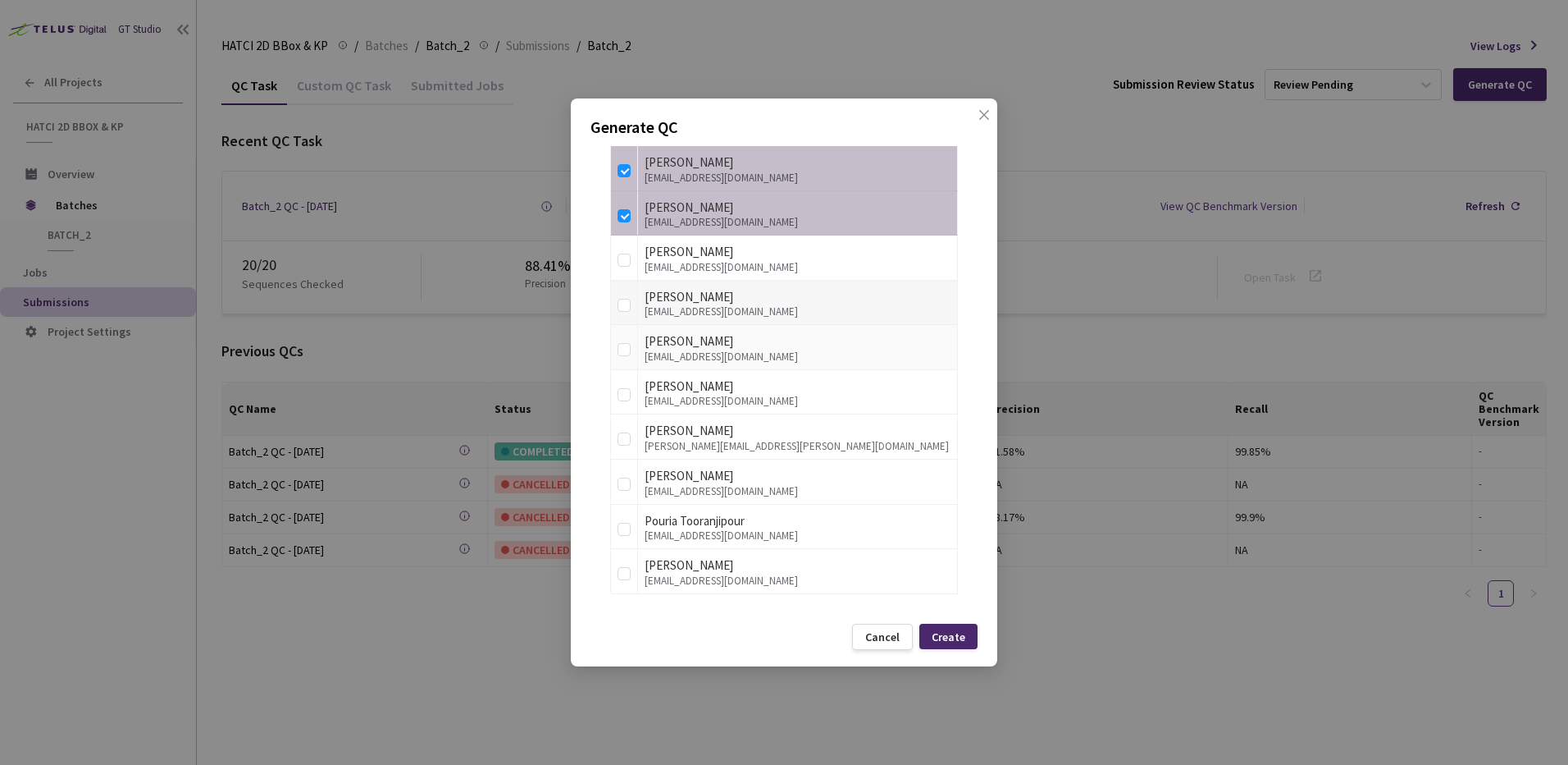
click at [625, 317] on td at bounding box center [624, 303] width 27 height 45
click at [627, 347] on input "checkbox" at bounding box center [624, 349] width 13 height 13
checkbox input "true"
click at [622, 308] on input "checkbox" at bounding box center [624, 305] width 13 height 13
checkbox input "true"
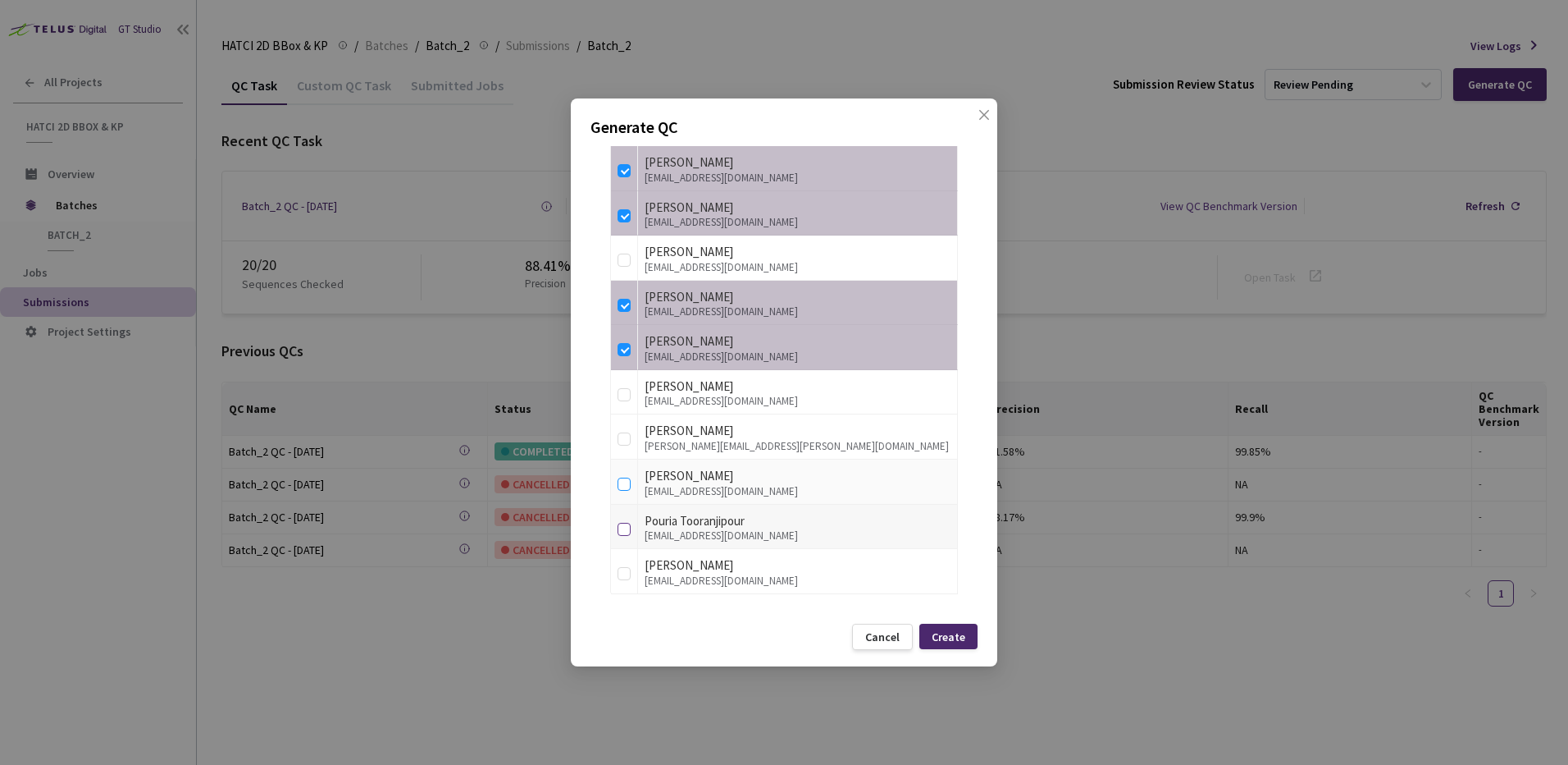
drag, startPoint x: 624, startPoint y: 487, endPoint x: 624, endPoint y: 530, distance: 43.0
click at [624, 491] on label at bounding box center [624, 482] width 13 height 23
click at [624, 491] on input "checkbox" at bounding box center [624, 483] width 13 height 13
checkbox input "true"
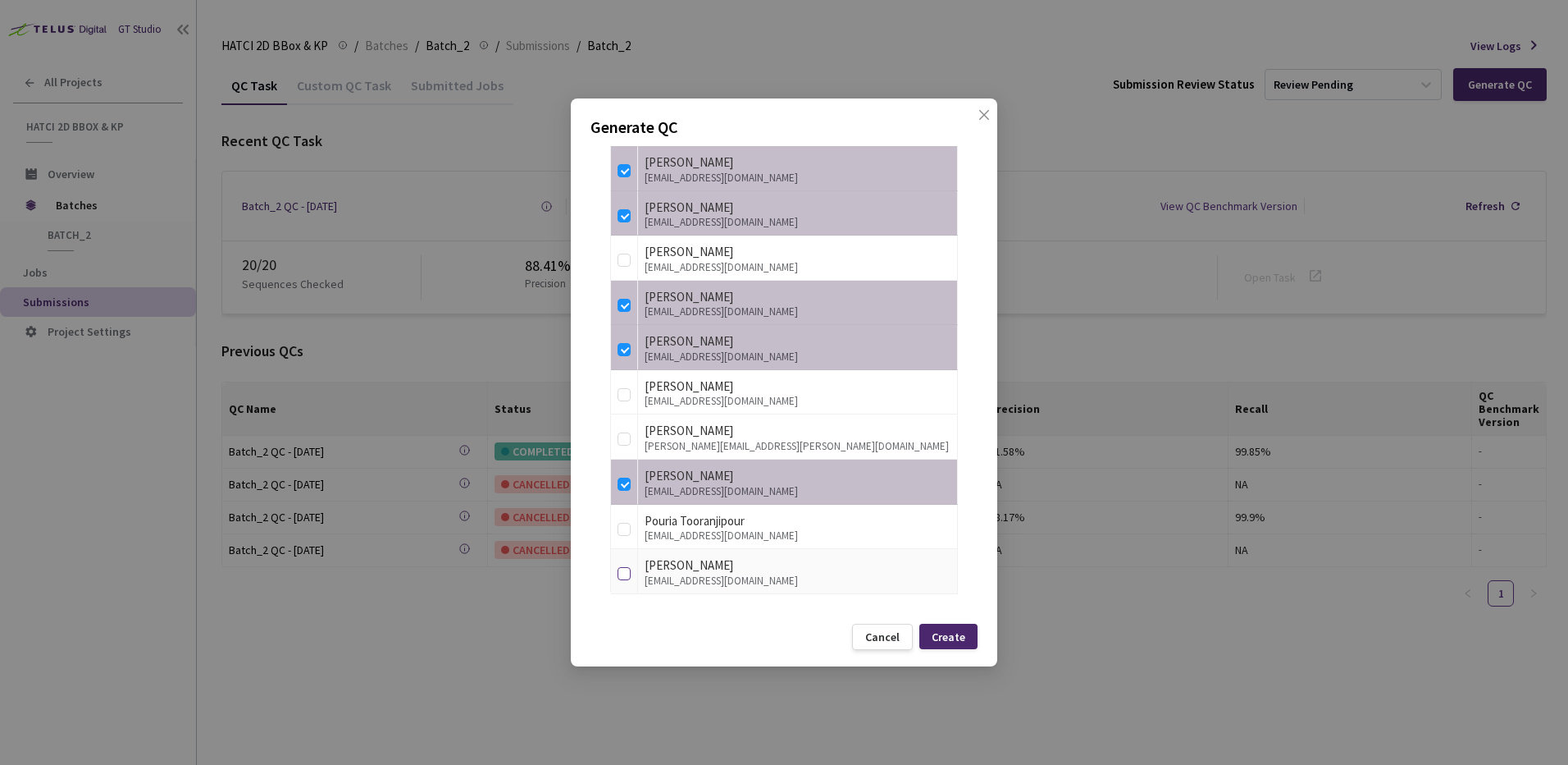
drag, startPoint x: 619, startPoint y: 572, endPoint x: 723, endPoint y: 592, distance: 105.9
click at [620, 572] on input "checkbox" at bounding box center [624, 573] width 13 height 13
checkbox input "true"
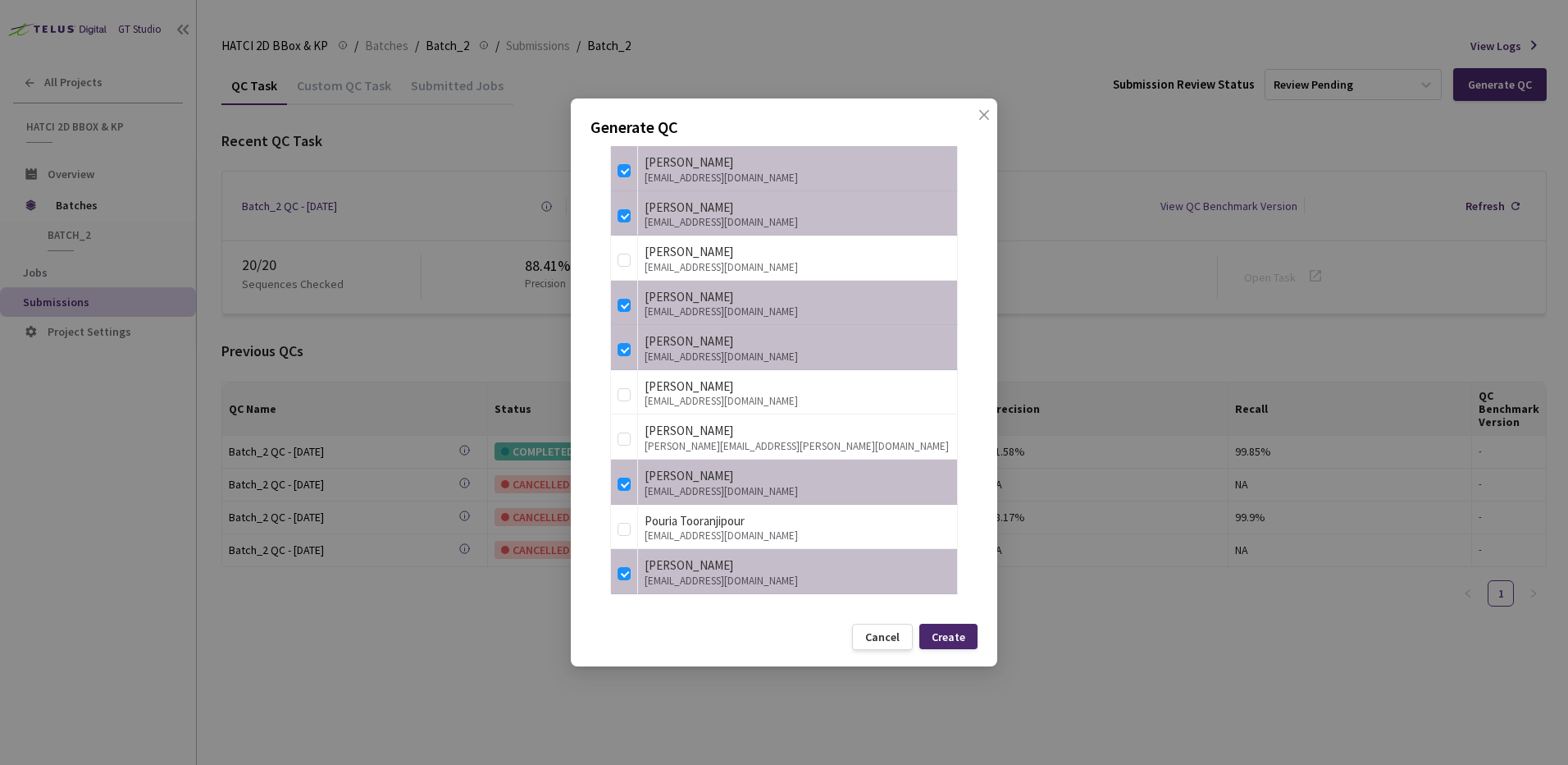
click at [955, 649] on div "Generate QC QC Details QC Name Batch_2 QC - 02 Sep, 2025 Sample Percentage 53 %…" at bounding box center [784, 382] width 427 height 568
drag, startPoint x: 953, startPoint y: 633, endPoint x: 969, endPoint y: 13, distance: 620.2
click at [953, 632] on div "Create" at bounding box center [949, 637] width 34 height 13
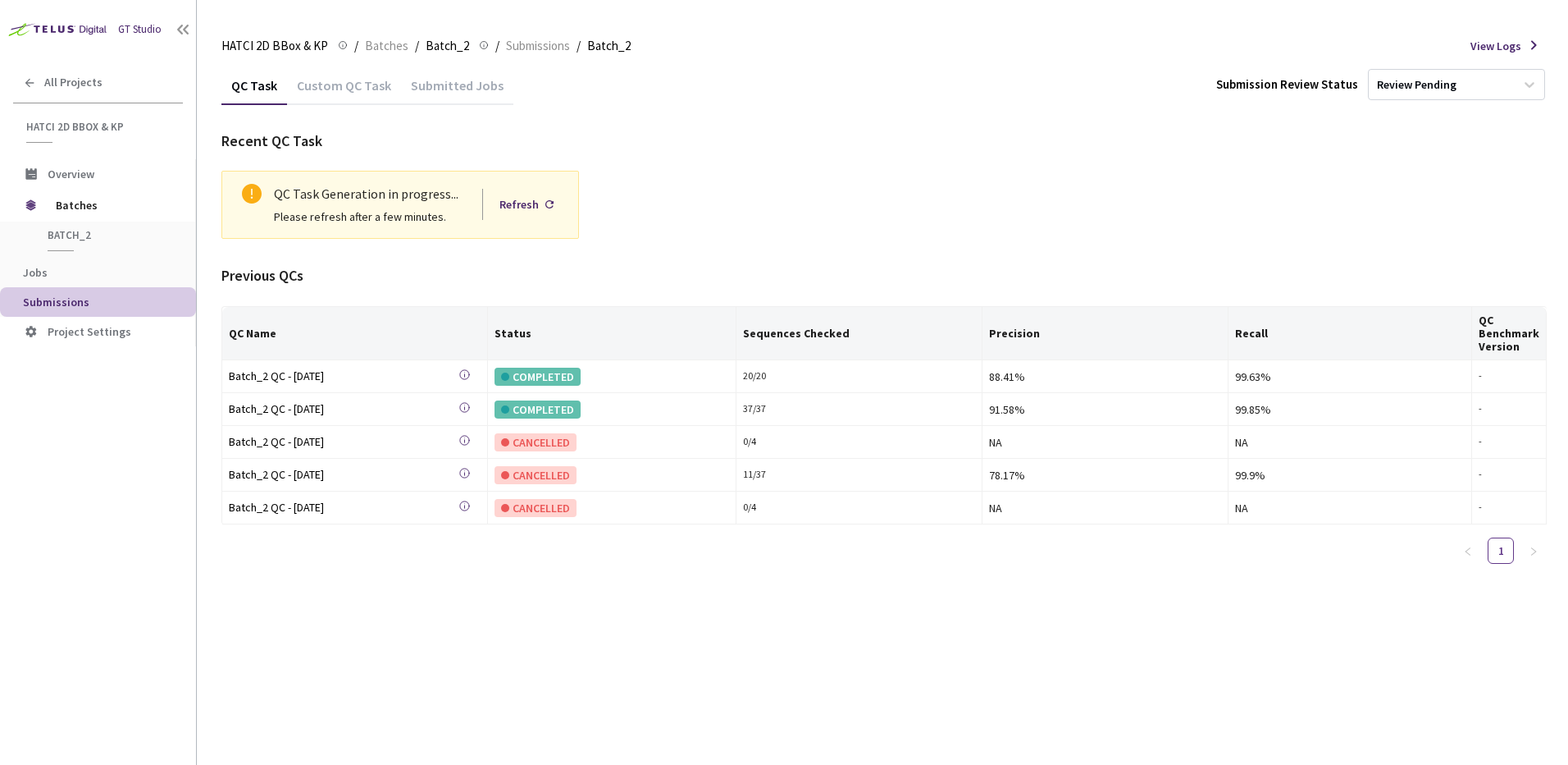
click at [616, 309] on th "Status" at bounding box center [611, 333] width 248 height 53
click at [532, 195] on div "Refresh" at bounding box center [526, 204] width 67 height 31
click at [697, 244] on div "Recent QC Task QC Task Generation in progress... Please refresh after a few min…" at bounding box center [884, 353] width 1325 height 448
click at [541, 208] on div "Refresh" at bounding box center [526, 204] width 67 height 31
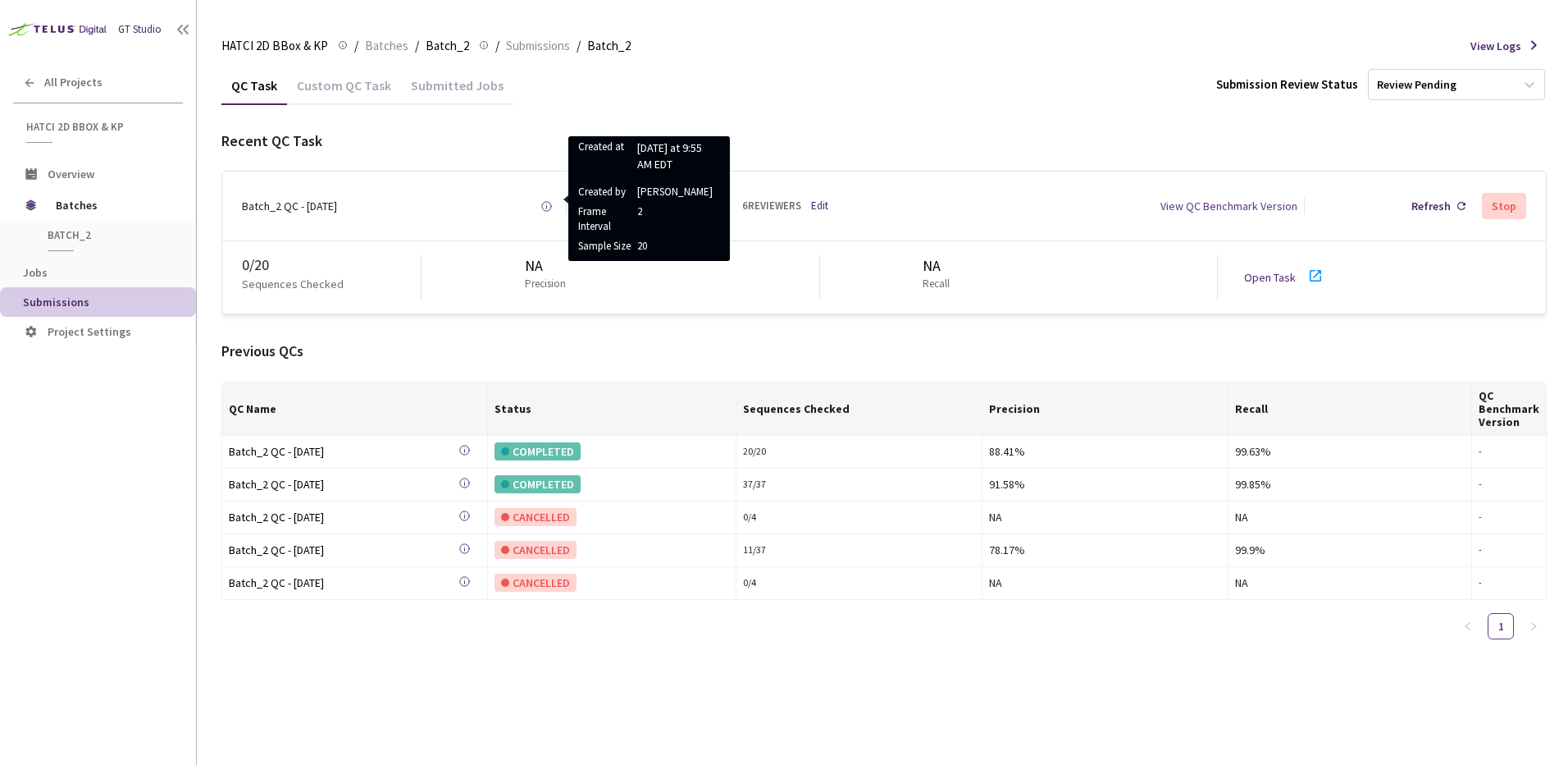
click at [515, 369] on div "Previous QCs QC Name Status Sequences Checked Precision Recall QC Benchmark Ver…" at bounding box center [884, 497] width 1325 height 312
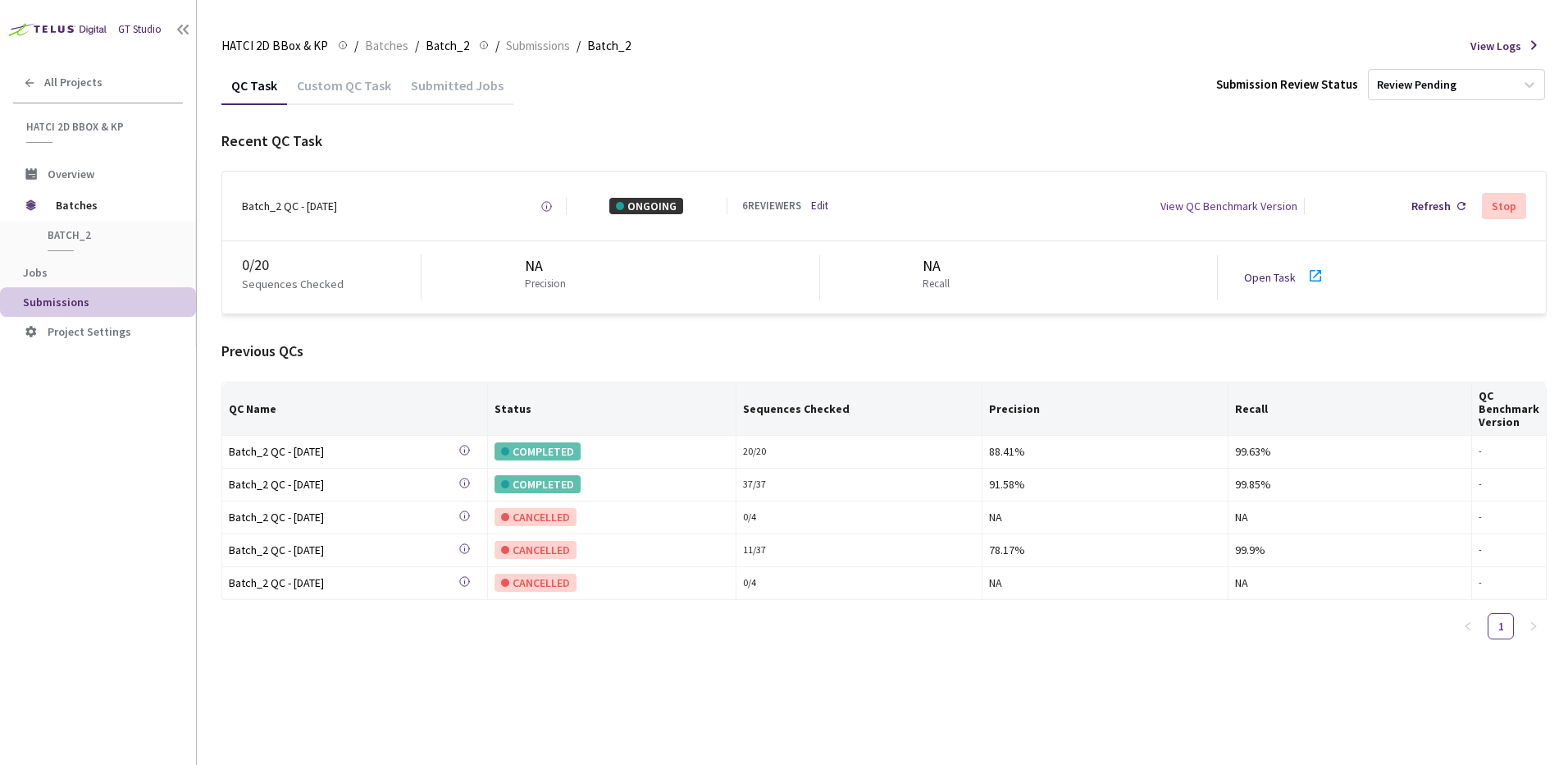
click at [696, 138] on div "Recent QC Task" at bounding box center [884, 141] width 1325 height 22
click at [1283, 289] on div "Open Task" at bounding box center [1290, 277] width 91 height 24
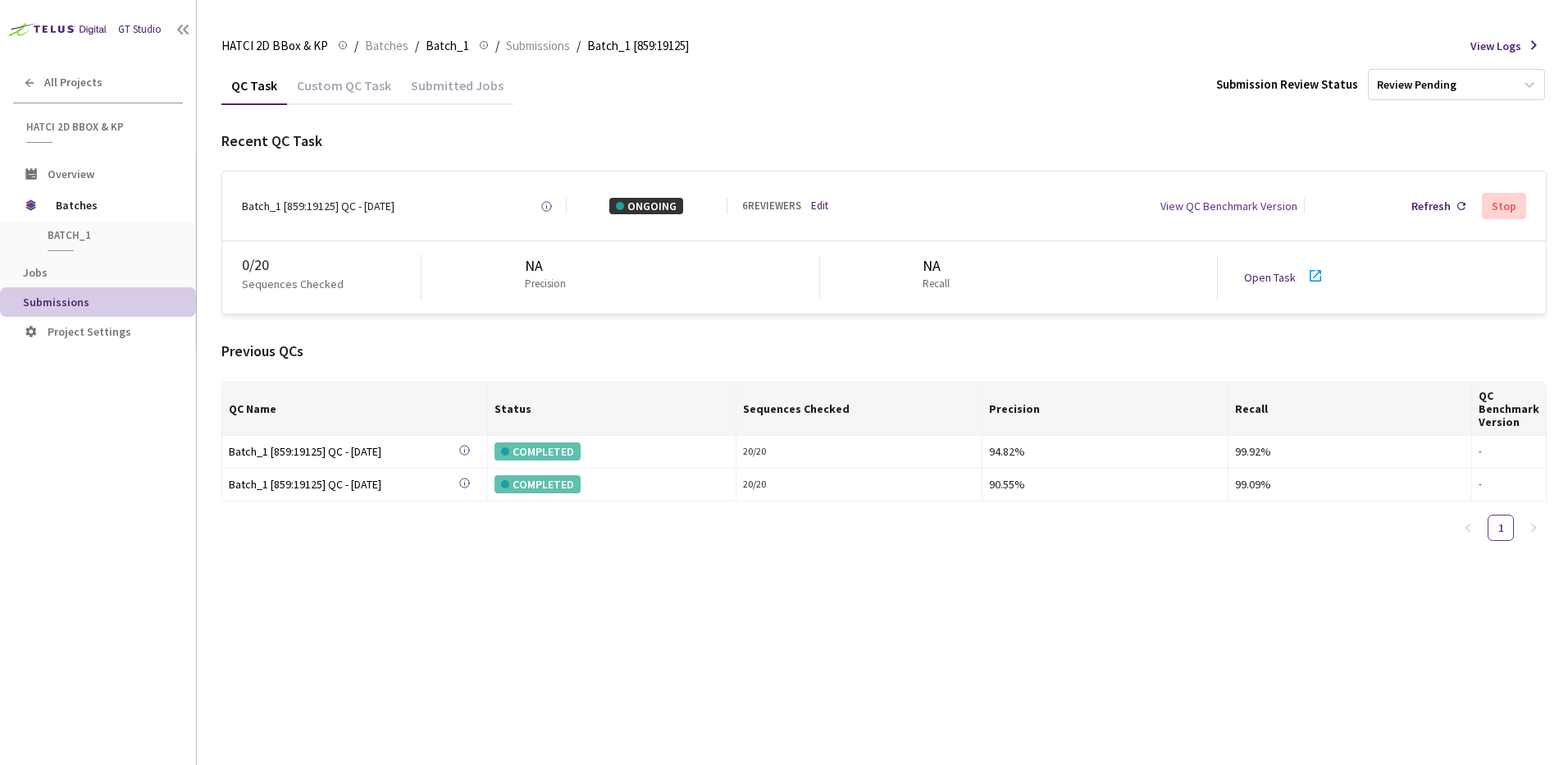
click at [814, 206] on link "Edit" at bounding box center [819, 205] width 17 height 15
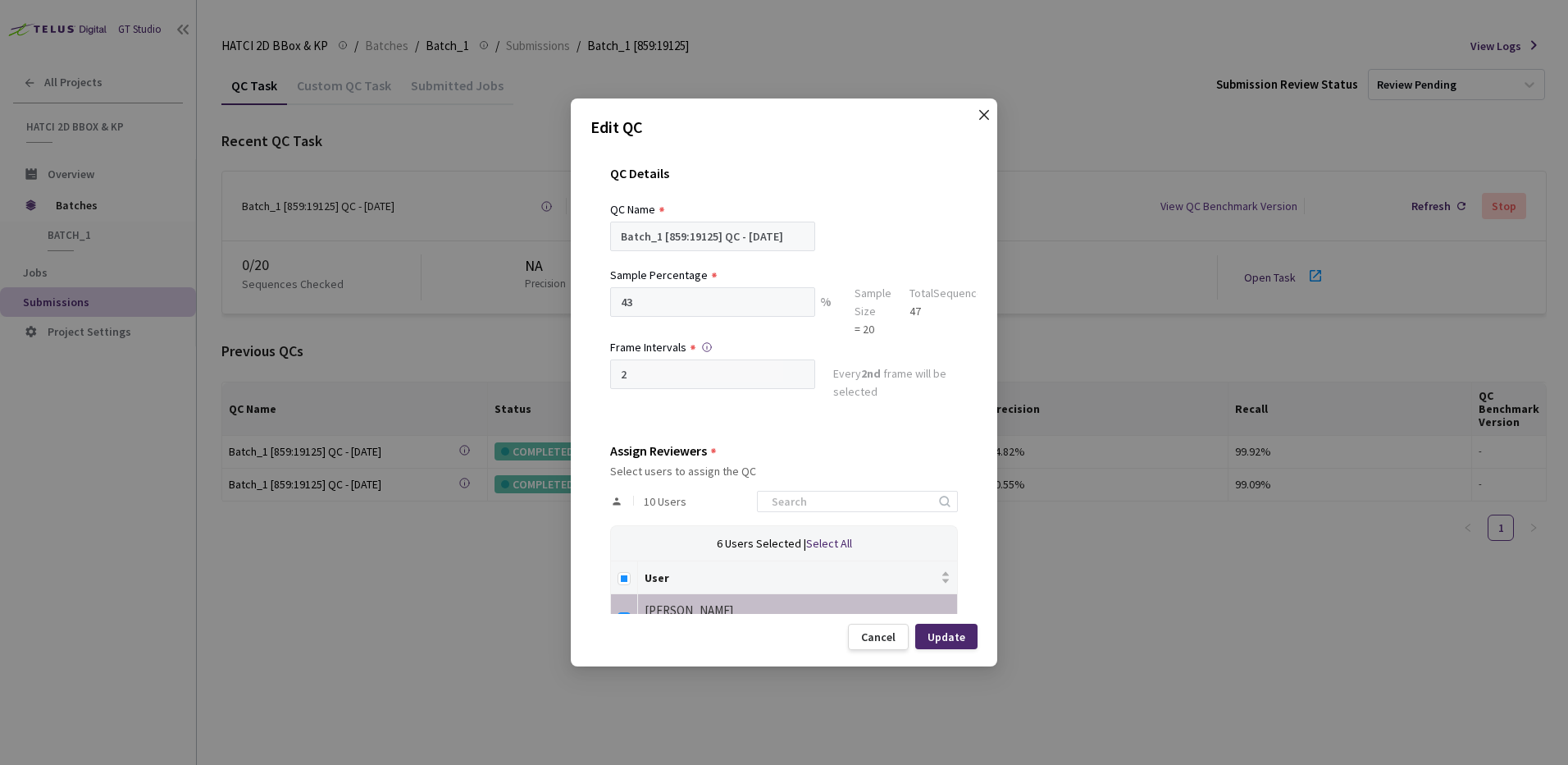
click at [974, 120] on span "Close" at bounding box center [983, 131] width 46 height 46
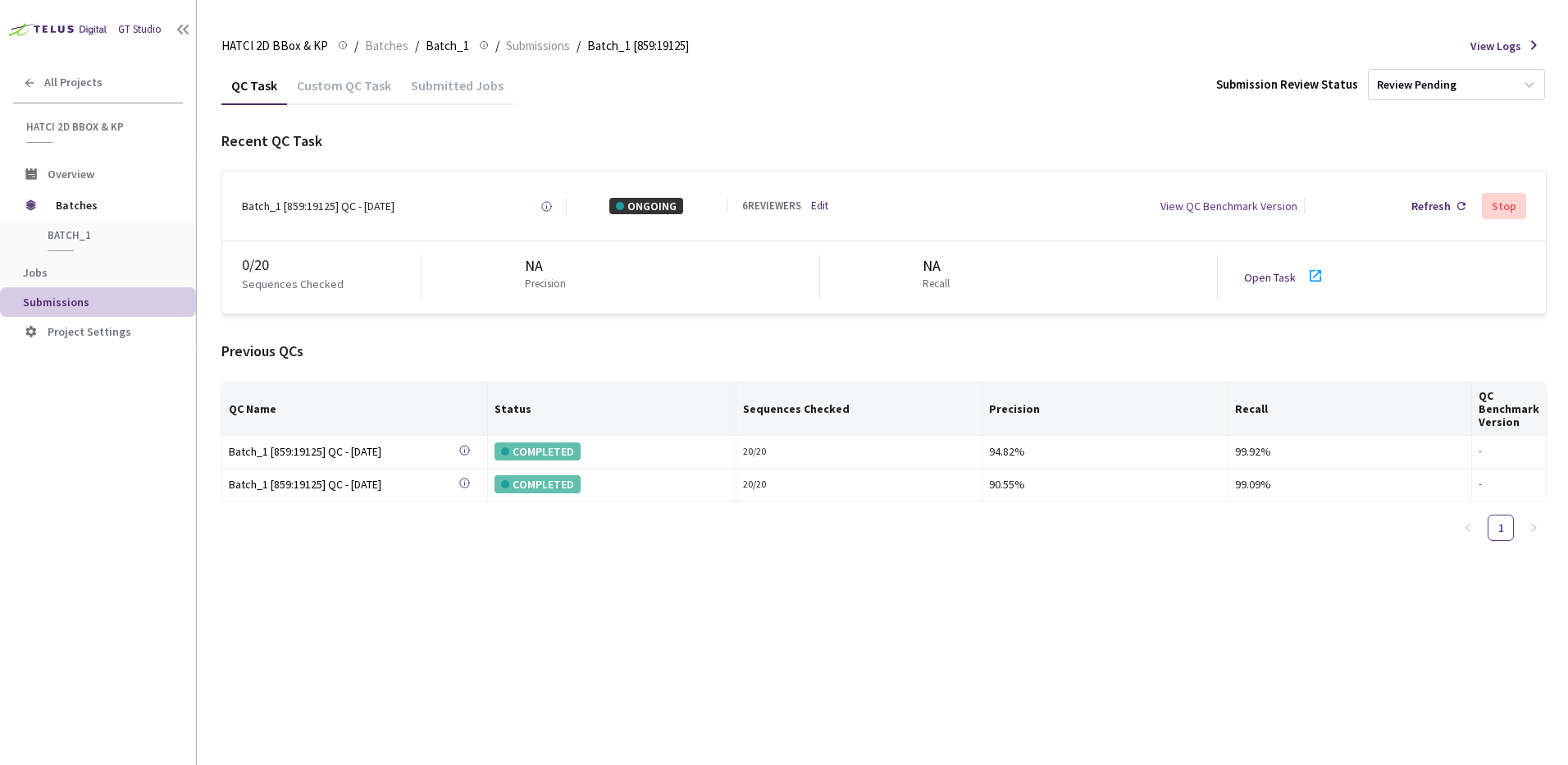
click at [1519, 207] on div "Stop" at bounding box center [1503, 205] width 44 height 26
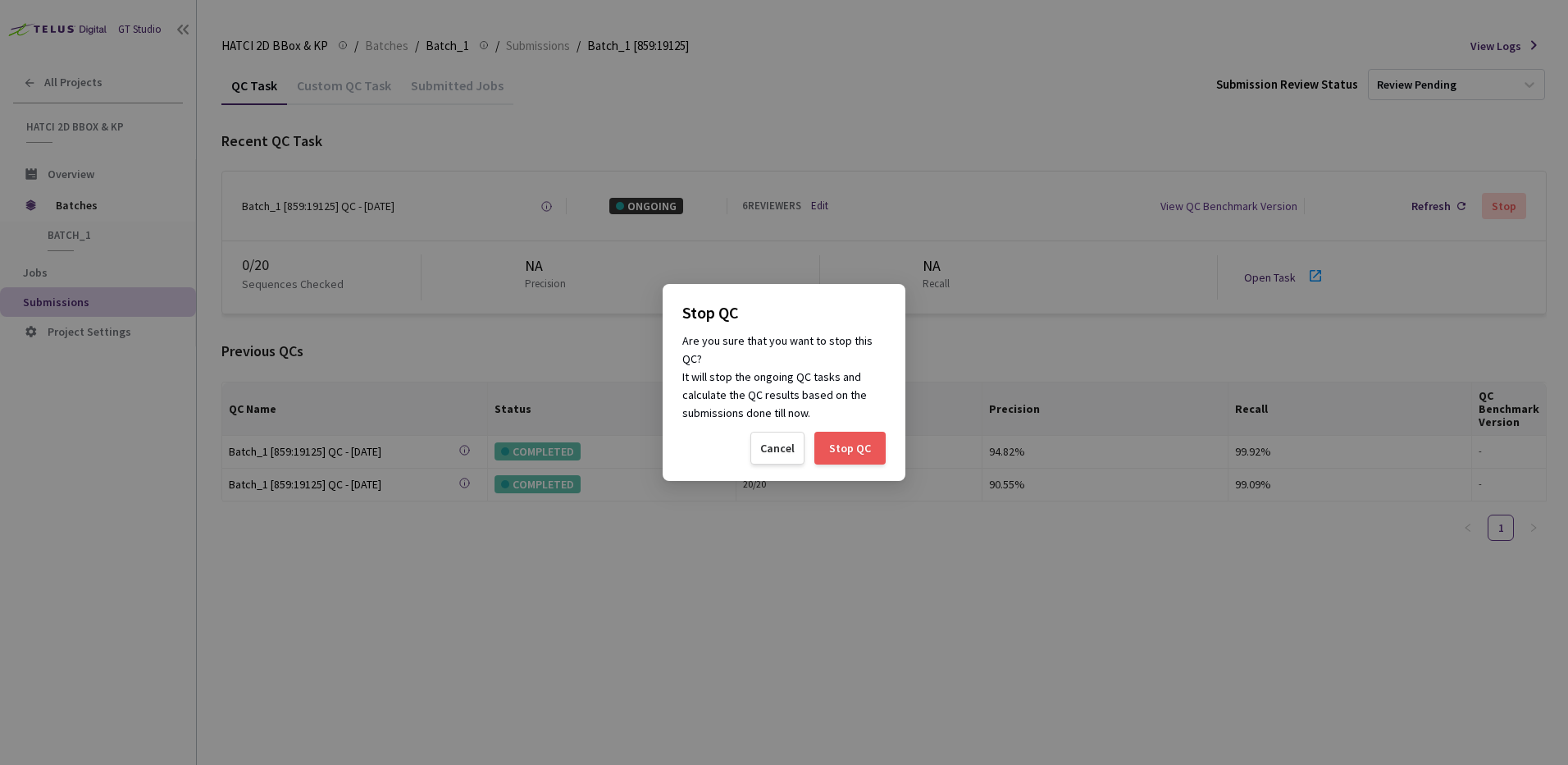
click at [862, 456] on div "Stop QC" at bounding box center [850, 448] width 72 height 33
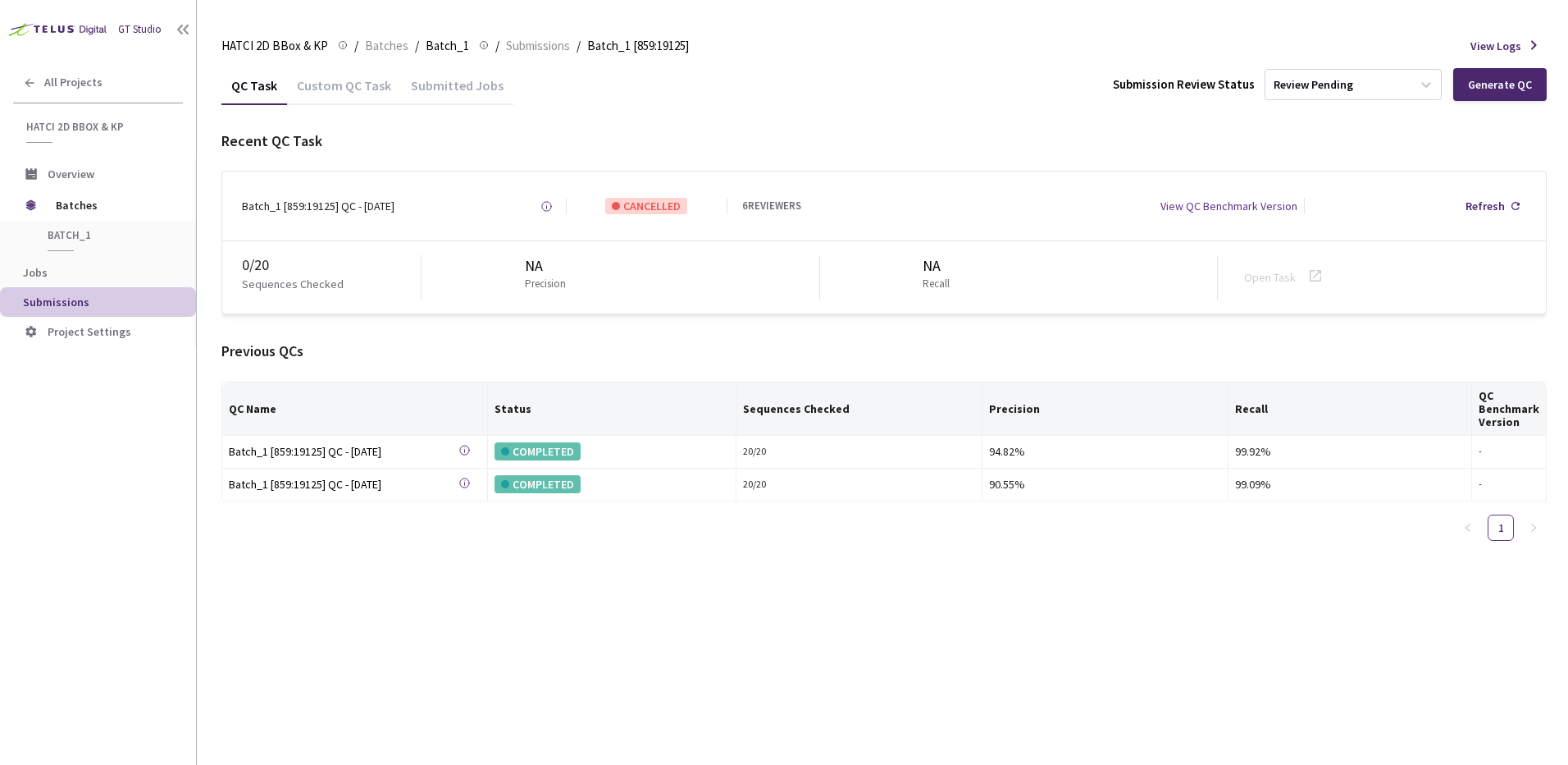
drag, startPoint x: 443, startPoint y: 207, endPoint x: 347, endPoint y: 207, distance: 96.0
click at [348, 207] on div "Batch_1 [859:19125] QC - 02 Sep, 2025 Created at Today at 9:48 AM EDT Created b…" at bounding box center [404, 205] width 325 height 16
click at [347, 207] on div "Batch_1 [859:19125] QC - 02 Sep, 2025" at bounding box center [318, 205] width 152 height 16
click at [328, 449] on div "Batch_1 [859:19125] QC - 27 Aug, 2025" at bounding box center [343, 451] width 230 height 18
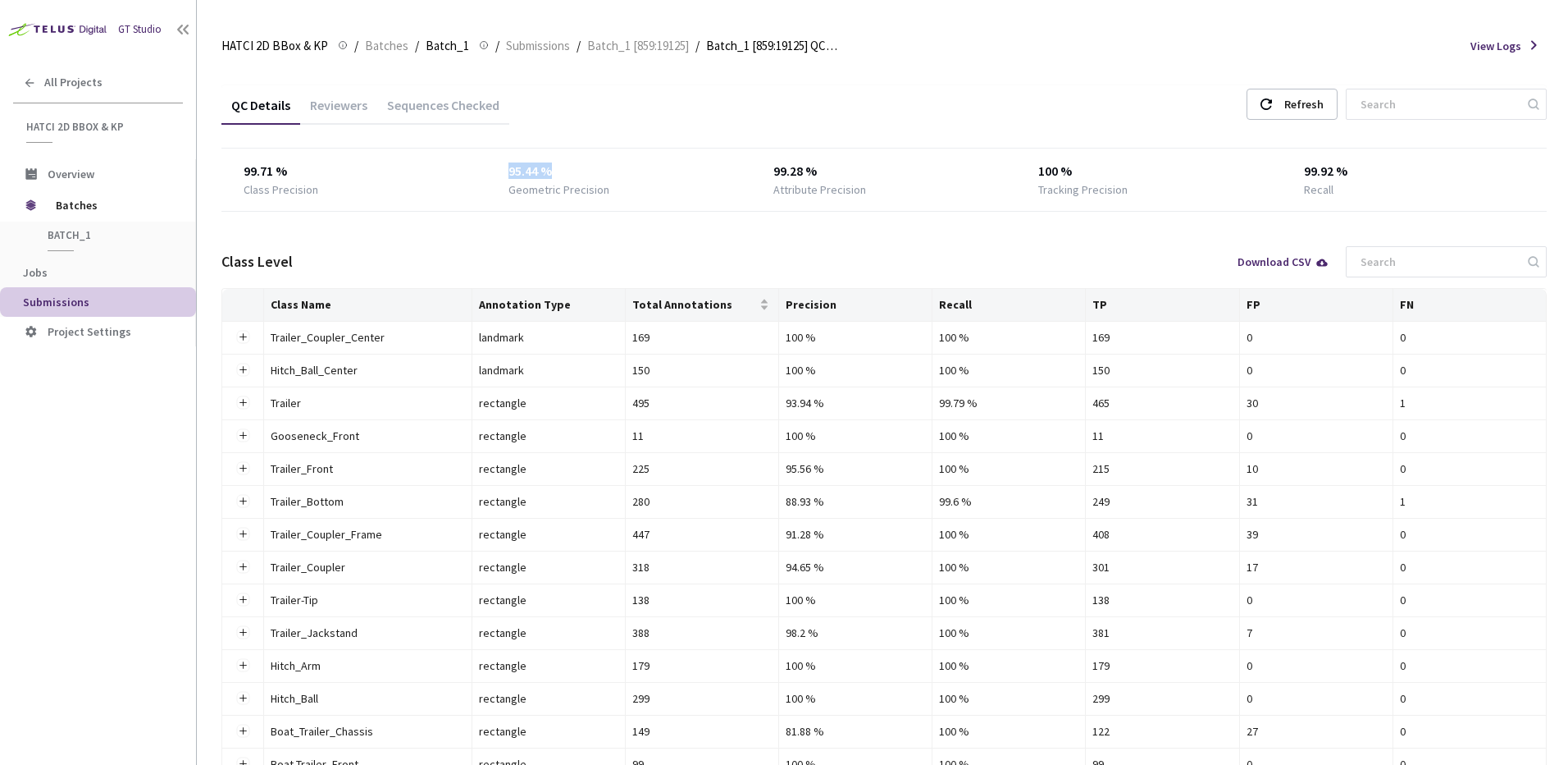
drag, startPoint x: 510, startPoint y: 174, endPoint x: 563, endPoint y: 173, distance: 53.0
click at [563, 173] on div "99.71 % Class Precision 95.44 % Geometric Precision 99.28 % Attribute Precision…" at bounding box center [884, 179] width 1325 height 36
click at [563, 173] on div "95.44 %" at bounding box center [619, 171] width 221 height 20
click at [640, 168] on div "95.44 %" at bounding box center [619, 171] width 221 height 20
drag, startPoint x: 645, startPoint y: 166, endPoint x: 658, endPoint y: 161, distance: 13.9
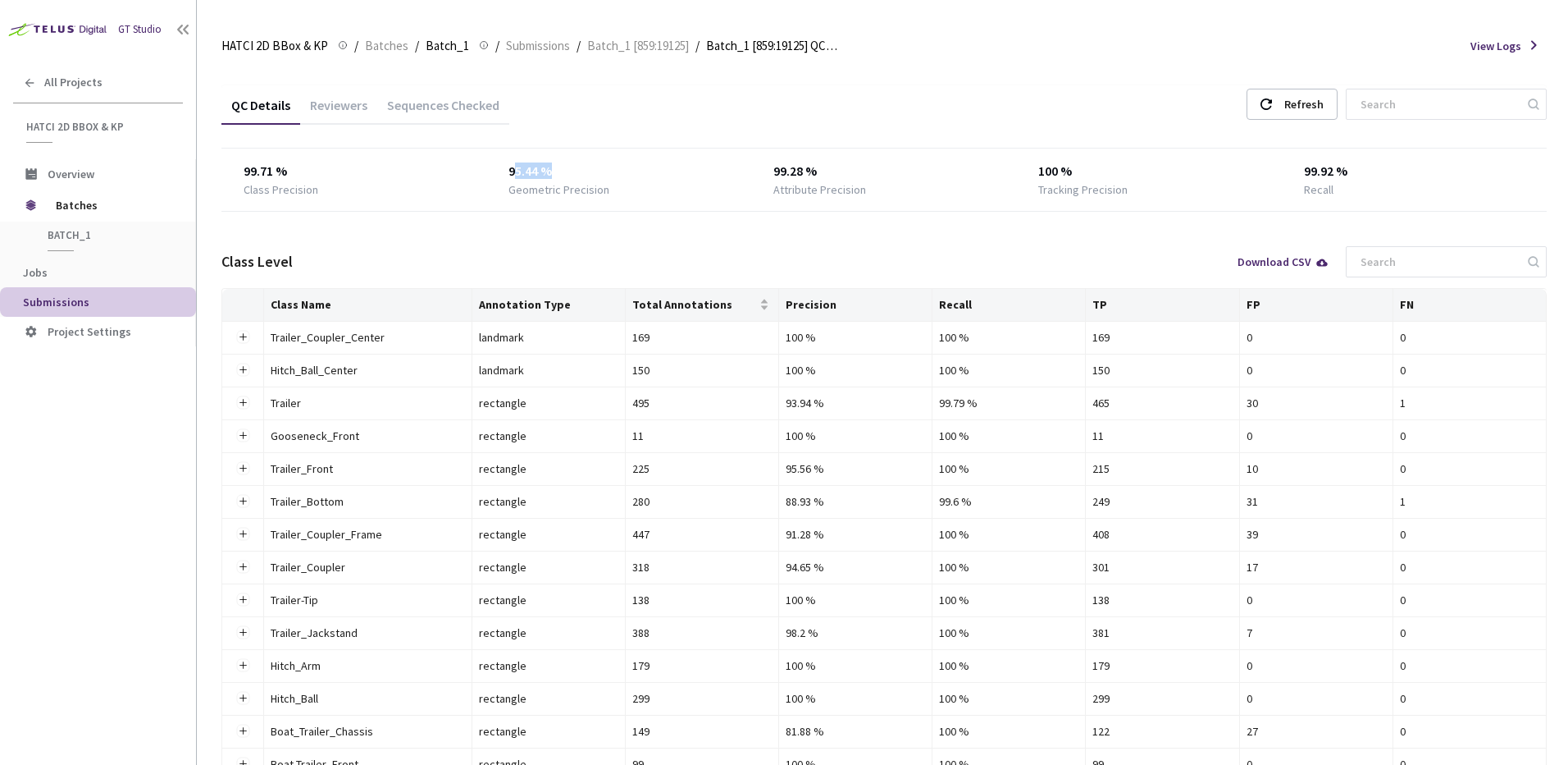
click at [658, 161] on div "95.44 %" at bounding box center [619, 171] width 221 height 20
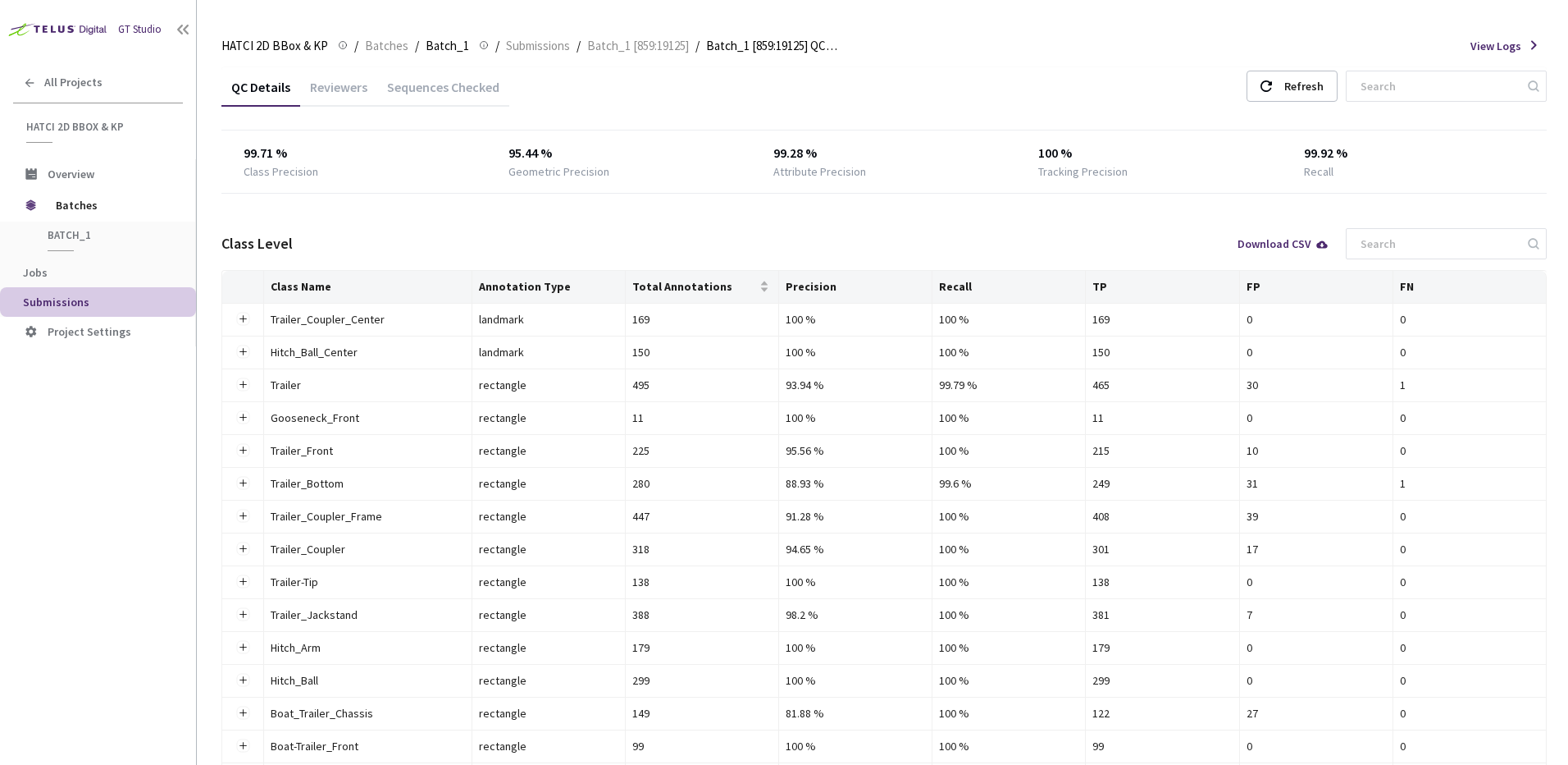
scroll to position [346, 0]
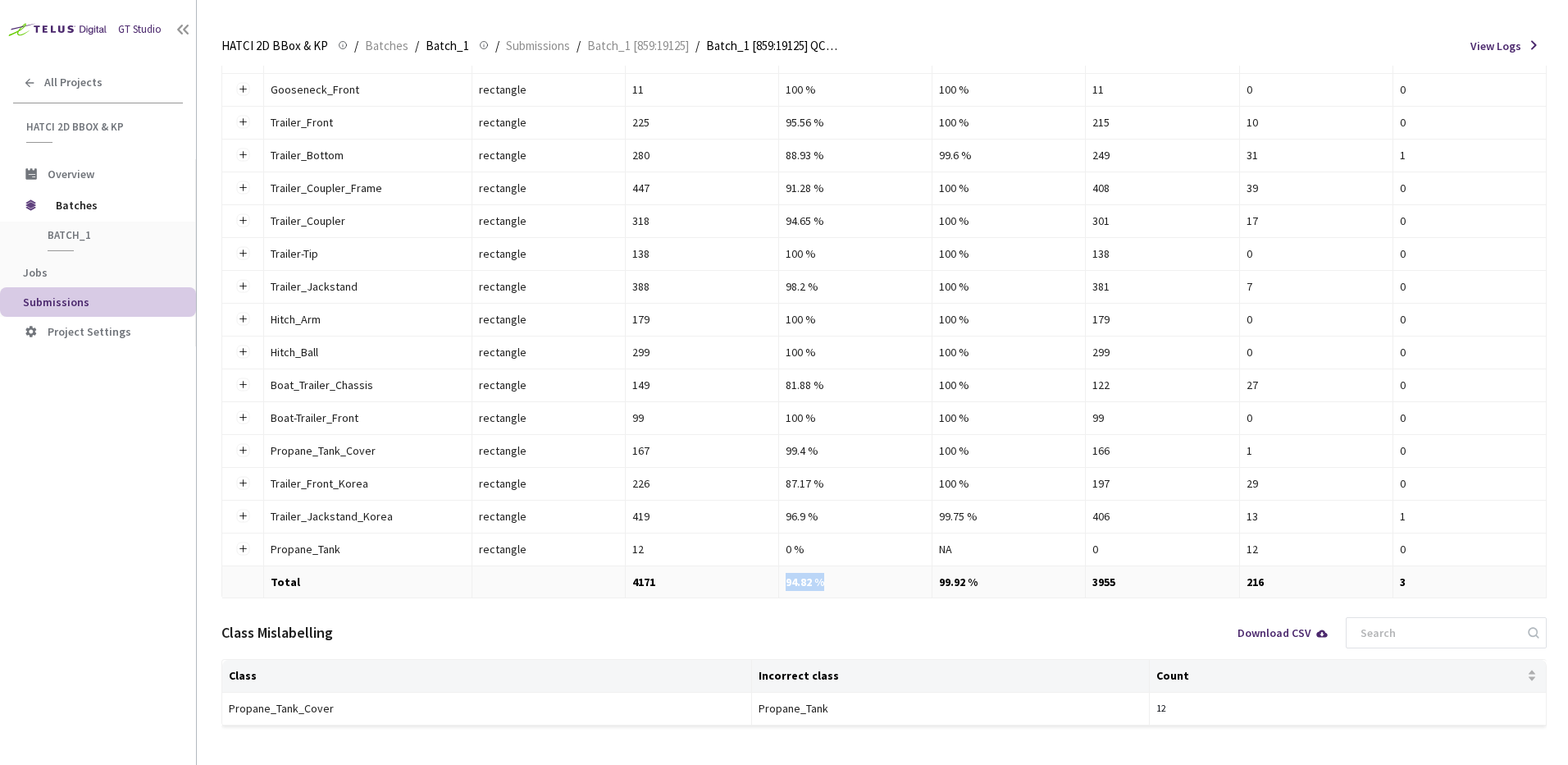
drag, startPoint x: 858, startPoint y: 572, endPoint x: 757, endPoint y: 577, distance: 101.1
click at [757, 577] on tr "Total 4171 94.82 % 99.92 % 3955 216 3" at bounding box center [884, 582] width 1324 height 32
click at [757, 576] on td "4171" at bounding box center [702, 582] width 153 height 32
drag, startPoint x: 828, startPoint y: 578, endPoint x: 891, endPoint y: 583, distance: 63.2
click at [891, 583] on tr "Total 4171 94.82 % 99.92 % 3955 216 3" at bounding box center [884, 582] width 1324 height 32
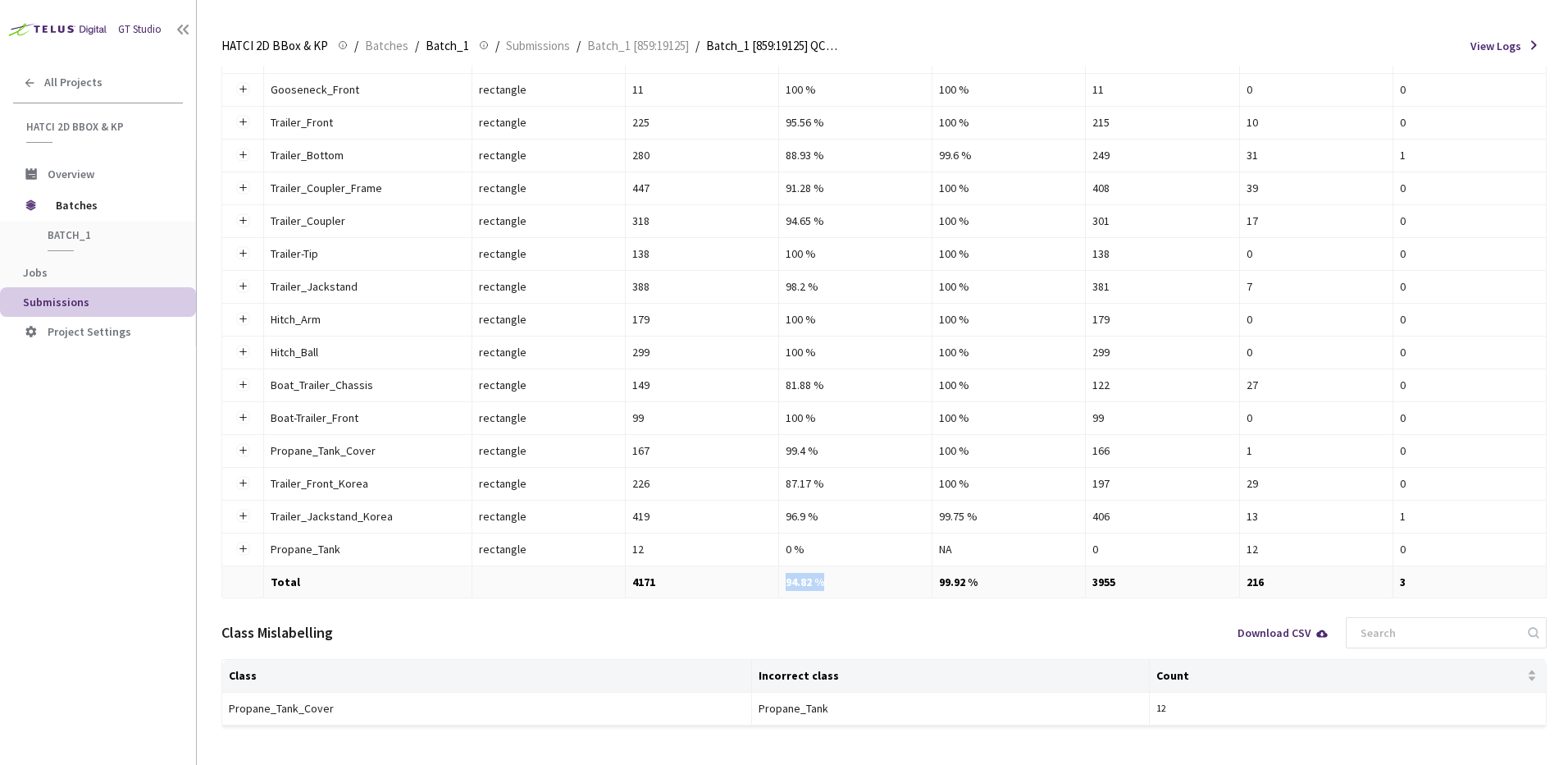
click at [891, 583] on td "94.82 %" at bounding box center [855, 582] width 153 height 32
drag, startPoint x: 849, startPoint y: 476, endPoint x: 768, endPoint y: 487, distance: 81.7
click at [768, 487] on tr "Trailer_Front_Korea Trailer_Front_Korea rectangle 226 87.17 % 100 % 197 29 0" at bounding box center [884, 483] width 1324 height 33
drag, startPoint x: 768, startPoint y: 487, endPoint x: 865, endPoint y: 483, distance: 97.1
click at [864, 483] on div "87.17 %" at bounding box center [855, 483] width 140 height 18
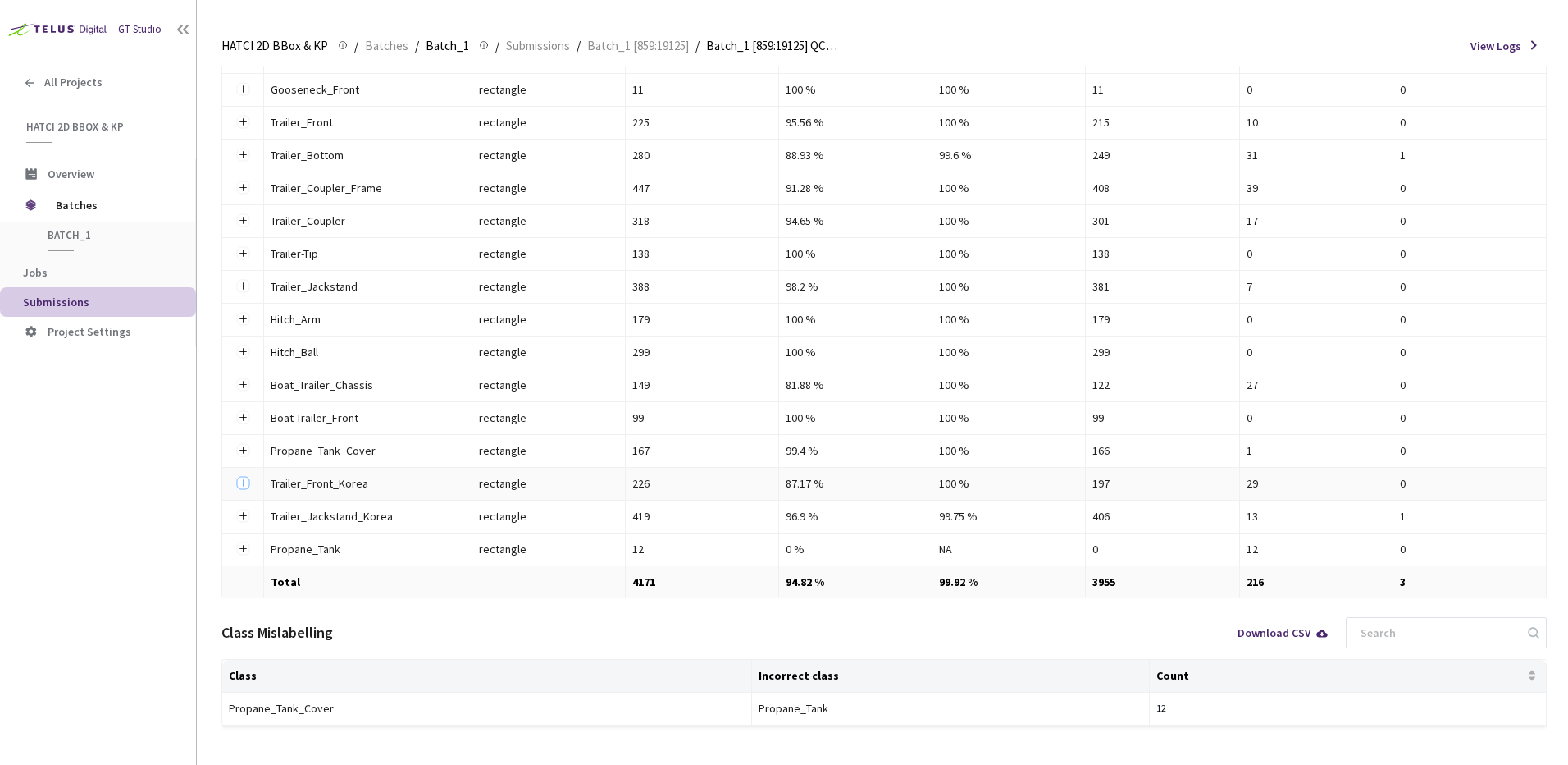
click at [244, 481] on button "Expand row" at bounding box center [242, 482] width 13 height 13
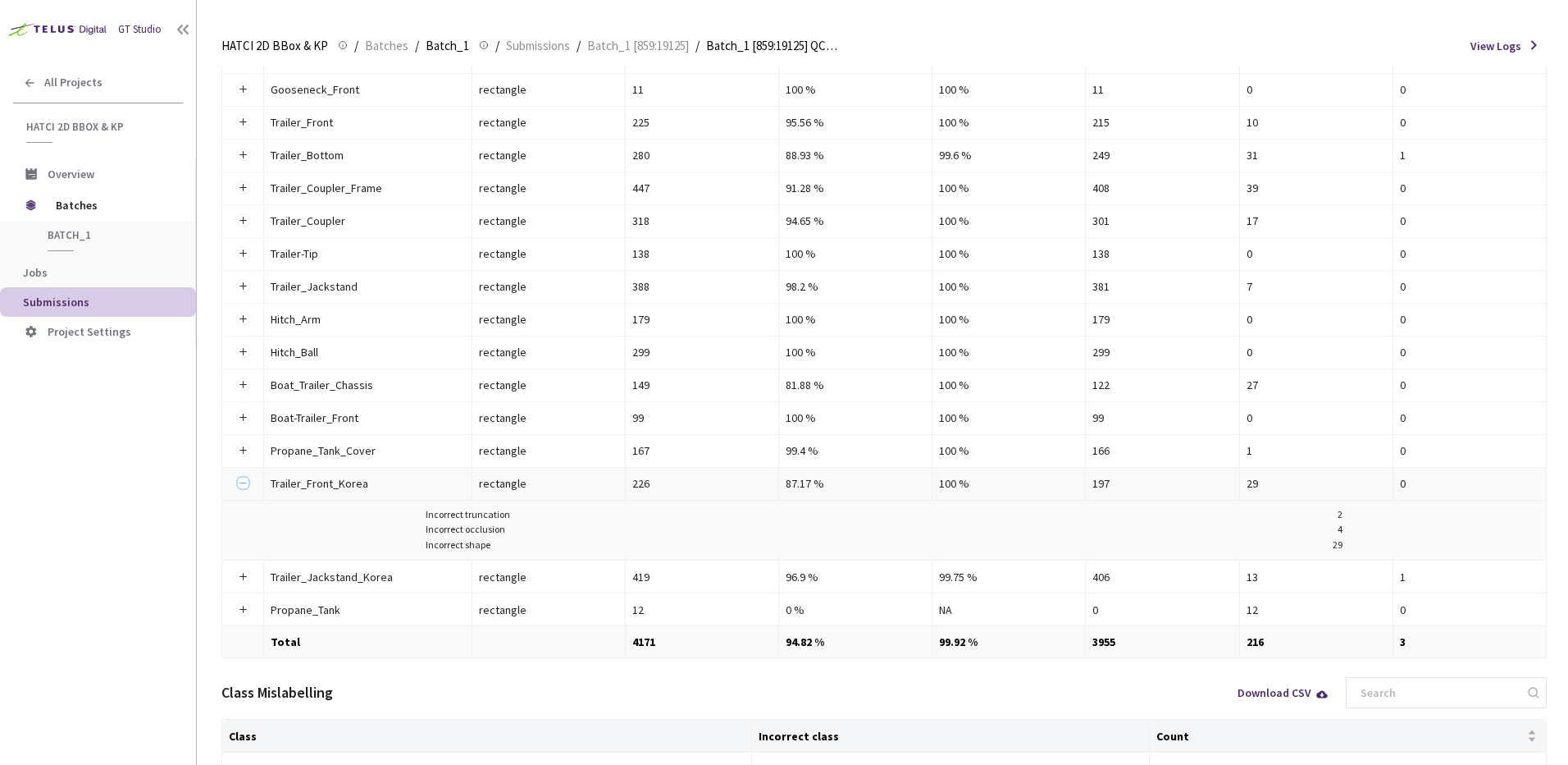
click at [244, 481] on button "Collapse row" at bounding box center [242, 482] width 13 height 13
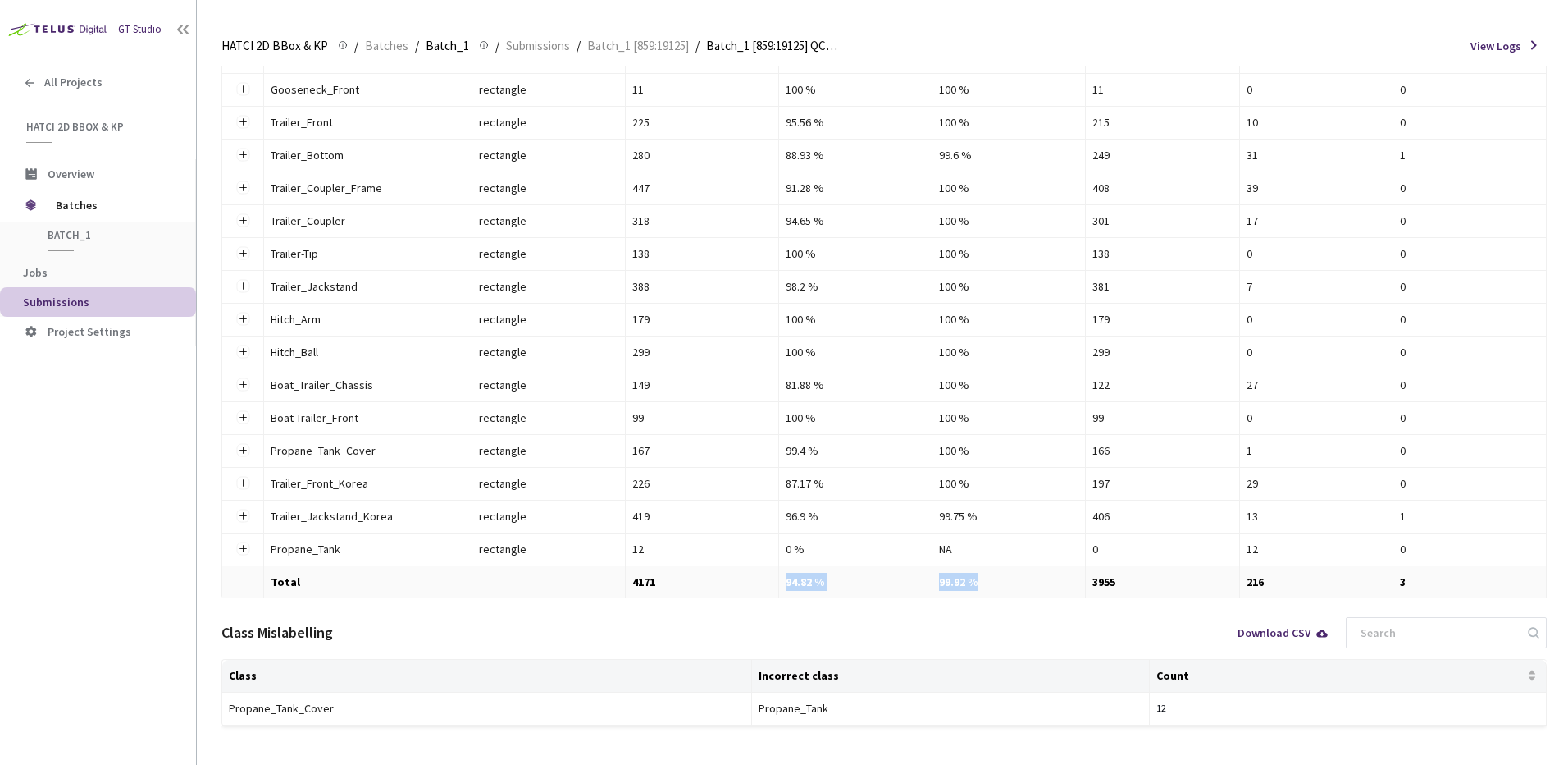
drag, startPoint x: 749, startPoint y: 590, endPoint x: 1062, endPoint y: 595, distance: 313.0
click at [1062, 595] on tr "Total 4171 94.82 % 99.92 % 3955 216 3" at bounding box center [884, 582] width 1324 height 32
drag, startPoint x: 1062, startPoint y: 595, endPoint x: 988, endPoint y: 630, distance: 81.9
click at [988, 630] on div "Class Mislabelling Download CSV" at bounding box center [884, 632] width 1325 height 53
drag, startPoint x: 833, startPoint y: 586, endPoint x: 902, endPoint y: 585, distance: 69.0
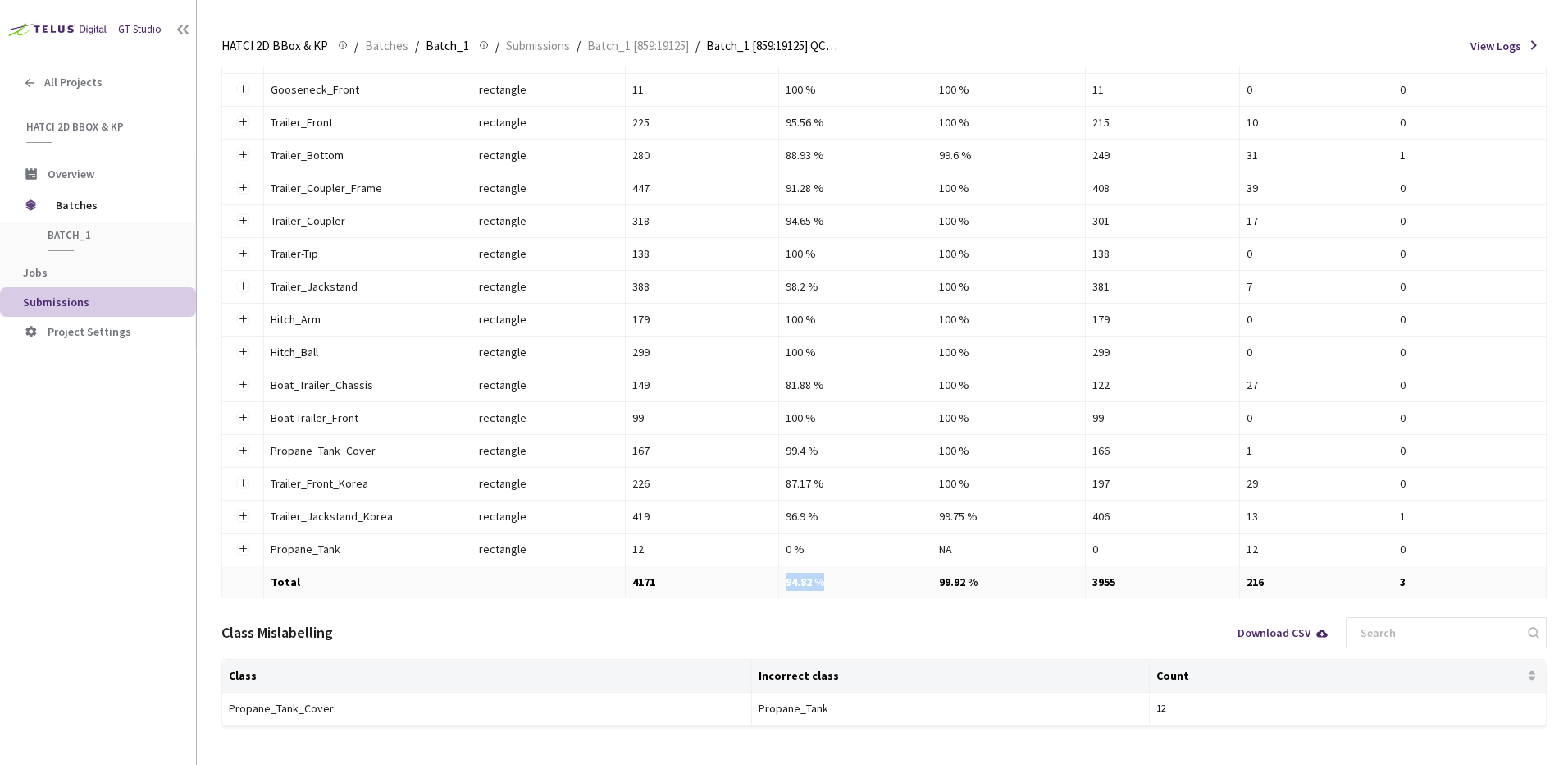
click at [902, 585] on tr "Total 4171 94.82 % 99.92 % 3955 216 3" at bounding box center [884, 582] width 1324 height 32
click at [902, 585] on td "94.82 %" at bounding box center [855, 582] width 153 height 32
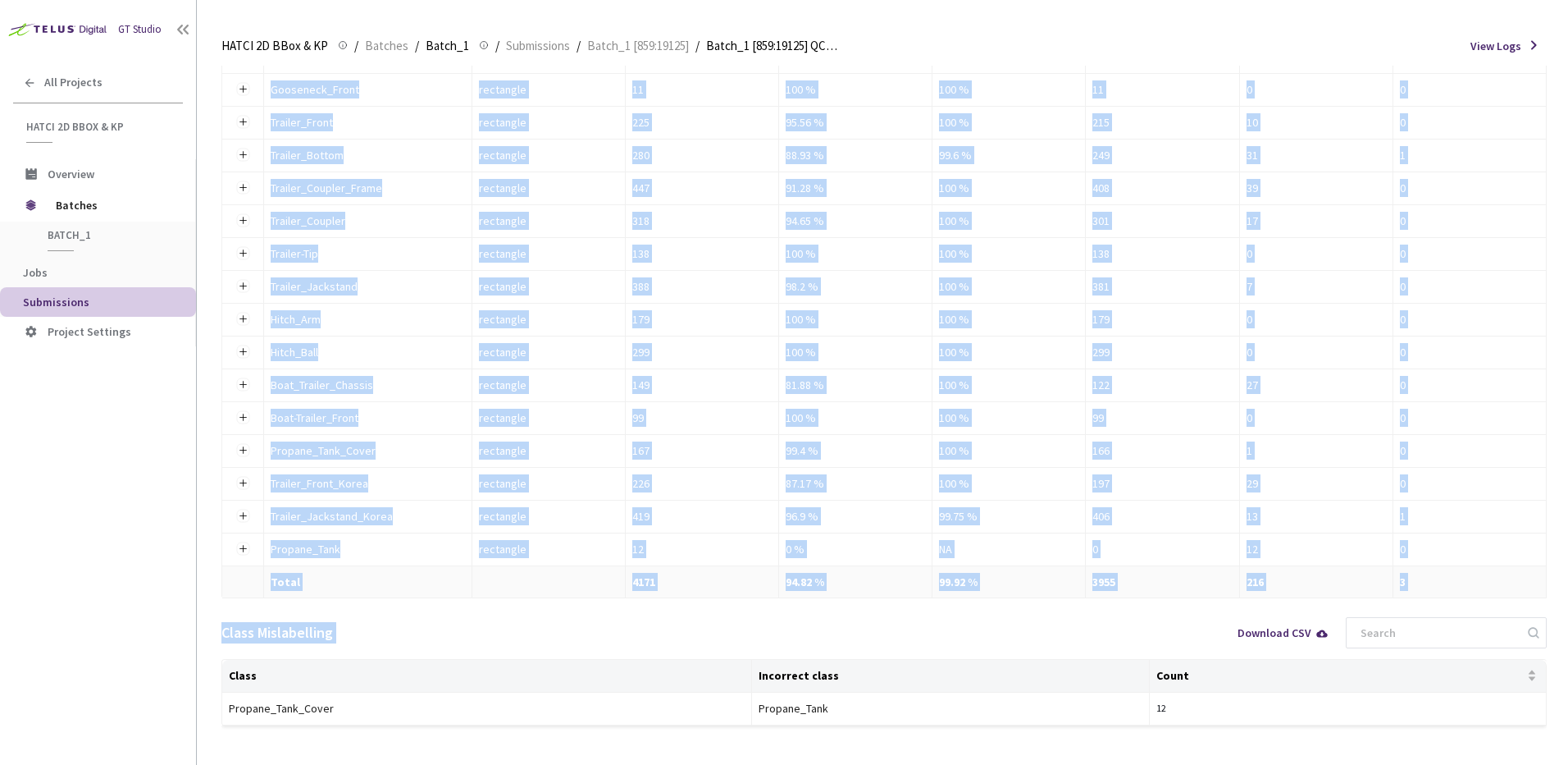
drag, startPoint x: 904, startPoint y: 614, endPoint x: 732, endPoint y: 598, distance: 172.7
click at [732, 598] on div "Class Level Download CSV Class Name Annotation Type Total Annotations Precision…" at bounding box center [884, 308] width 1325 height 836
click at [729, 597] on td "4171" at bounding box center [702, 582] width 153 height 32
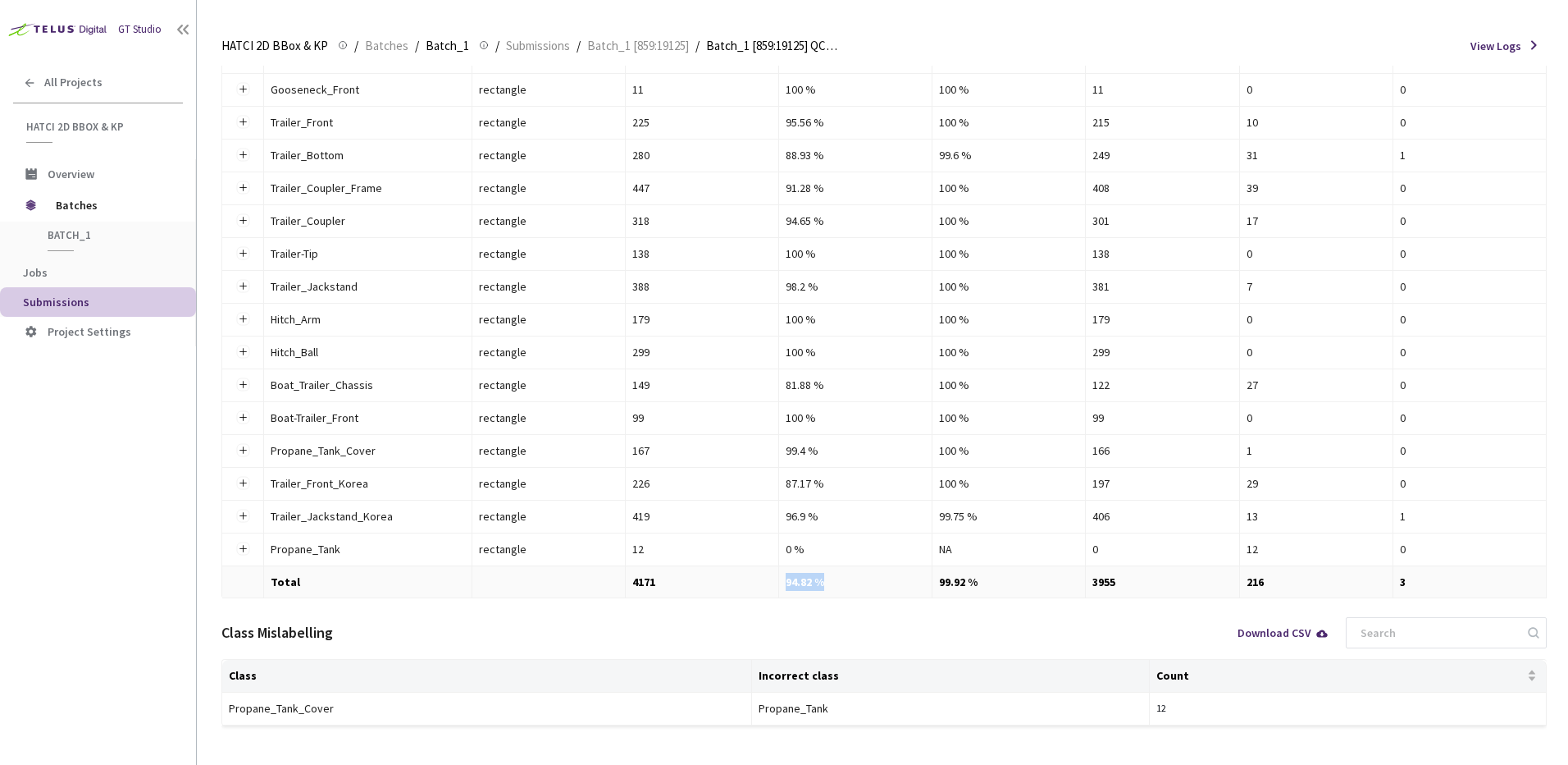
drag, startPoint x: 757, startPoint y: 587, endPoint x: 938, endPoint y: 591, distance: 181.0
click at [936, 591] on tr "Total 4171 94.82 % 99.92 % 3955 216 3" at bounding box center [884, 582] width 1324 height 32
click at [939, 592] on td "99.92 %" at bounding box center [1009, 582] width 153 height 32
click at [821, 579] on tr "Total 4171 94.82 % 99.92 % 3955 216 3" at bounding box center [884, 582] width 1324 height 32
drag, startPoint x: 826, startPoint y: 578, endPoint x: 842, endPoint y: 621, distance: 45.9
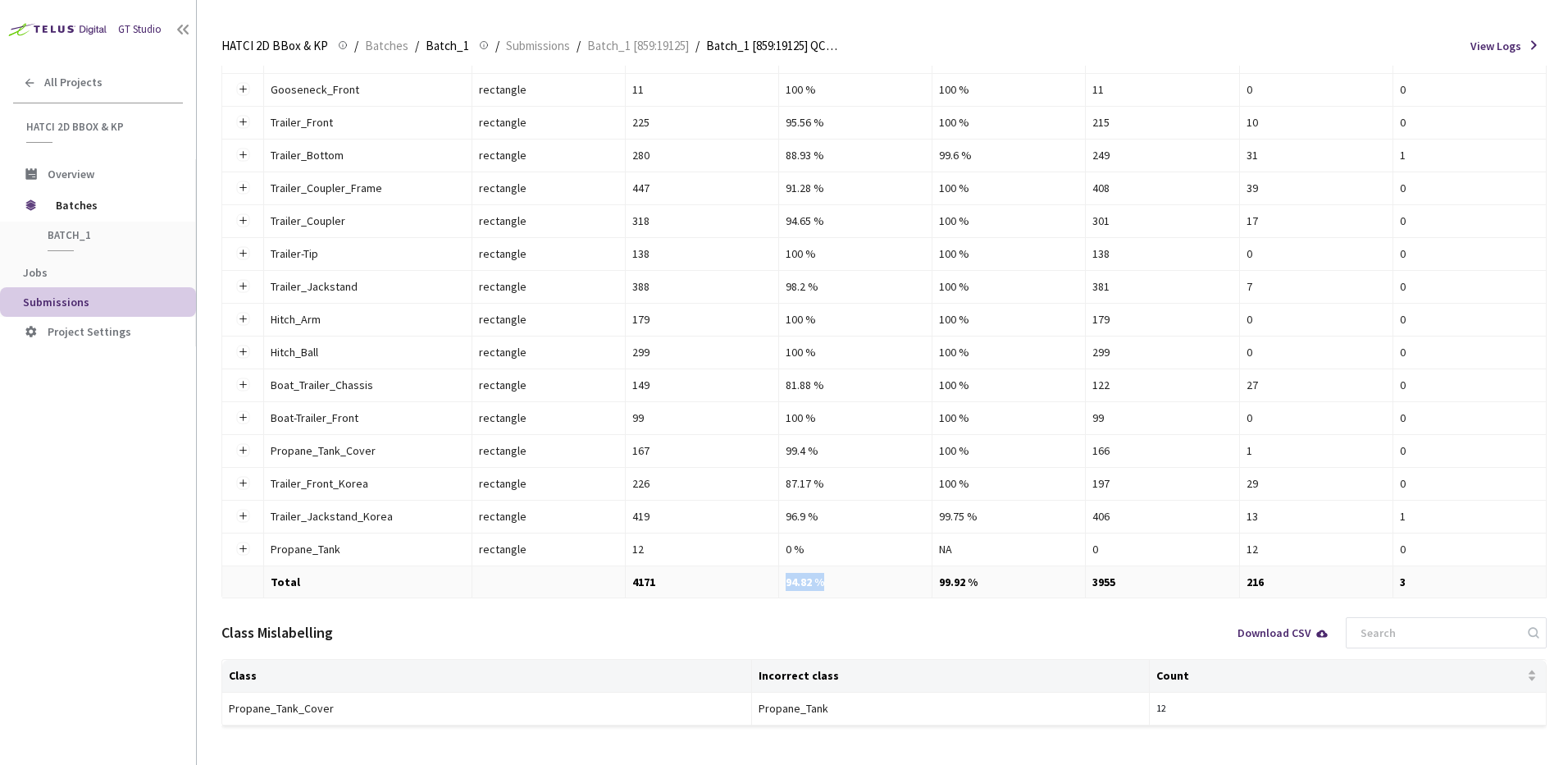
click at [836, 578] on td "94.82 %" at bounding box center [855, 582] width 153 height 32
click at [842, 627] on div "Class Mislabelling Download CSV" at bounding box center [884, 632] width 1325 height 53
drag, startPoint x: 846, startPoint y: 588, endPoint x: 763, endPoint y: 588, distance: 83.0
click at [763, 588] on tr "Total 4171 94.82 % 99.92 % 3955 216 3" at bounding box center [884, 582] width 1324 height 32
drag, startPoint x: 763, startPoint y: 588, endPoint x: 766, endPoint y: 600, distance: 12.4
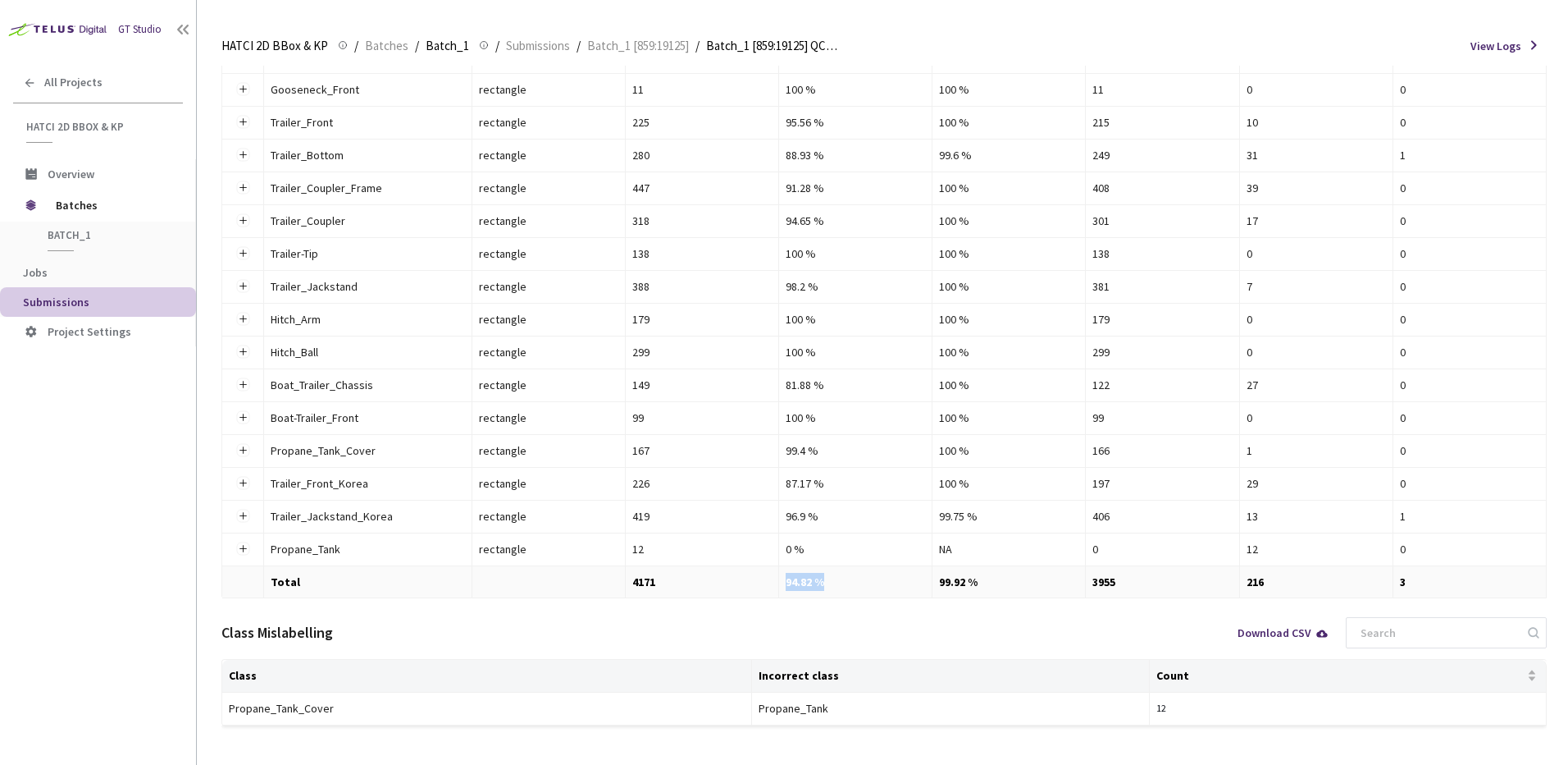
click at [763, 588] on td "4171" at bounding box center [702, 582] width 153 height 32
drag, startPoint x: 776, startPoint y: 552, endPoint x: 799, endPoint y: 549, distance: 23.2
click at [798, 549] on tr "Propane_Tank Propane_Tank rectangle 12 0 % NA 0 12 0" at bounding box center [884, 550] width 1324 height 33
drag, startPoint x: 799, startPoint y: 549, endPoint x: 865, endPoint y: 617, distance: 94.8
click at [865, 617] on div "Class Mislabelling Download CSV" at bounding box center [884, 632] width 1325 height 53
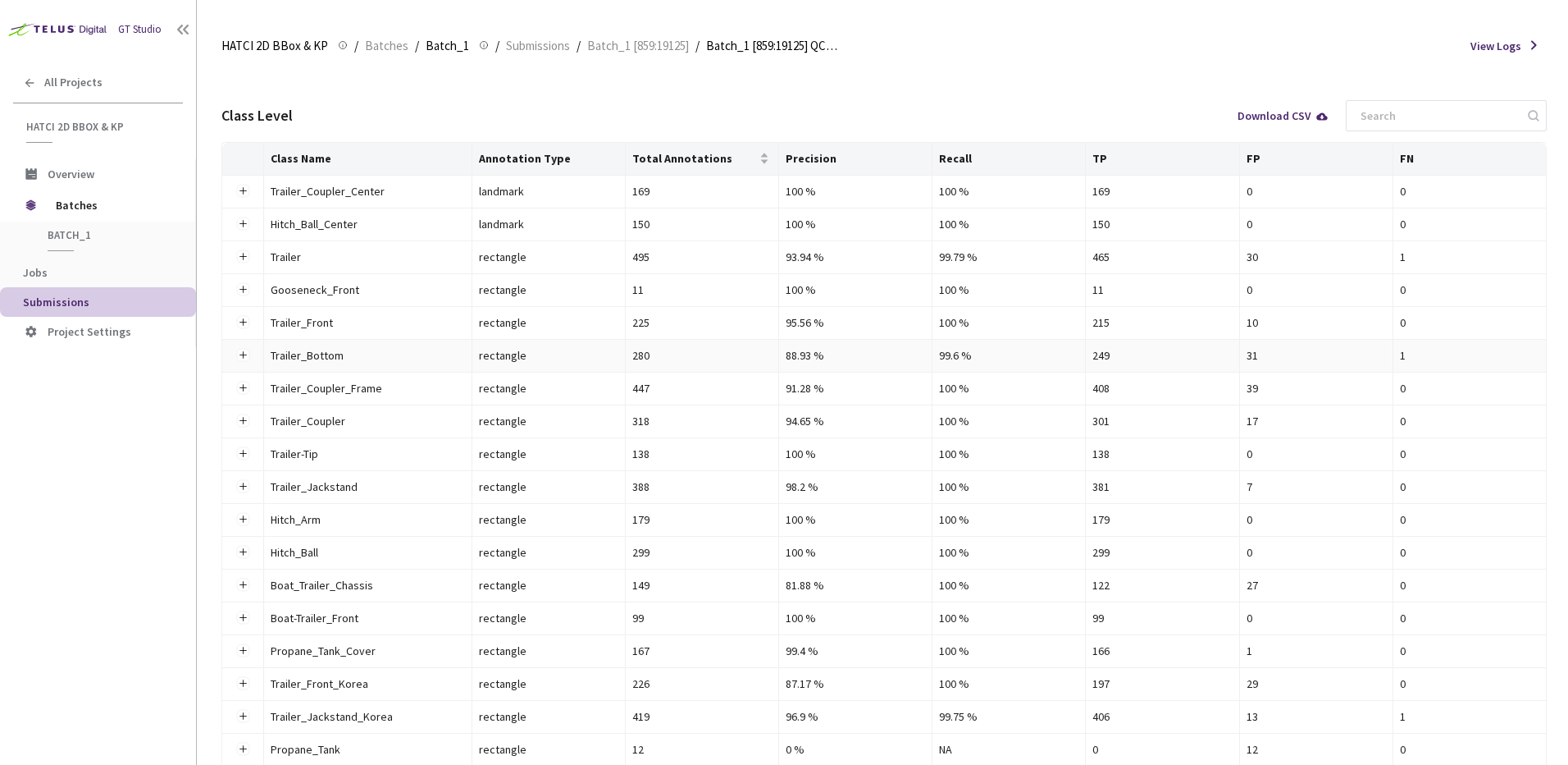
scroll to position [0, 0]
